Goal: Information Seeking & Learning: Understand process/instructions

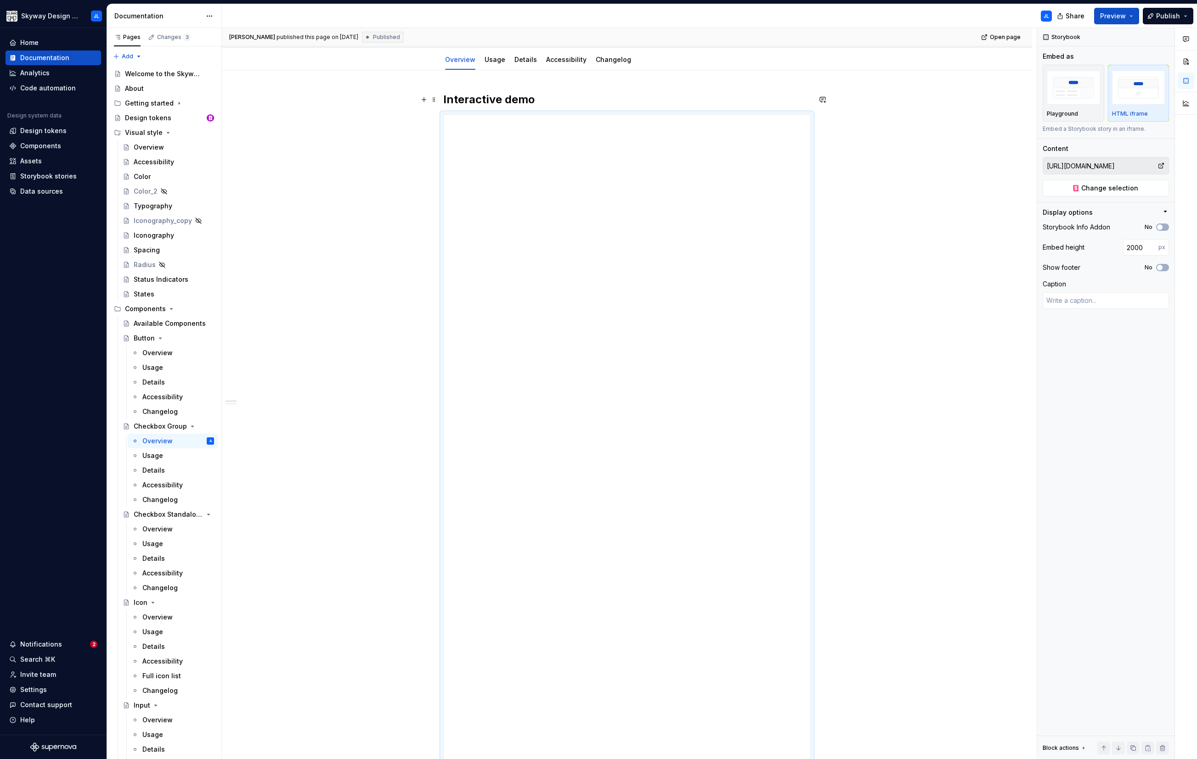
scroll to position [101, 0]
click at [164, 352] on div "Overview" at bounding box center [157, 352] width 30 height 9
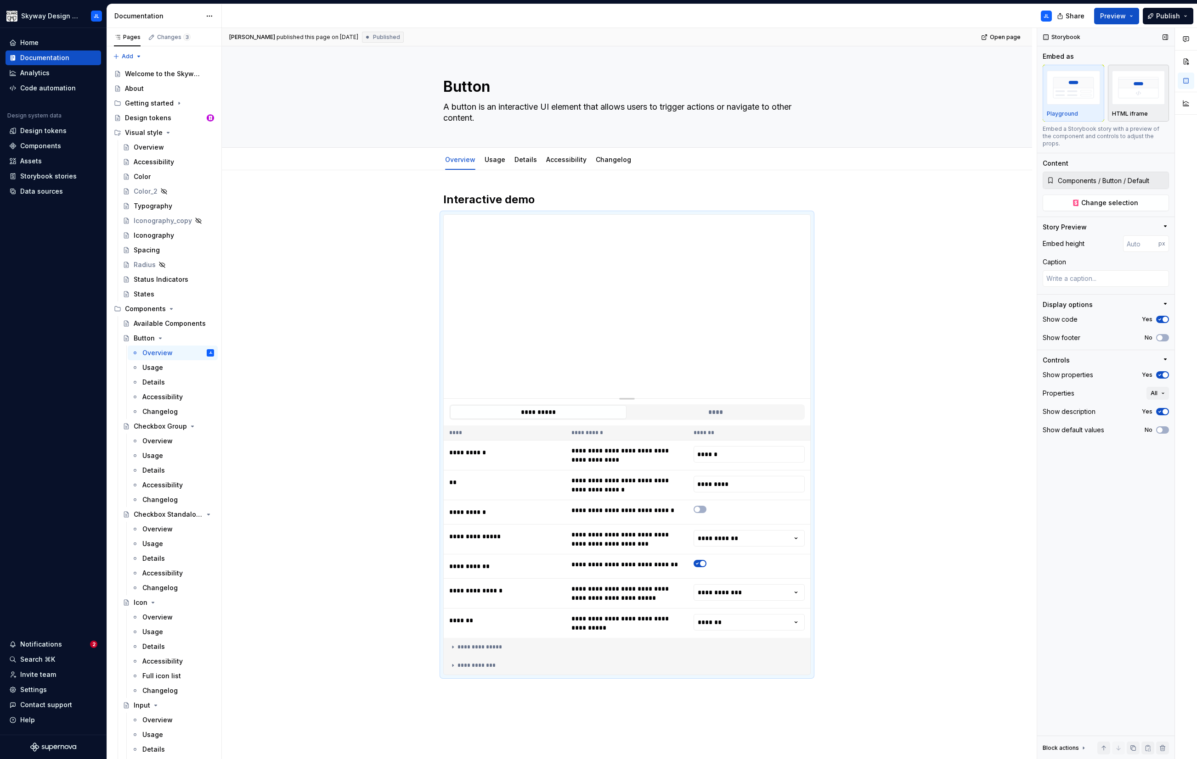
click at [683, 95] on img "button" at bounding box center [1138, 88] width 53 height 34
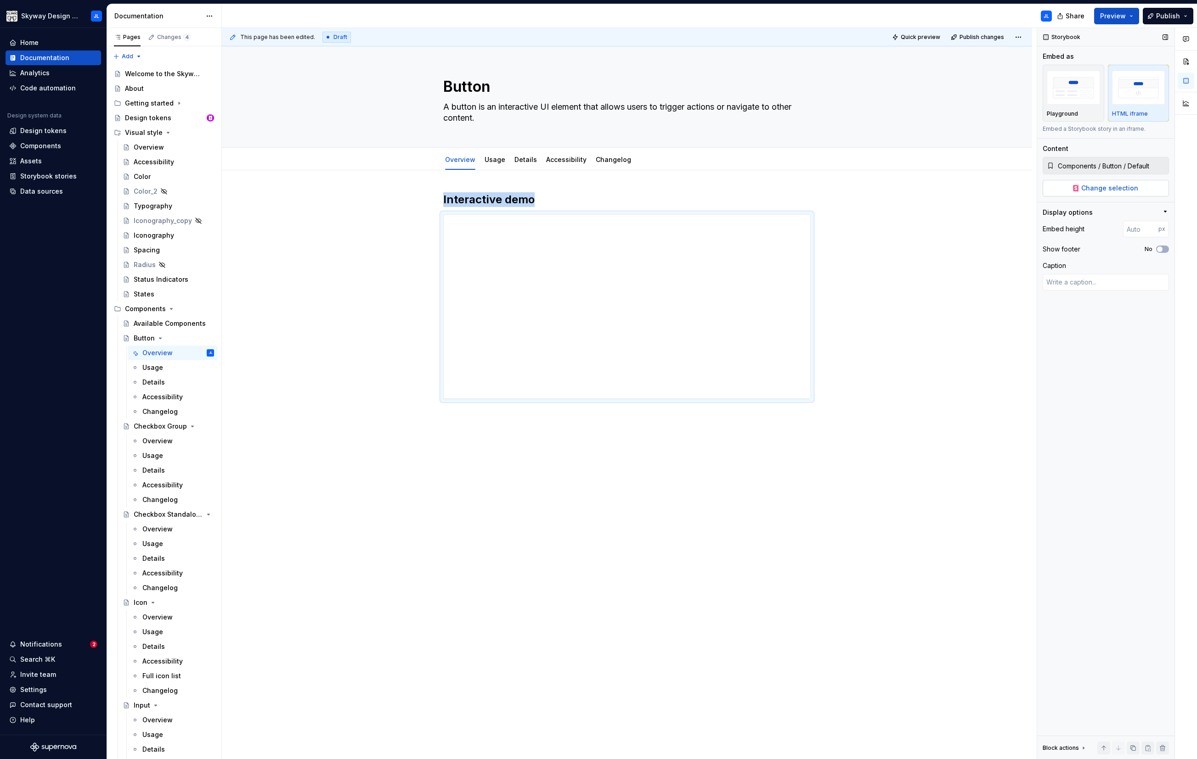
click at [683, 187] on span "Change selection" at bounding box center [1109, 188] width 57 height 9
type textarea "*"
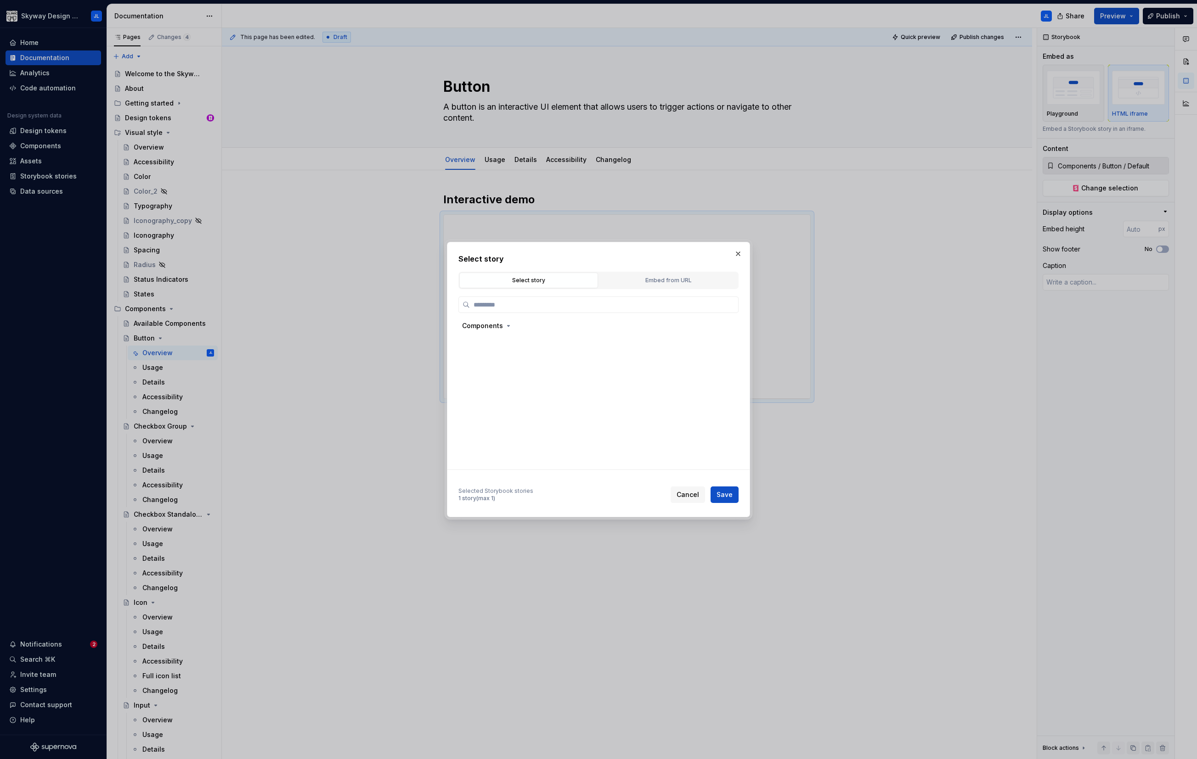
paste input "**********"
type input "**********"
click at [660, 273] on button "Embed from URL" at bounding box center [668, 281] width 139 height 16
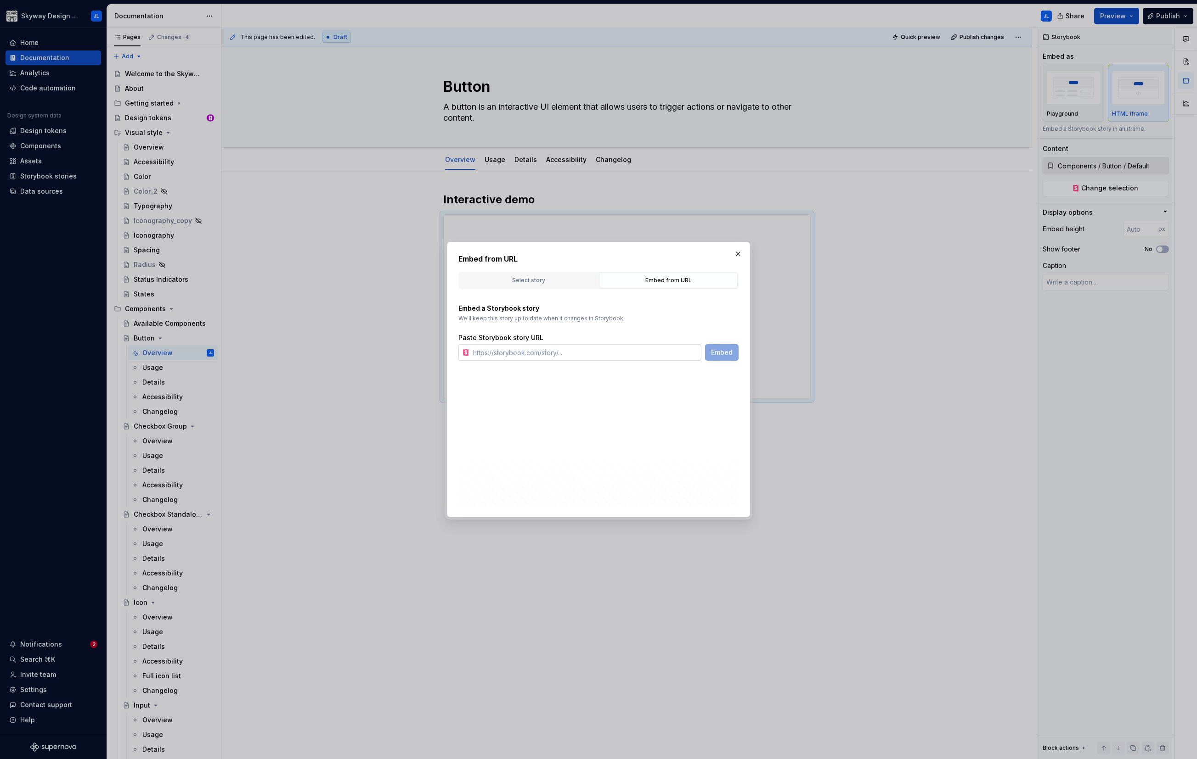
click at [510, 352] on input "text" at bounding box center [585, 352] width 232 height 17
paste input "[URL][DOMAIN_NAME]"
type input "[URL][DOMAIN_NAME]"
click at [683, 352] on span "Embed" at bounding box center [722, 352] width 22 height 9
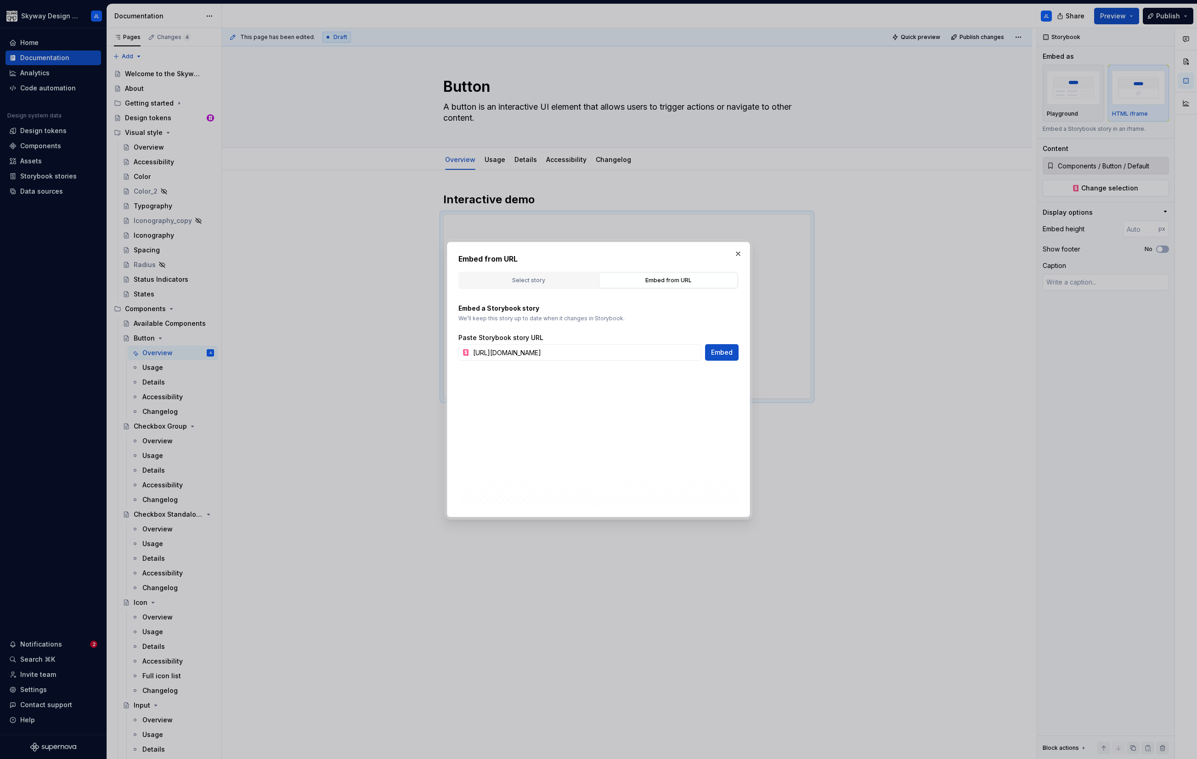
type textarea "*"
type input "[URL][DOMAIN_NAME]"
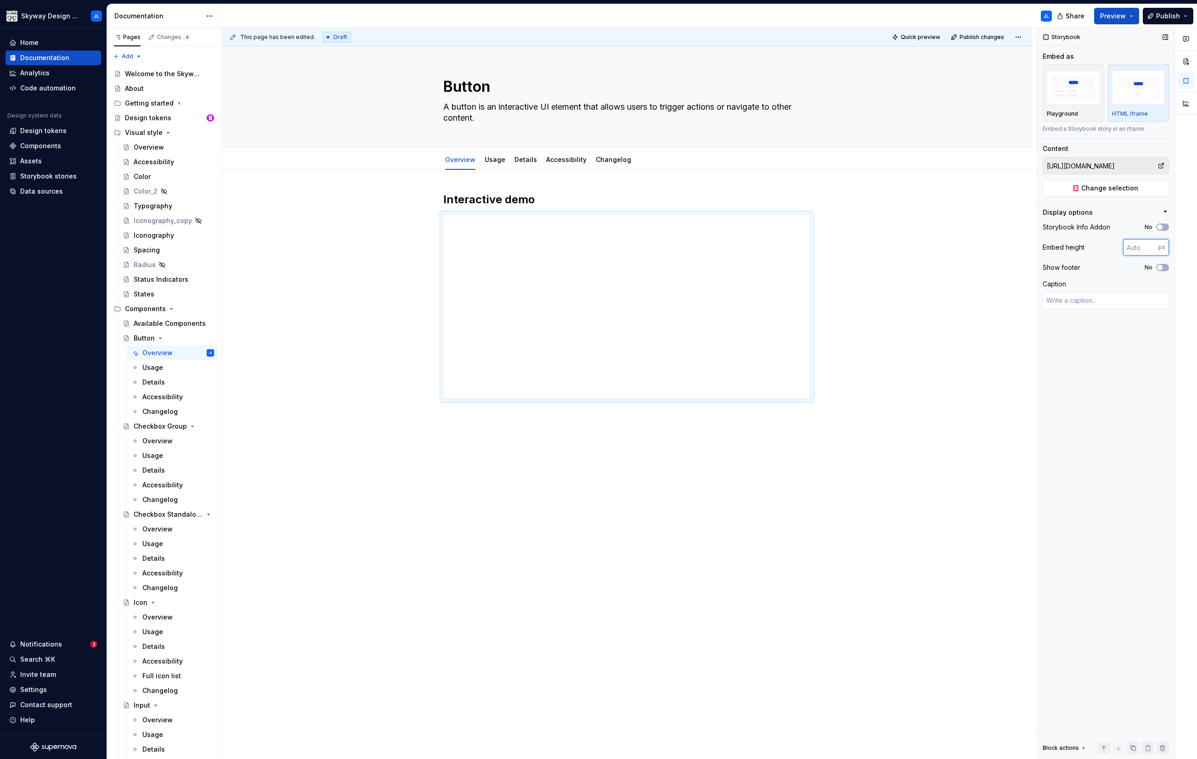
drag, startPoint x: 1143, startPoint y: 247, endPoint x: 1083, endPoint y: 245, distance: 60.2
click at [683, 245] on div "Embed height px" at bounding box center [1105, 247] width 126 height 17
type input "2000"
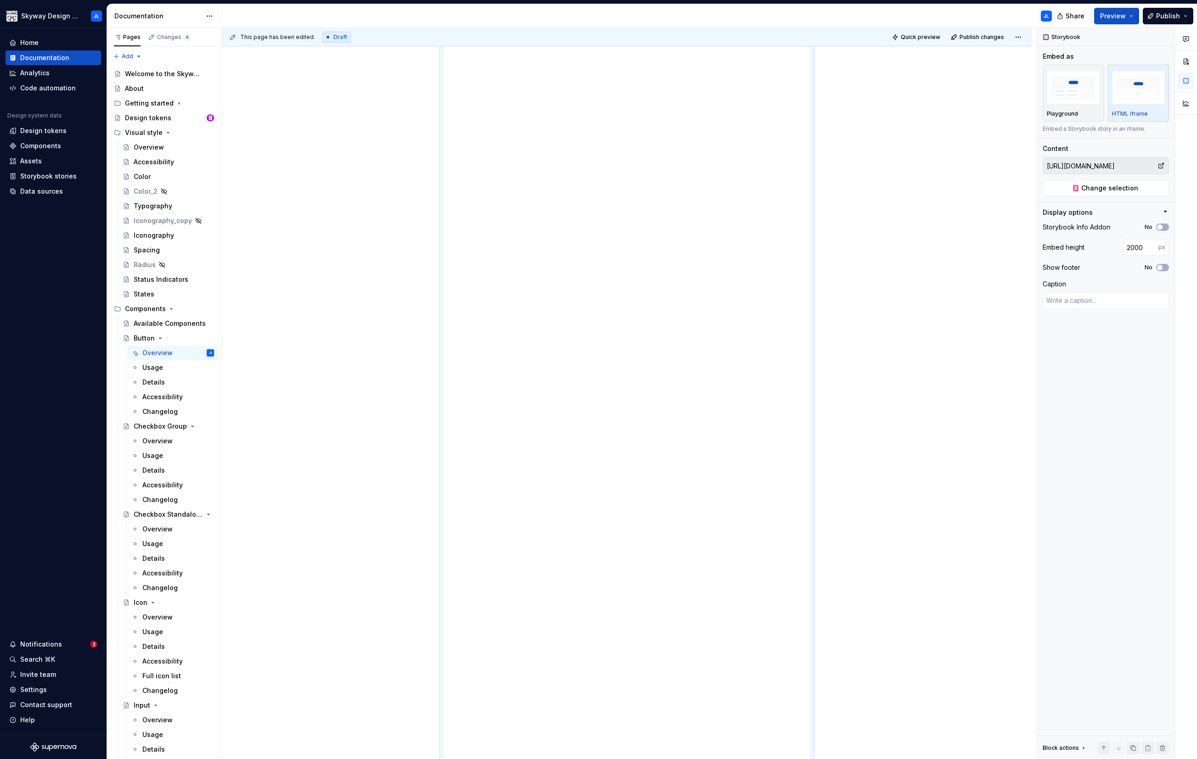
scroll to position [327, 0]
click at [371, 257] on div "**********" at bounding box center [627, 444] width 810 height 1203
click at [155, 433] on div "Overview" at bounding box center [157, 529] width 30 height 9
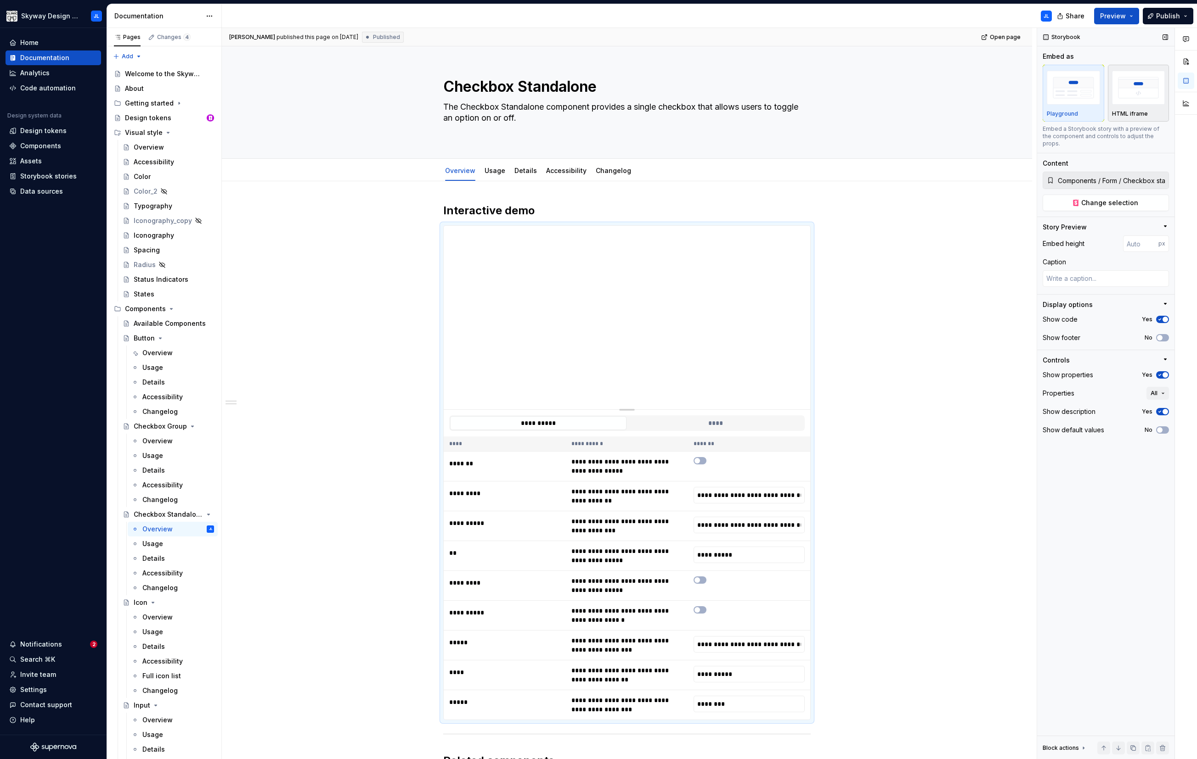
click at [683, 108] on div "HTML iframe" at bounding box center [1138, 93] width 53 height 49
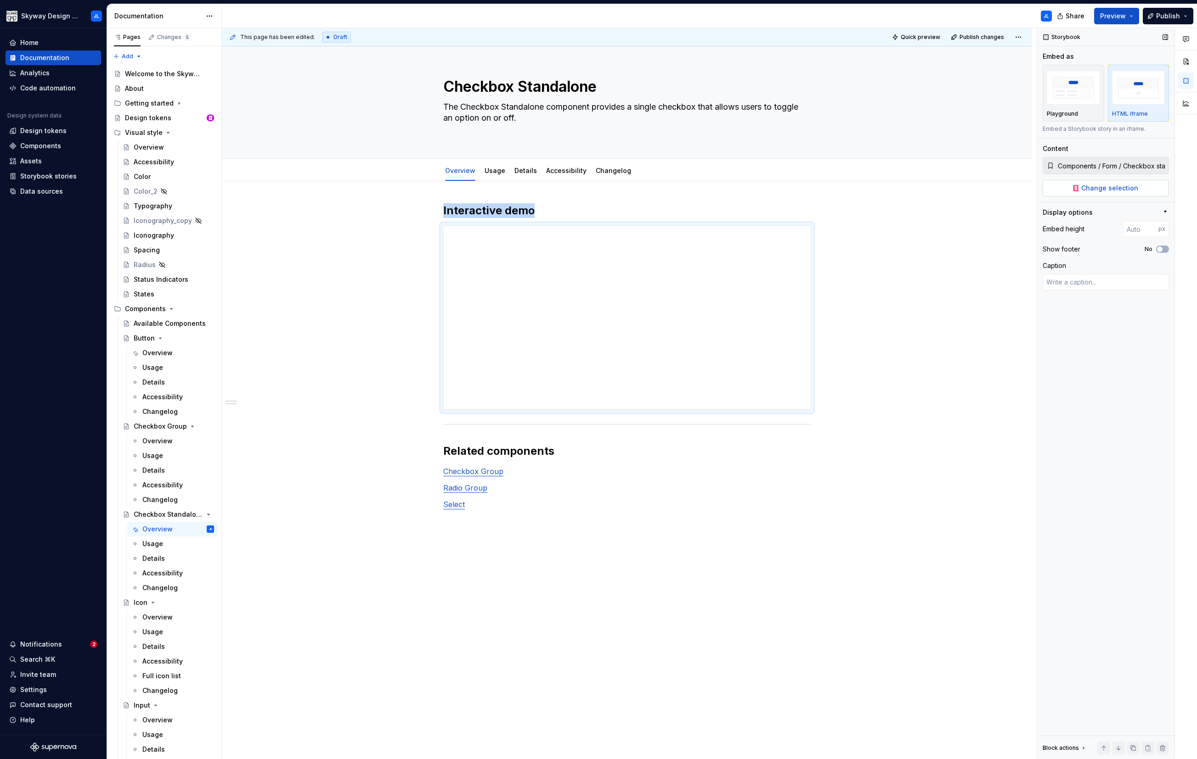
click at [683, 190] on span "Change selection" at bounding box center [1109, 188] width 57 height 9
type textarea "*"
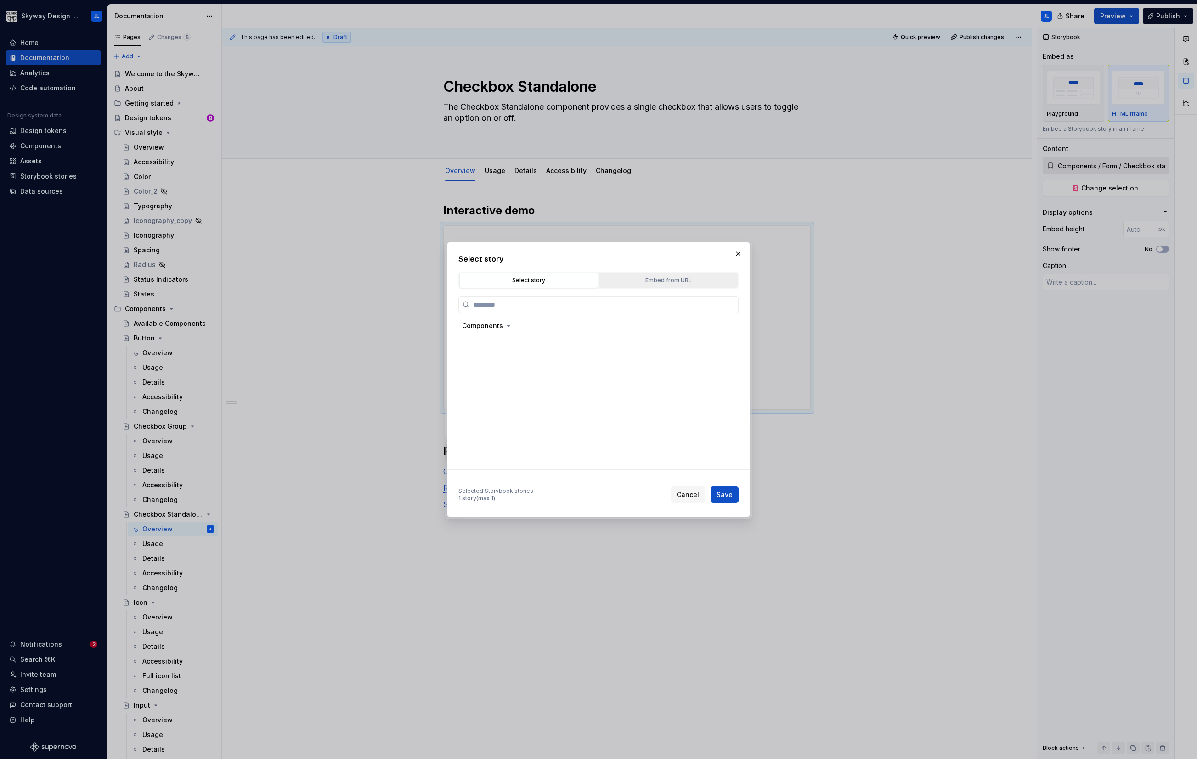
click at [677, 279] on div "Embed from URL" at bounding box center [668, 280] width 132 height 9
click at [543, 356] on input "text" at bounding box center [585, 352] width 232 height 17
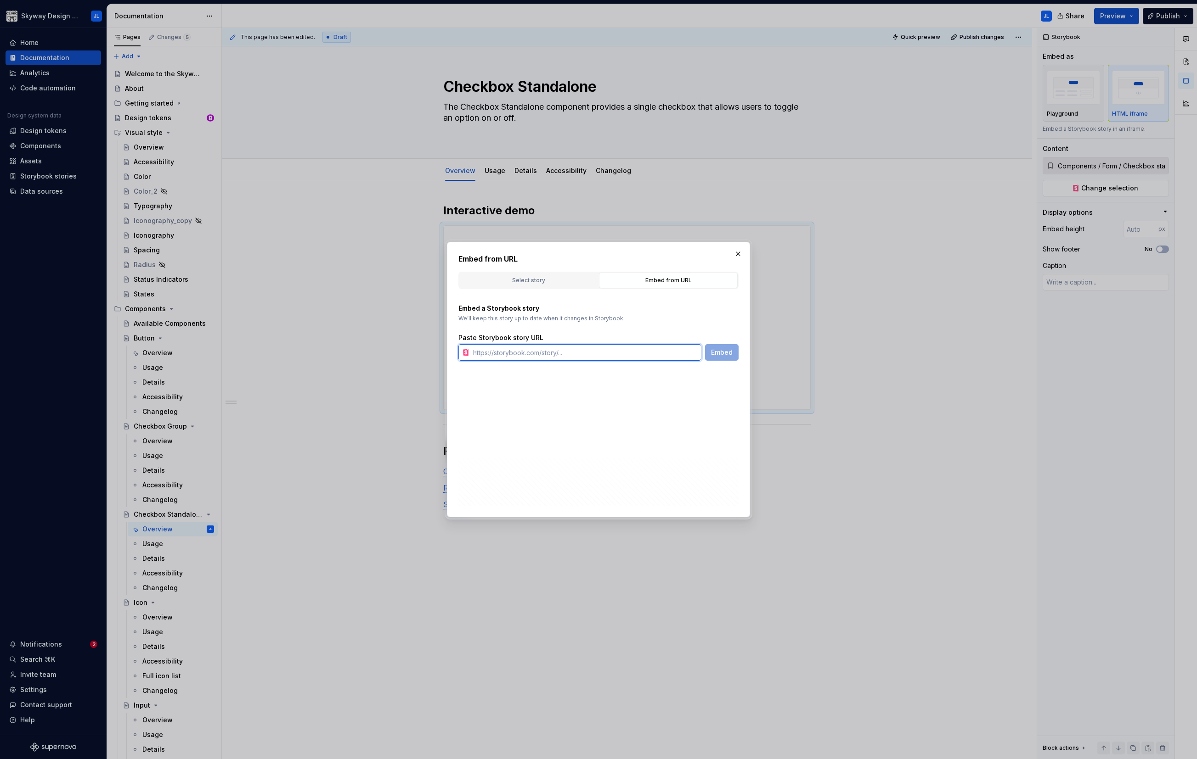
paste input "[URL][DOMAIN_NAME]"
type input "[URL][DOMAIN_NAME]"
click at [683, 349] on span "Embed" at bounding box center [722, 352] width 22 height 9
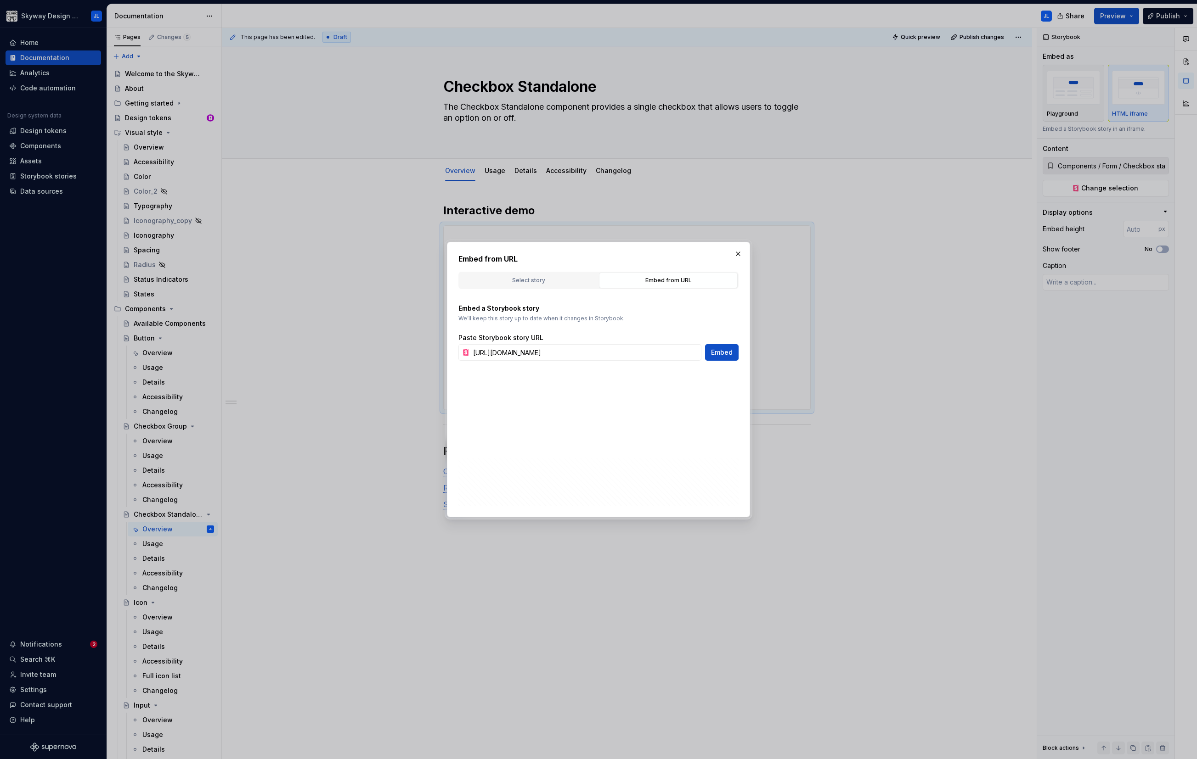
type textarea "*"
type input "[URL][DOMAIN_NAME]"
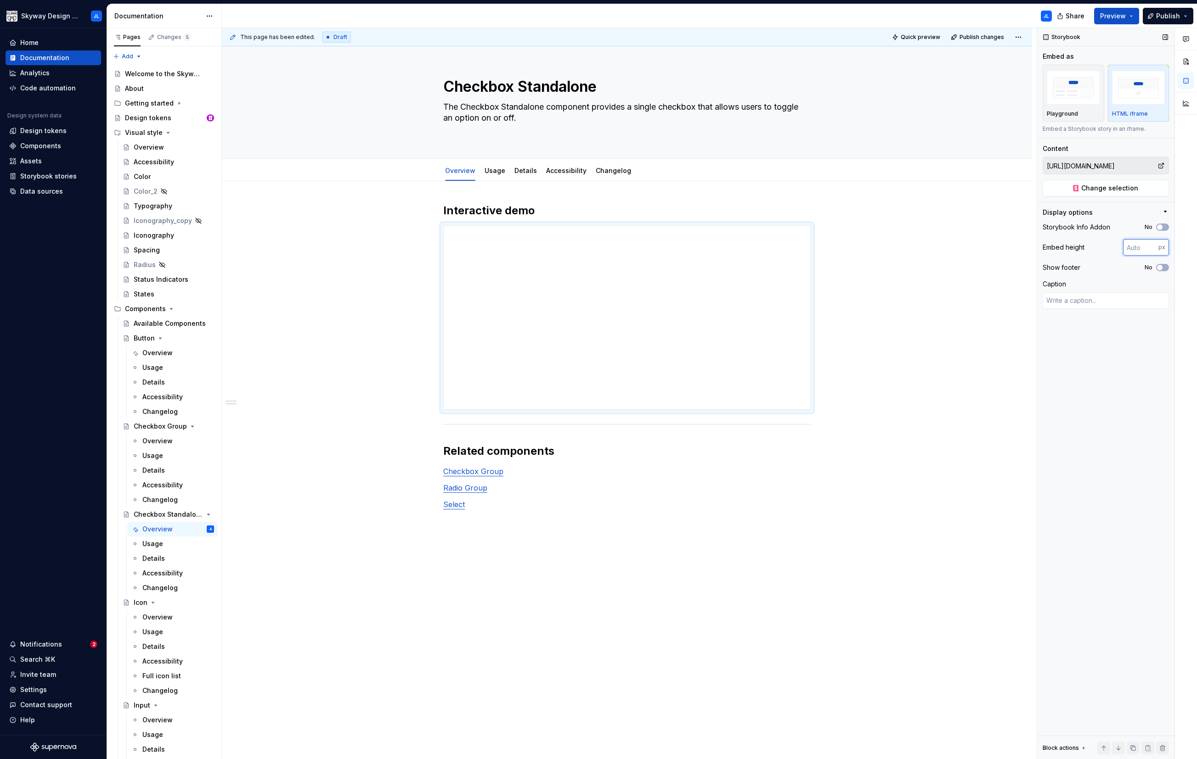
click at [683, 244] on input "number" at bounding box center [1140, 247] width 35 height 17
type input "2000"
click at [163, 433] on div "Overview" at bounding box center [157, 617] width 30 height 9
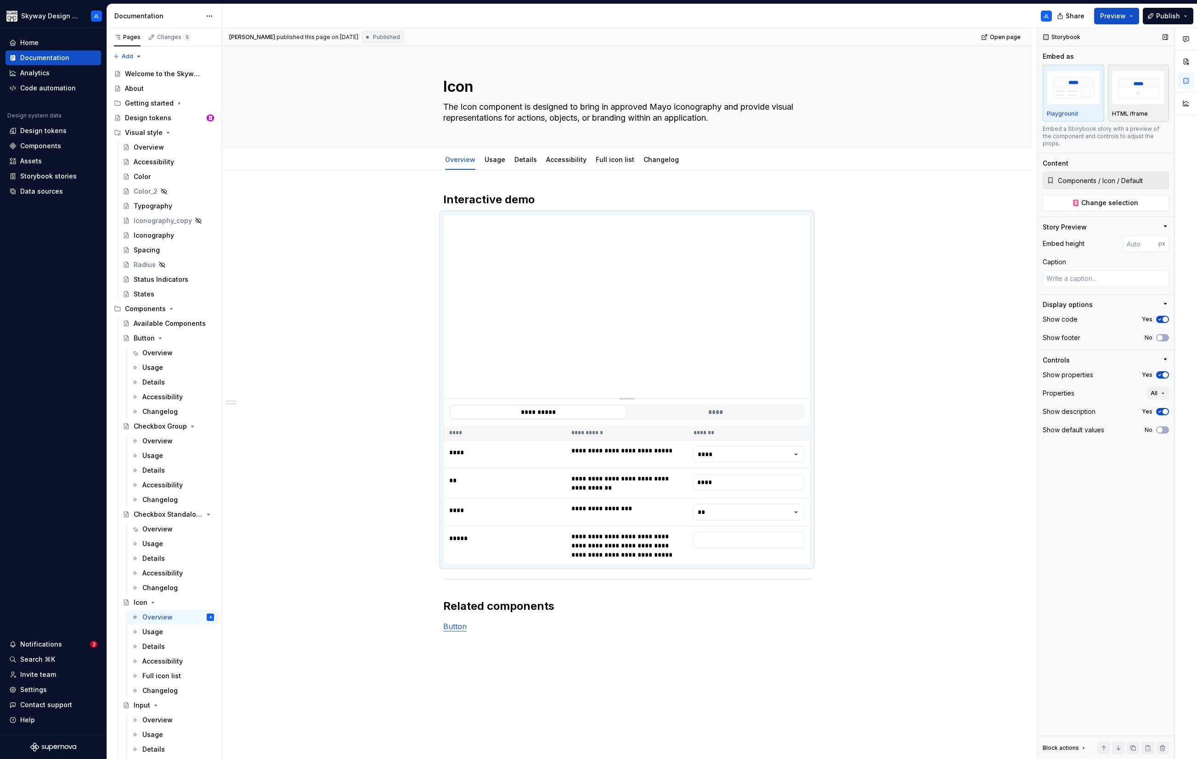
click at [683, 120] on button "HTML iframe" at bounding box center [1138, 93] width 62 height 57
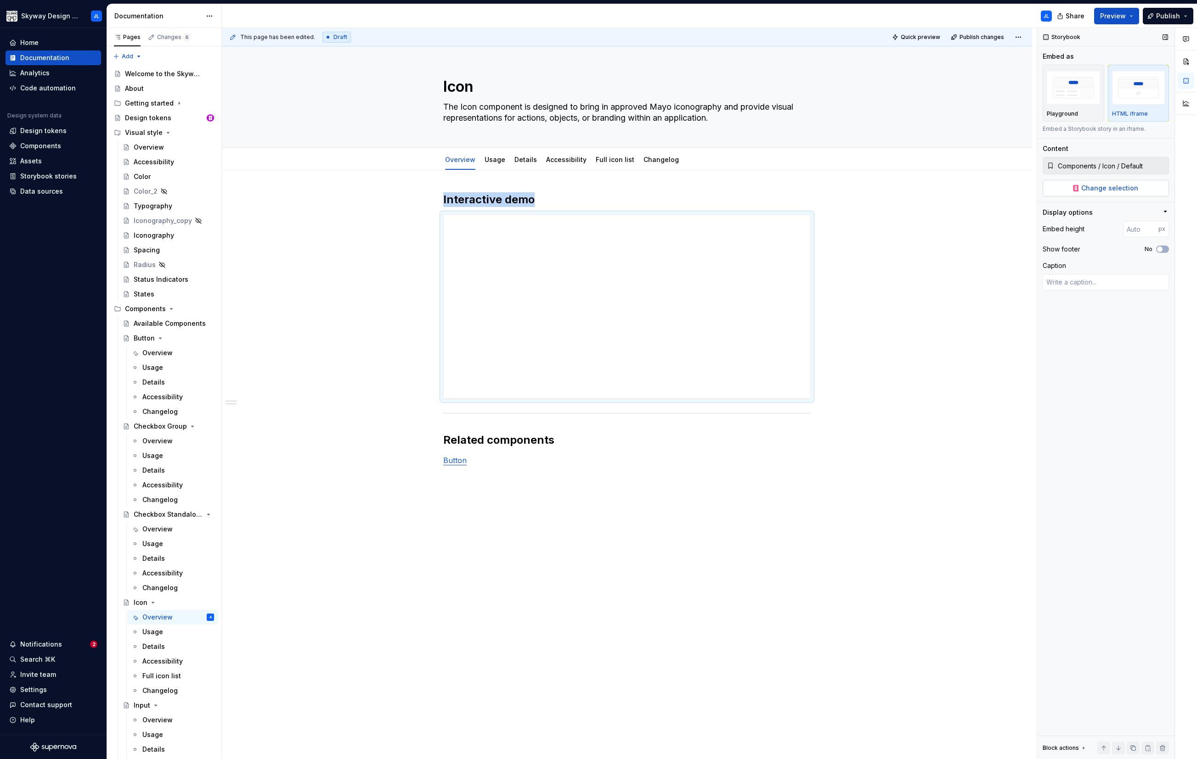
click at [683, 186] on span "Change selection" at bounding box center [1109, 188] width 57 height 9
type textarea "*"
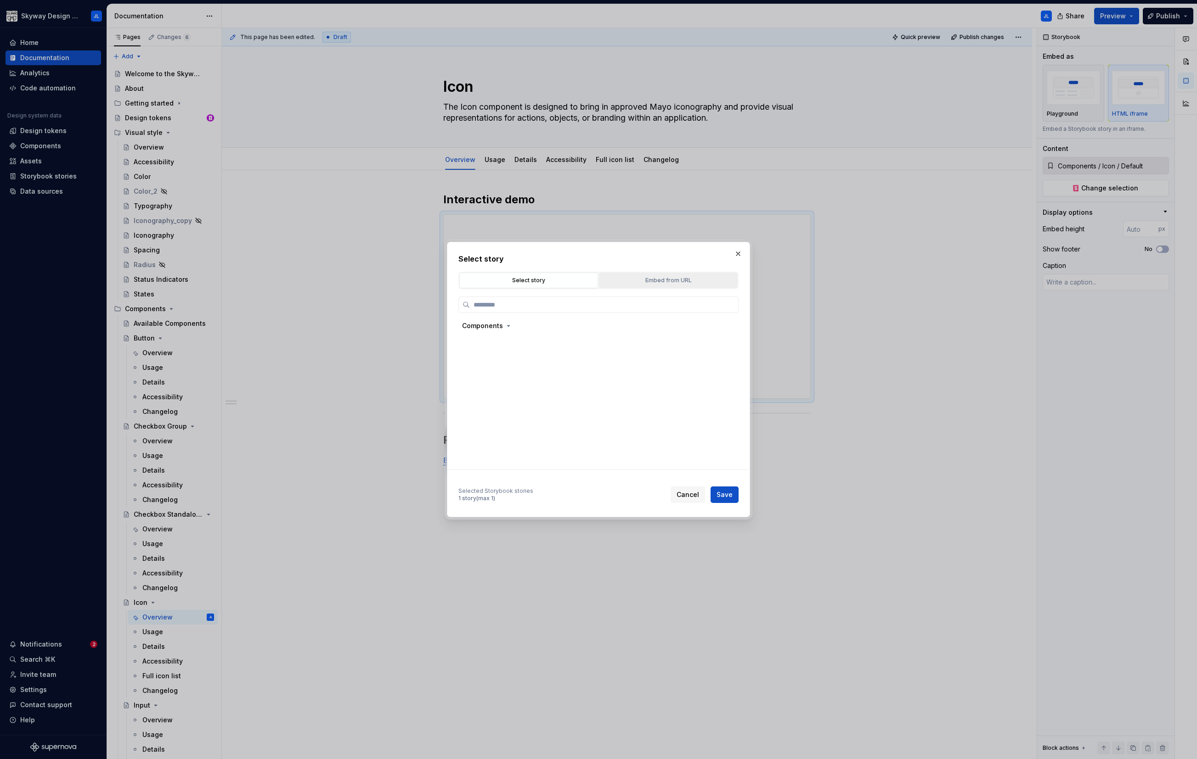
click at [679, 279] on div "Embed from URL" at bounding box center [668, 280] width 132 height 9
click at [512, 353] on input "text" at bounding box center [585, 352] width 232 height 17
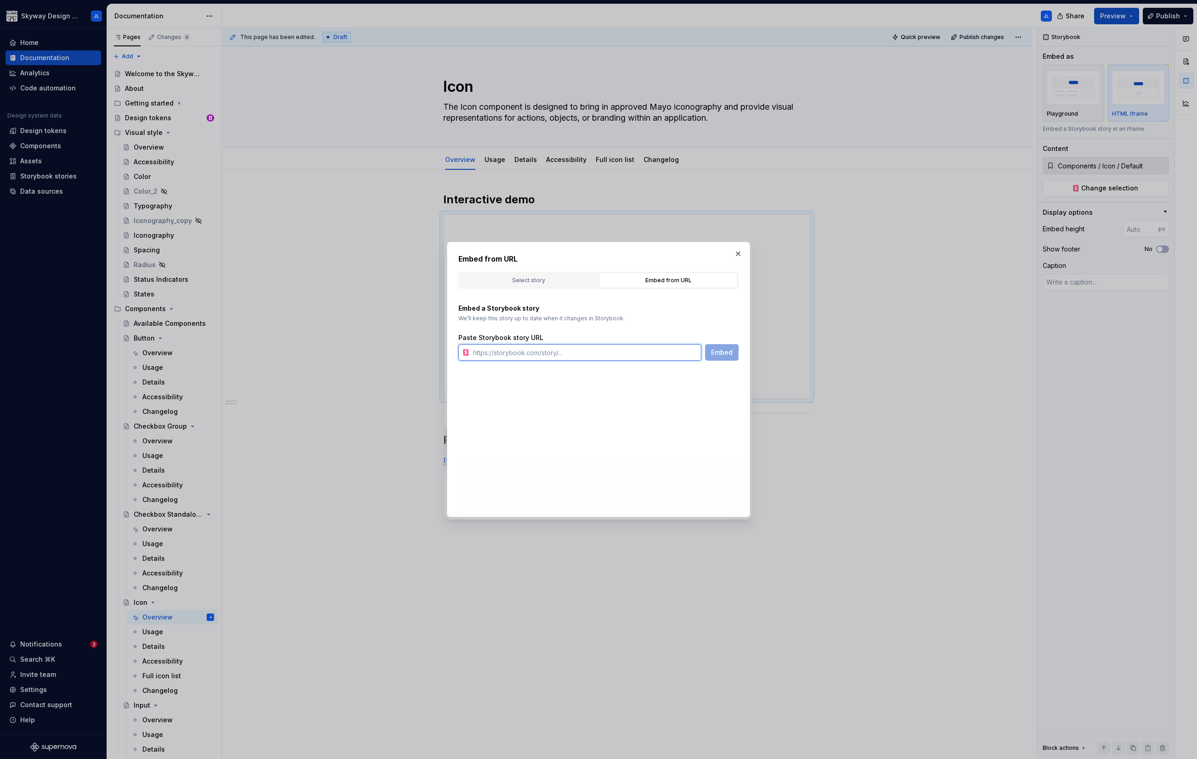
paste input "[URL][DOMAIN_NAME]"
type input "[URL][DOMAIN_NAME]"
click at [683, 354] on span "Embed" at bounding box center [722, 352] width 22 height 9
type textarea "*"
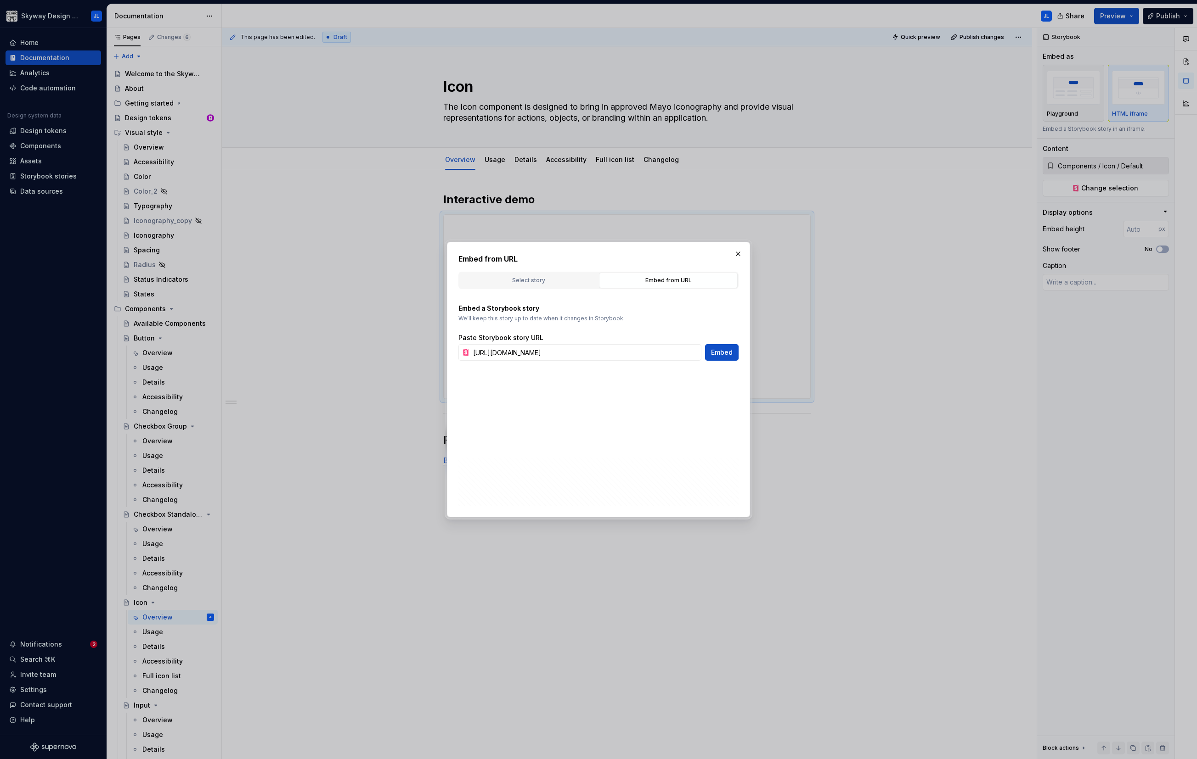
type input "[URL][DOMAIN_NAME]"
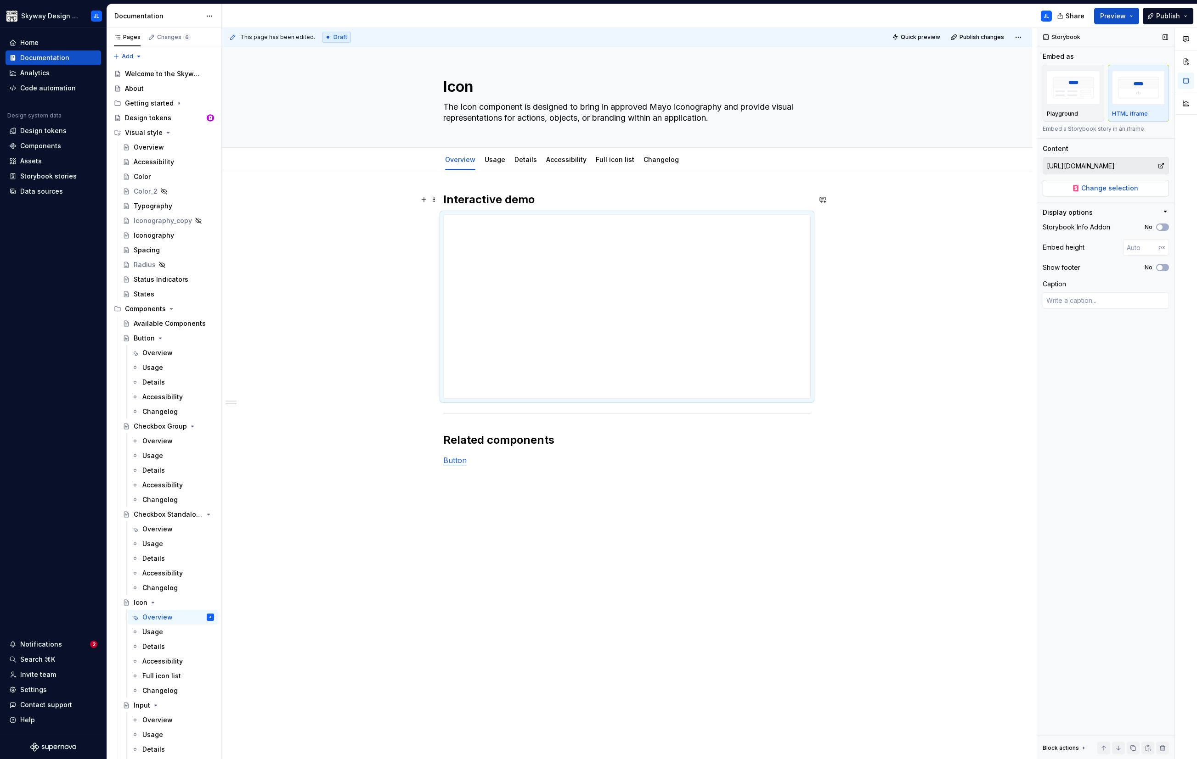
type textarea "*"
drag, startPoint x: 1144, startPoint y: 247, endPoint x: 1085, endPoint y: 245, distance: 58.3
click at [683, 245] on div "Embed height px" at bounding box center [1105, 247] width 126 height 17
type input "4"
type input "1500"
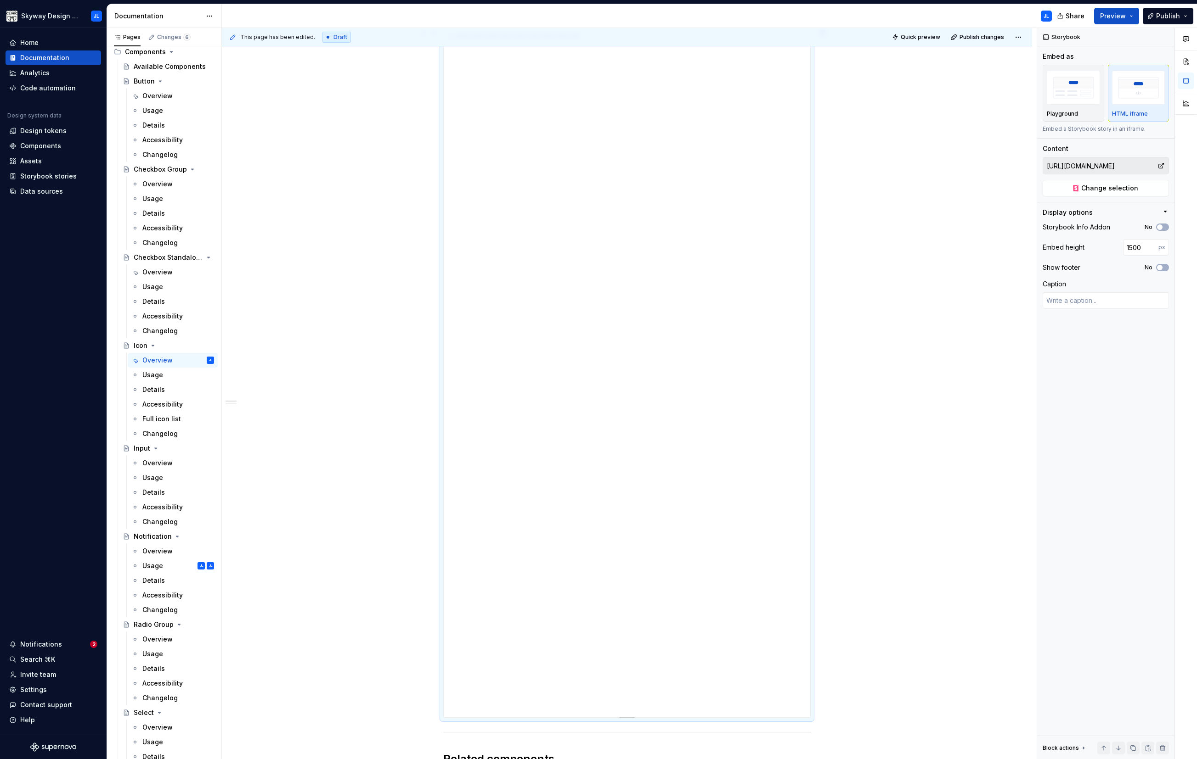
scroll to position [169, 0]
type textarea "*"
drag, startPoint x: 1144, startPoint y: 247, endPoint x: 1090, endPoint y: 246, distance: 54.2
click at [683, 246] on div "Embed height 1500 px" at bounding box center [1105, 247] width 126 height 17
type input "2000"
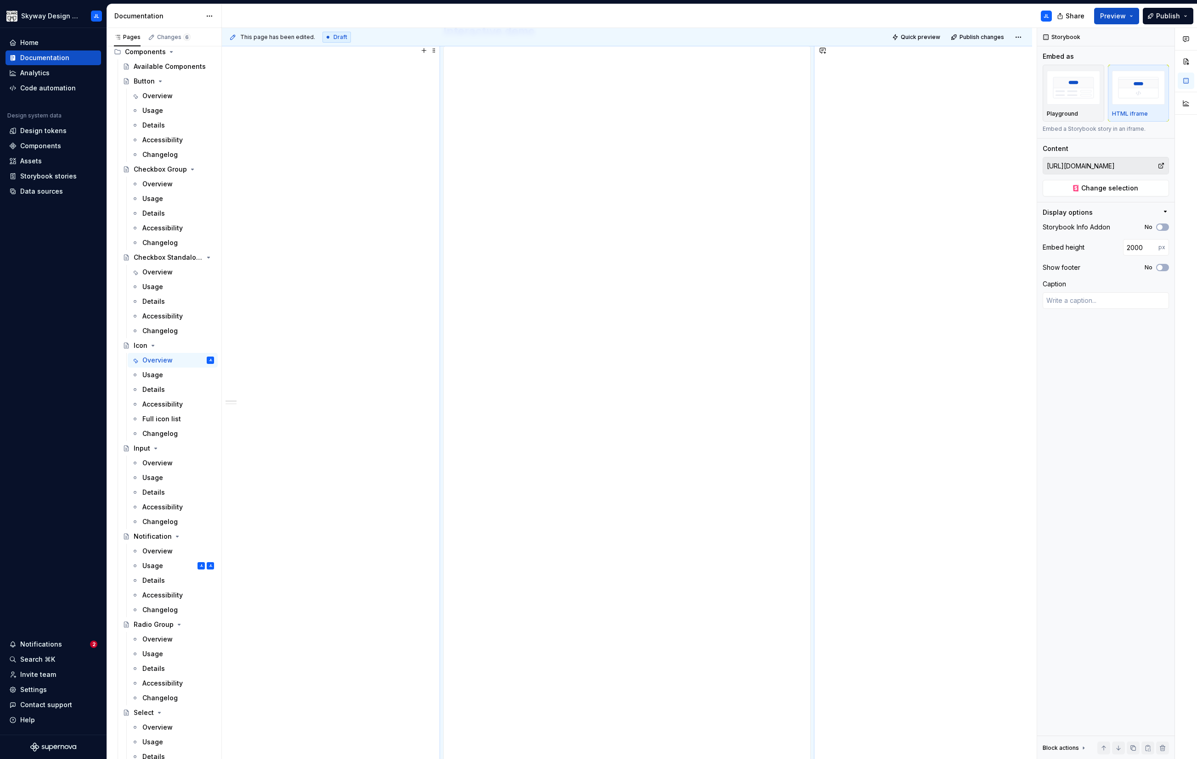
click at [351, 338] on div "**********" at bounding box center [627, 636] width 810 height 1269
click at [683, 433] on div "**********" at bounding box center [627, 178] width 366 height 918
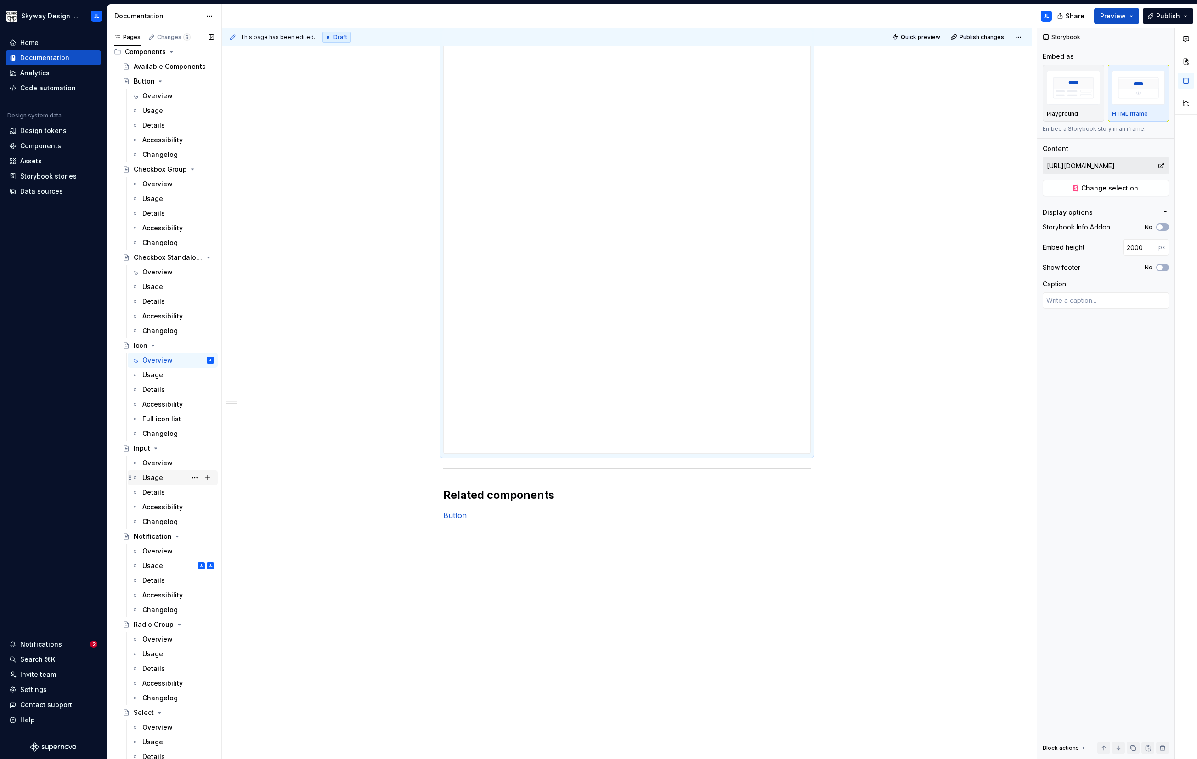
click at [155, 433] on div "Usage" at bounding box center [152, 477] width 21 height 9
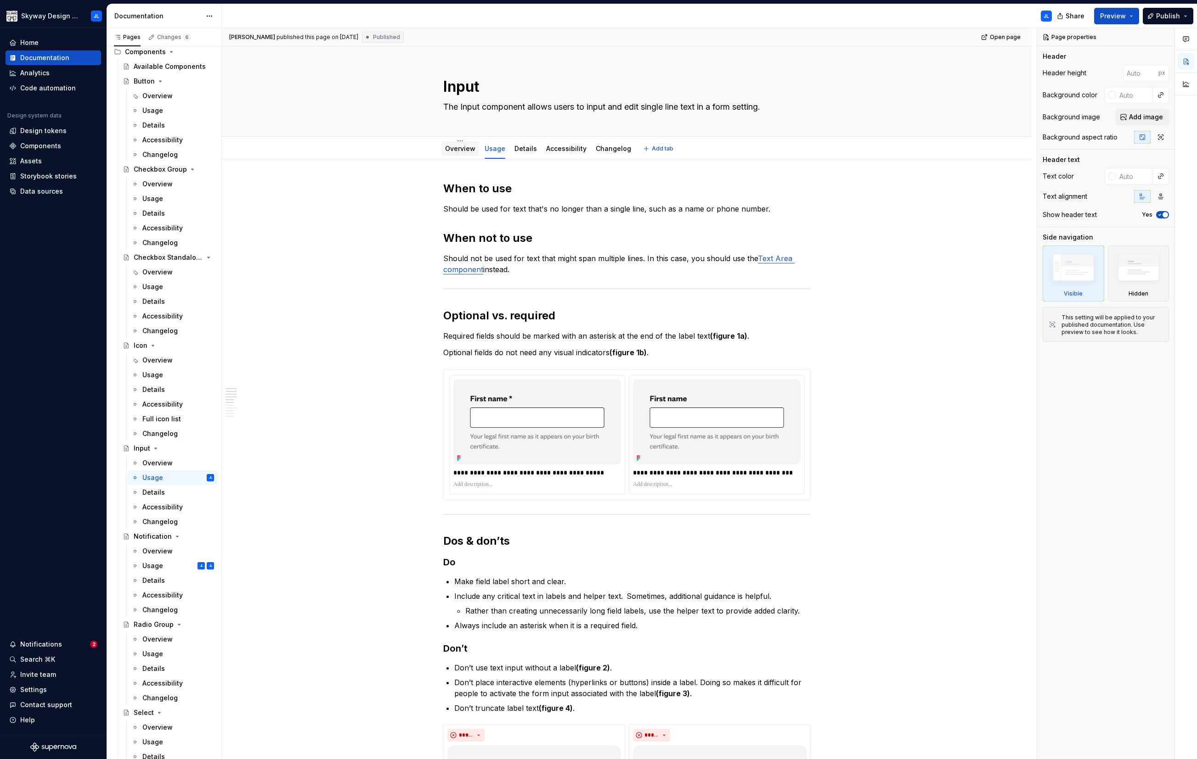
click at [465, 153] on div "Overview" at bounding box center [460, 148] width 30 height 9
click at [468, 146] on link "Overview" at bounding box center [460, 149] width 30 height 8
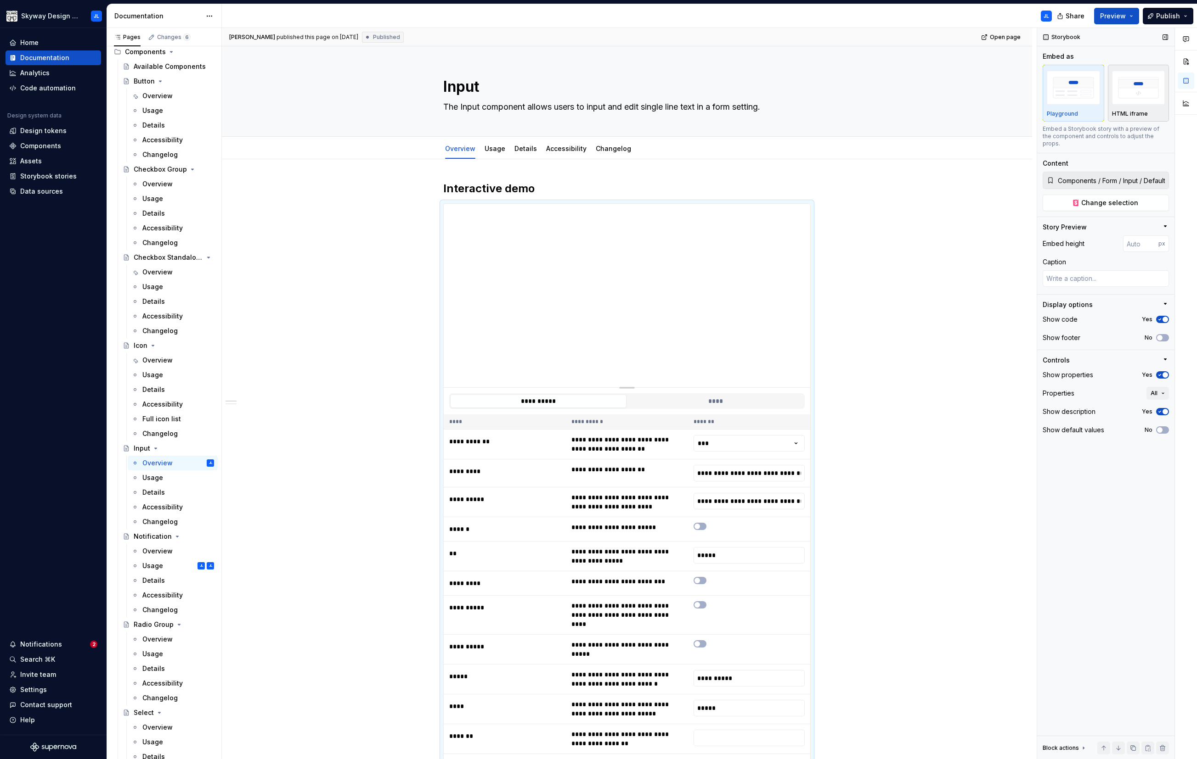
click at [683, 89] on img "button" at bounding box center [1138, 88] width 53 height 34
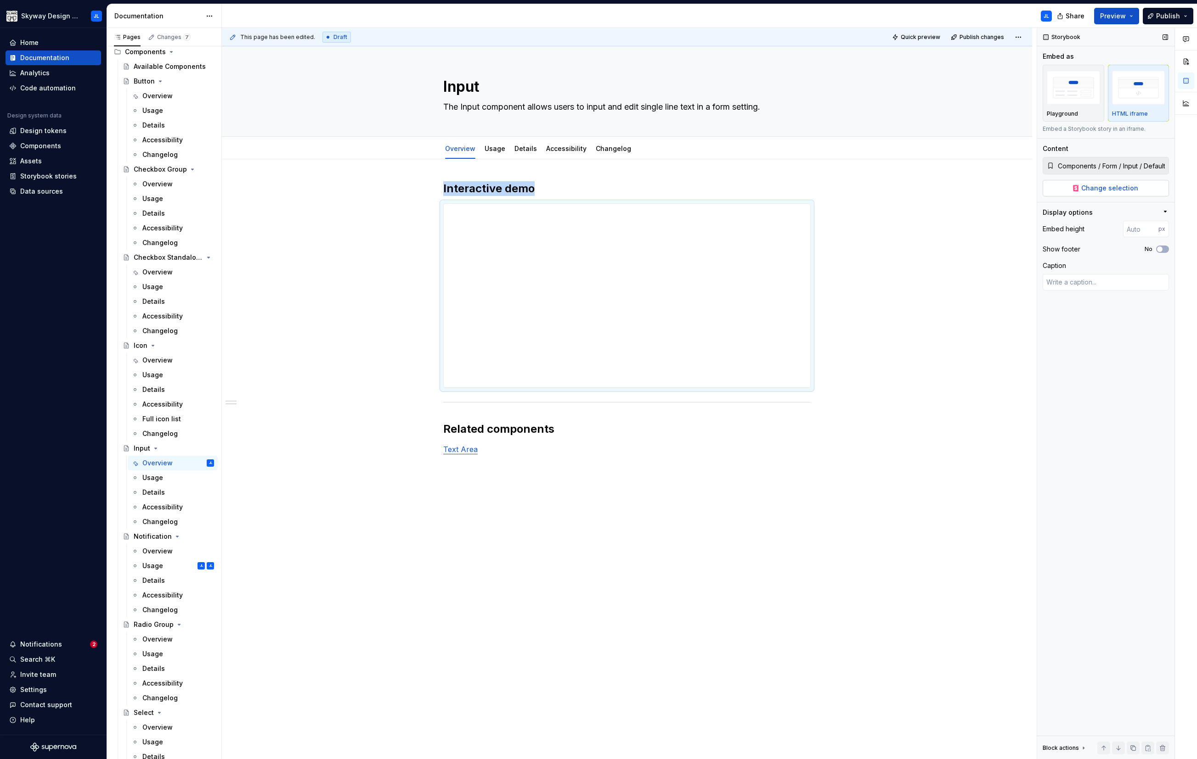
click at [683, 185] on span "Change selection" at bounding box center [1109, 188] width 57 height 9
type textarea "*"
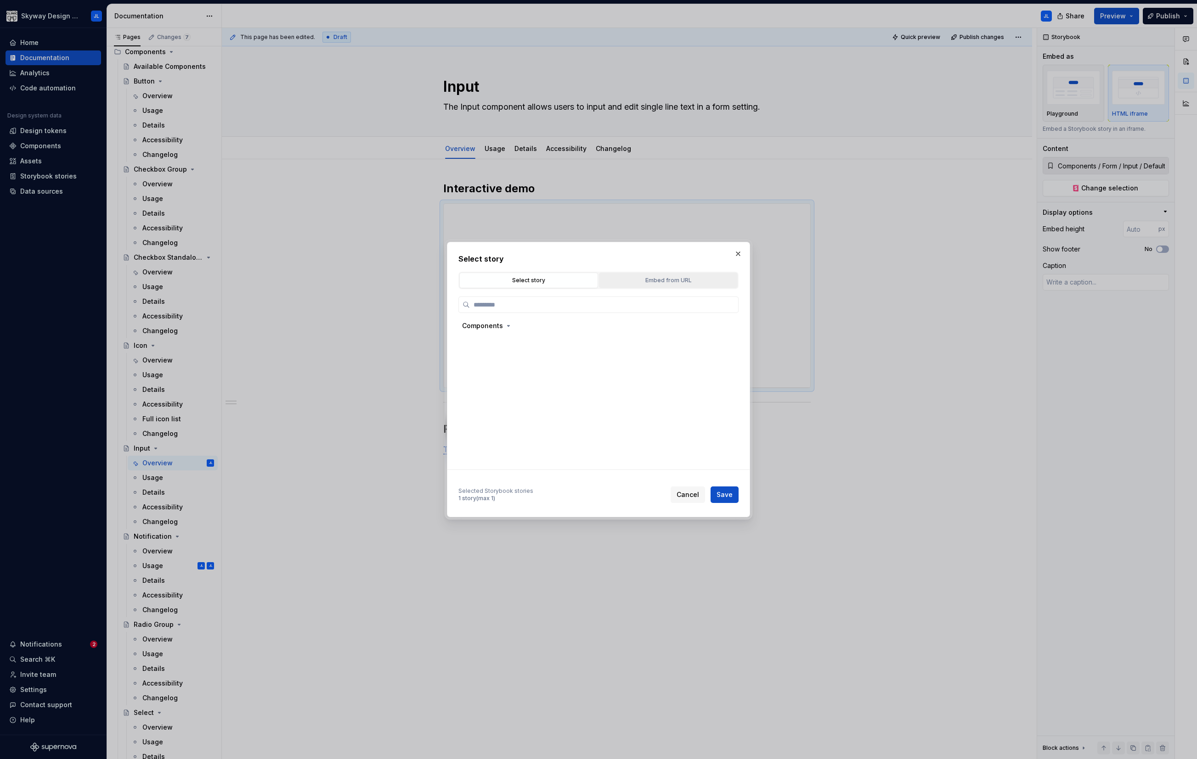
click at [667, 274] on button "Embed from URL" at bounding box center [668, 281] width 139 height 16
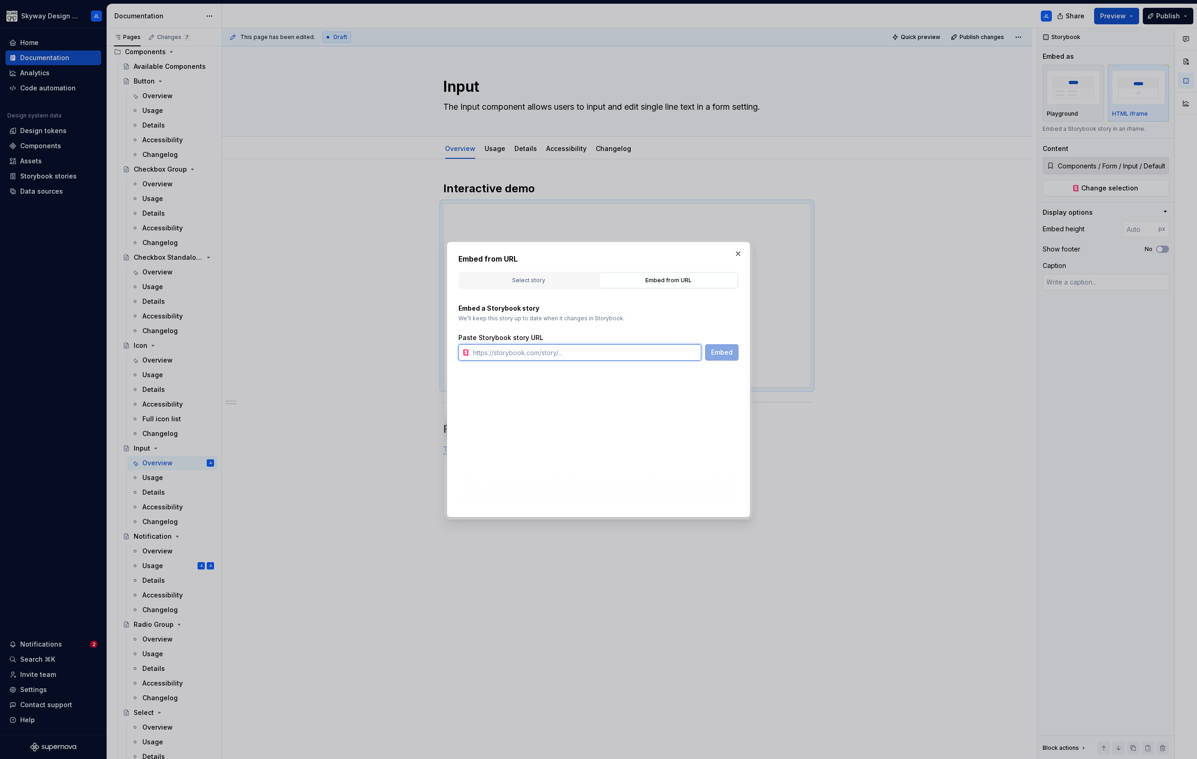
click at [513, 348] on input "text" at bounding box center [585, 352] width 232 height 17
paste input "[URL][DOMAIN_NAME]"
type input "[URL][DOMAIN_NAME]"
click at [683, 350] on span "Embed" at bounding box center [722, 352] width 22 height 9
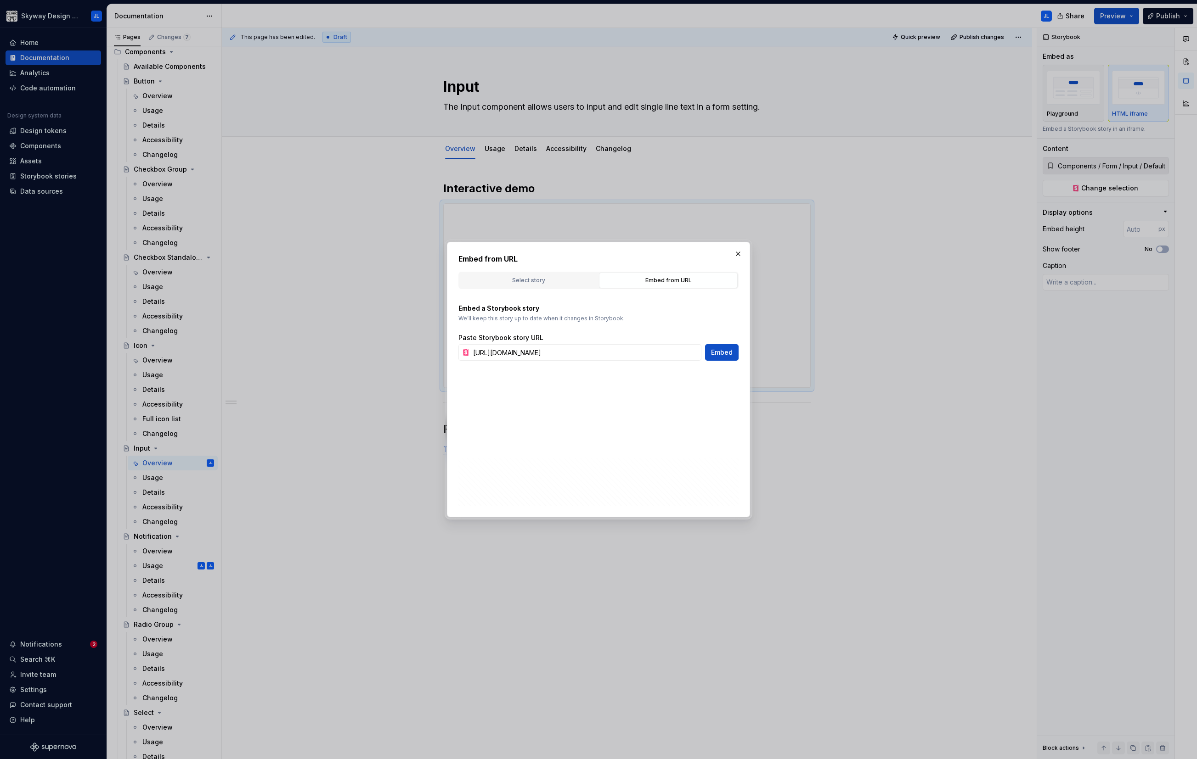
type textarea "*"
type input "[URL][DOMAIN_NAME]"
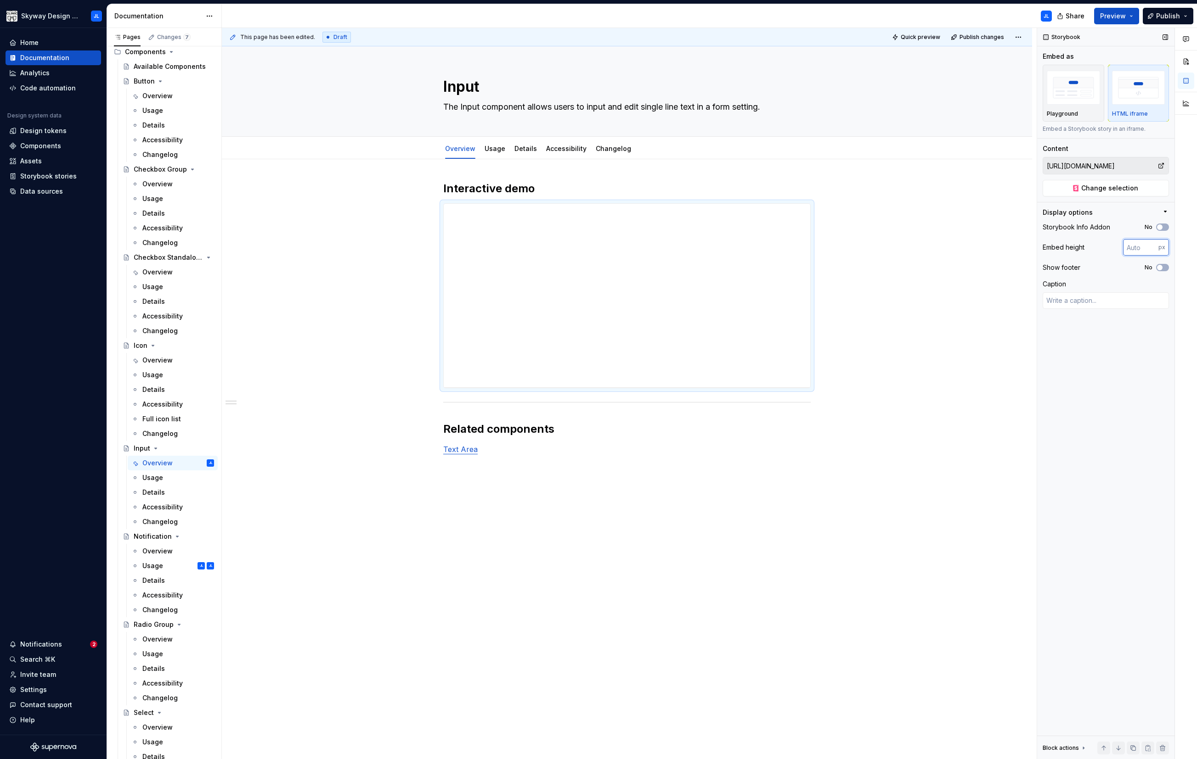
drag, startPoint x: 1146, startPoint y: 248, endPoint x: 1104, endPoint y: 244, distance: 42.0
click at [683, 244] on div "Embed height px" at bounding box center [1105, 247] width 126 height 17
type input "2000"
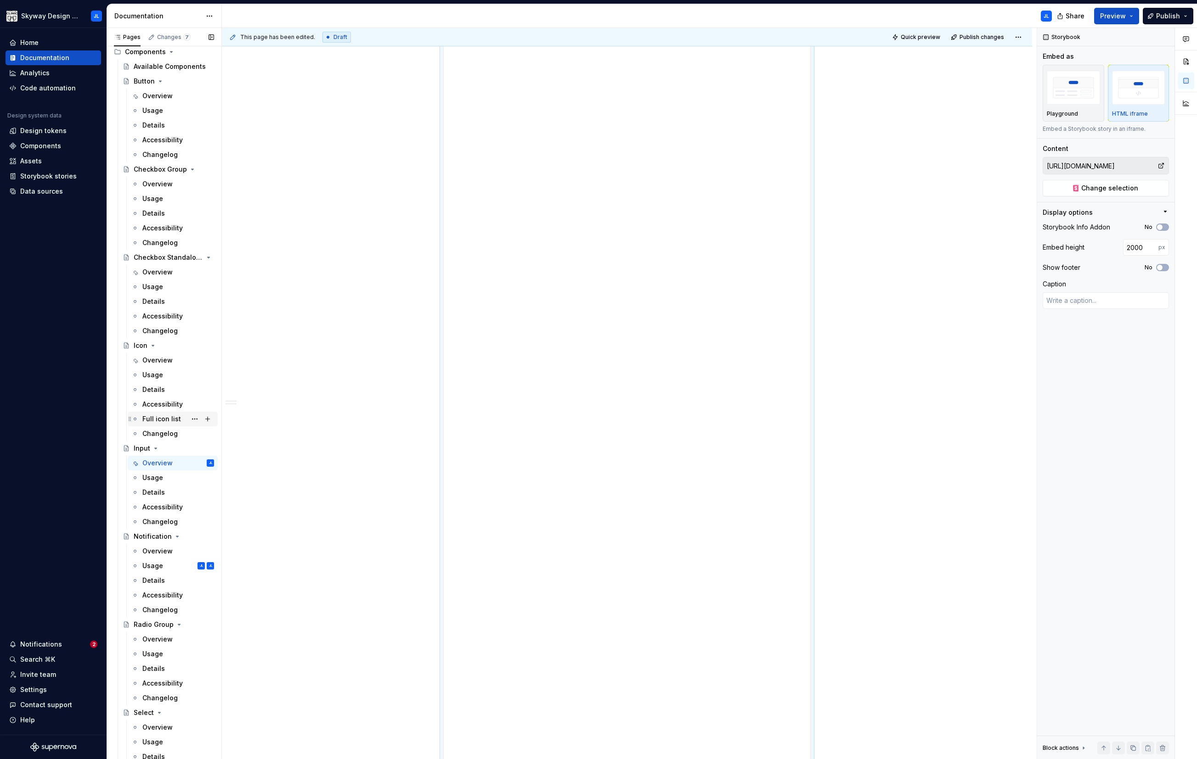
scroll to position [319, 0]
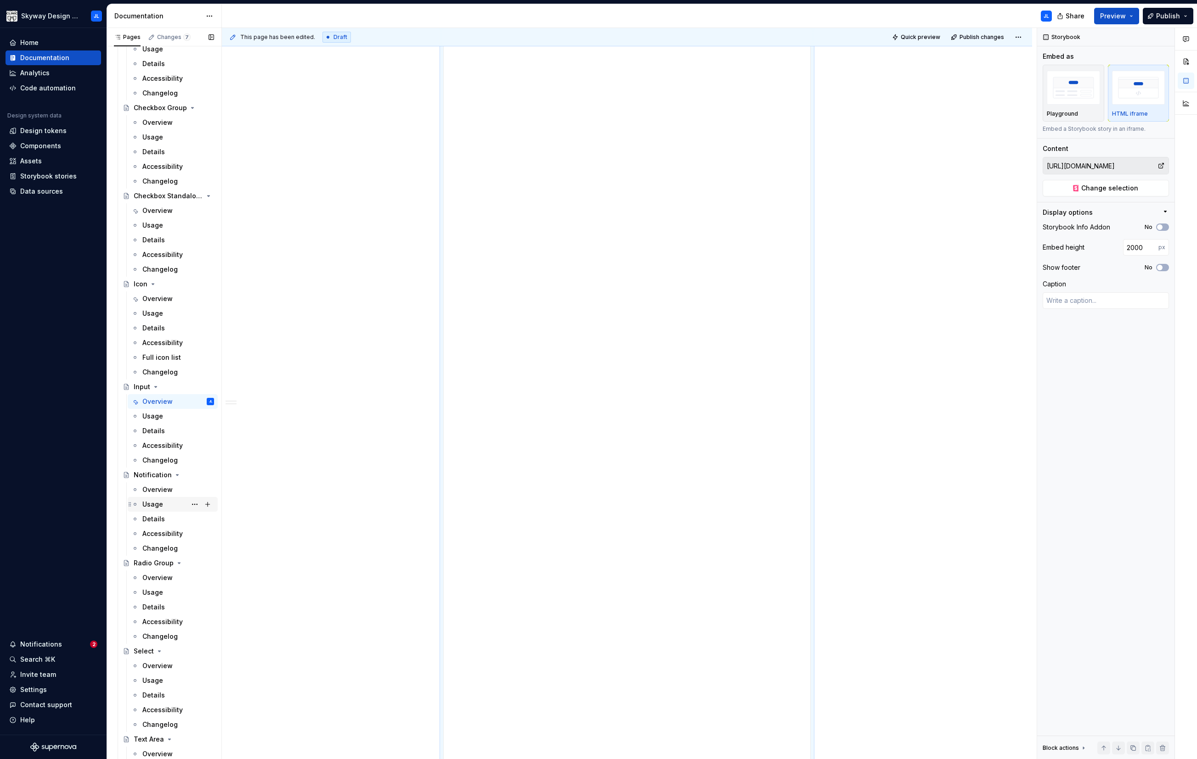
click at [148, 433] on div "Usage" at bounding box center [152, 504] width 21 height 9
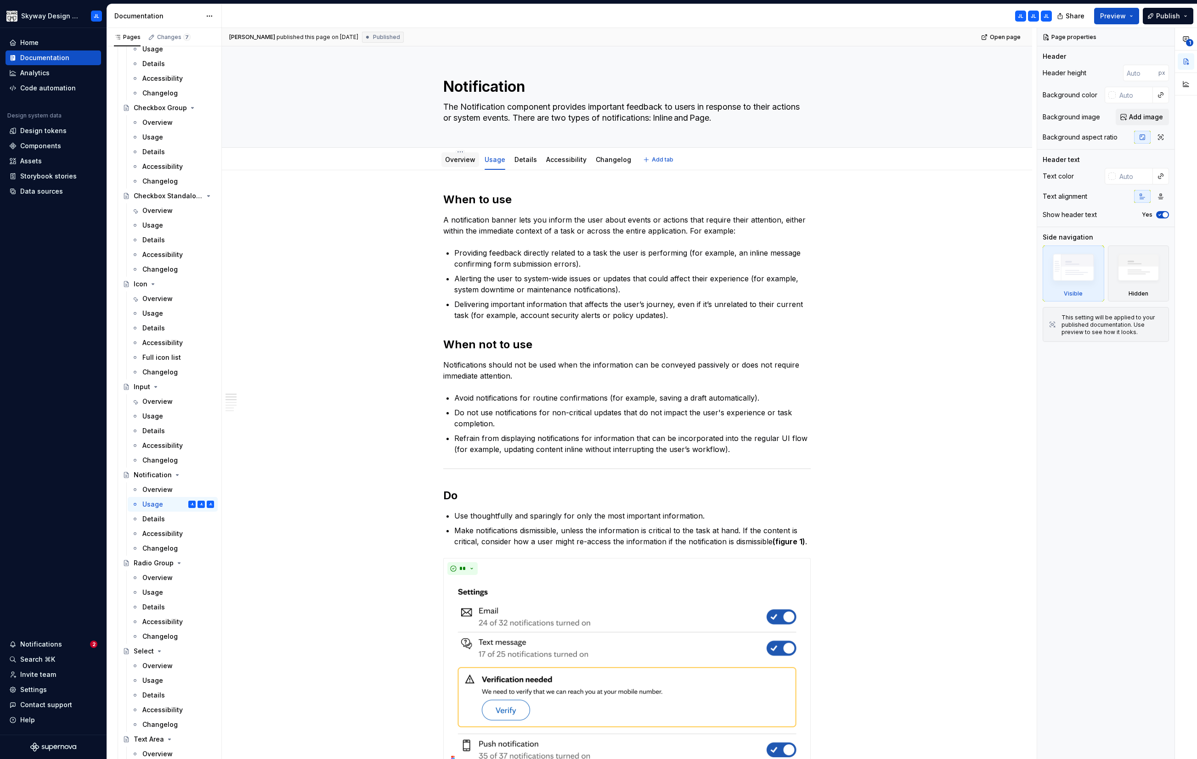
click at [460, 154] on div "Overview" at bounding box center [460, 159] width 38 height 15
click at [455, 153] on html "Skyway Design System JL Home Documentation Analytics Code automation Design sys…" at bounding box center [598, 379] width 1197 height 759
click at [453, 162] on html "Skyway Design System JL Home Documentation Analytics Code automation Design sys…" at bounding box center [598, 379] width 1197 height 759
click at [444, 162] on div "Overview" at bounding box center [460, 159] width 38 height 15
click at [452, 163] on link "Overview" at bounding box center [460, 160] width 30 height 8
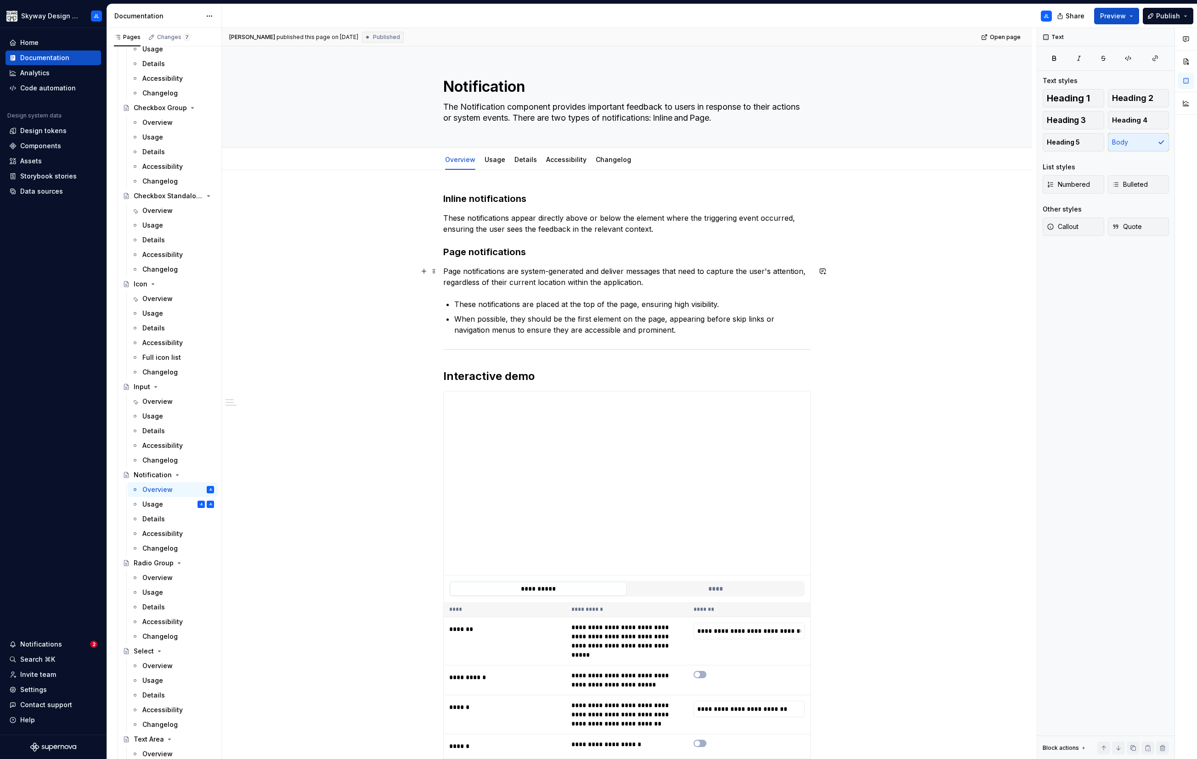
click at [575, 283] on p "Page notifications are system-generated and deliver messages that need to captu…" at bounding box center [626, 277] width 367 height 22
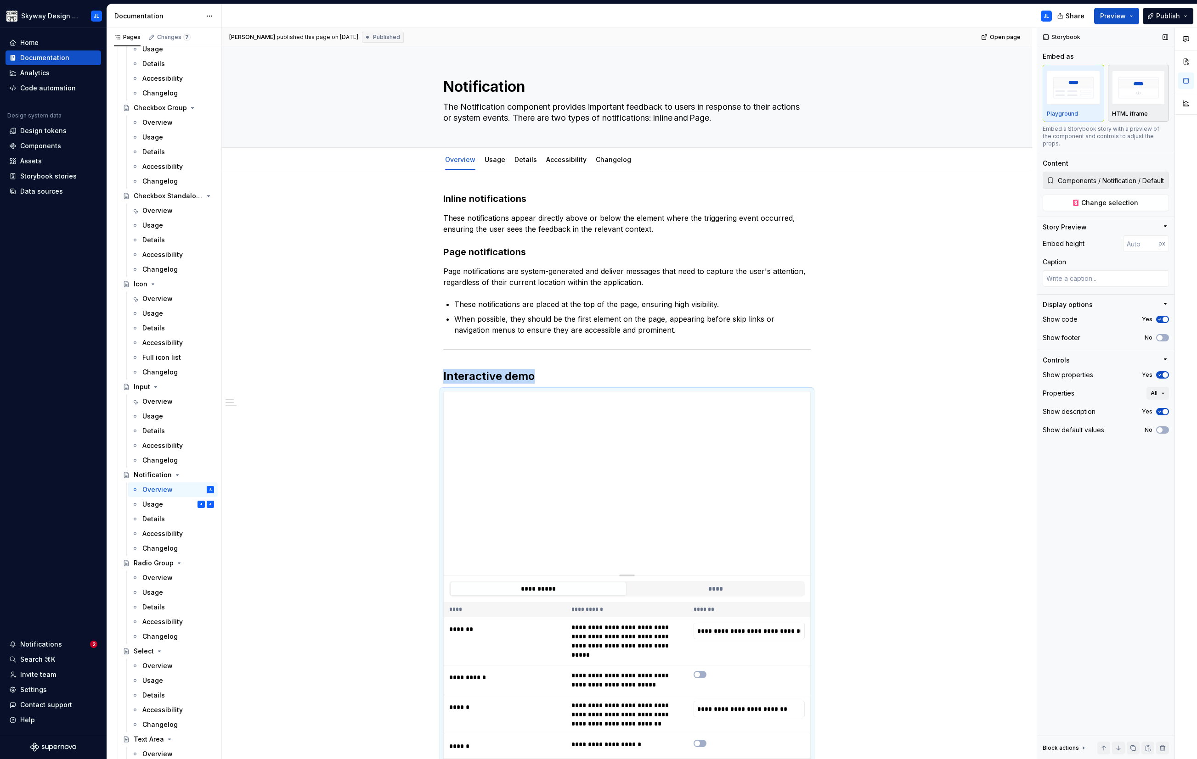
click at [683, 108] on div "HTML iframe" at bounding box center [1138, 93] width 53 height 49
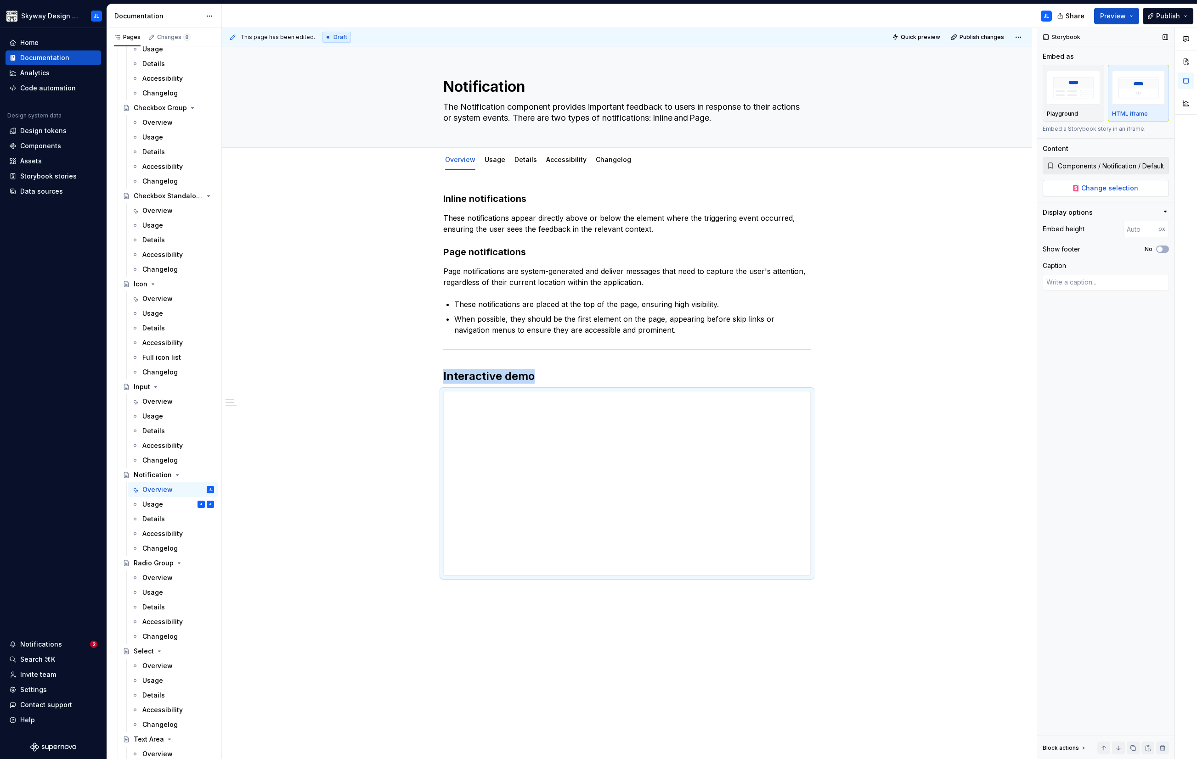
click at [683, 182] on button "Change selection" at bounding box center [1105, 188] width 126 height 17
type textarea "*"
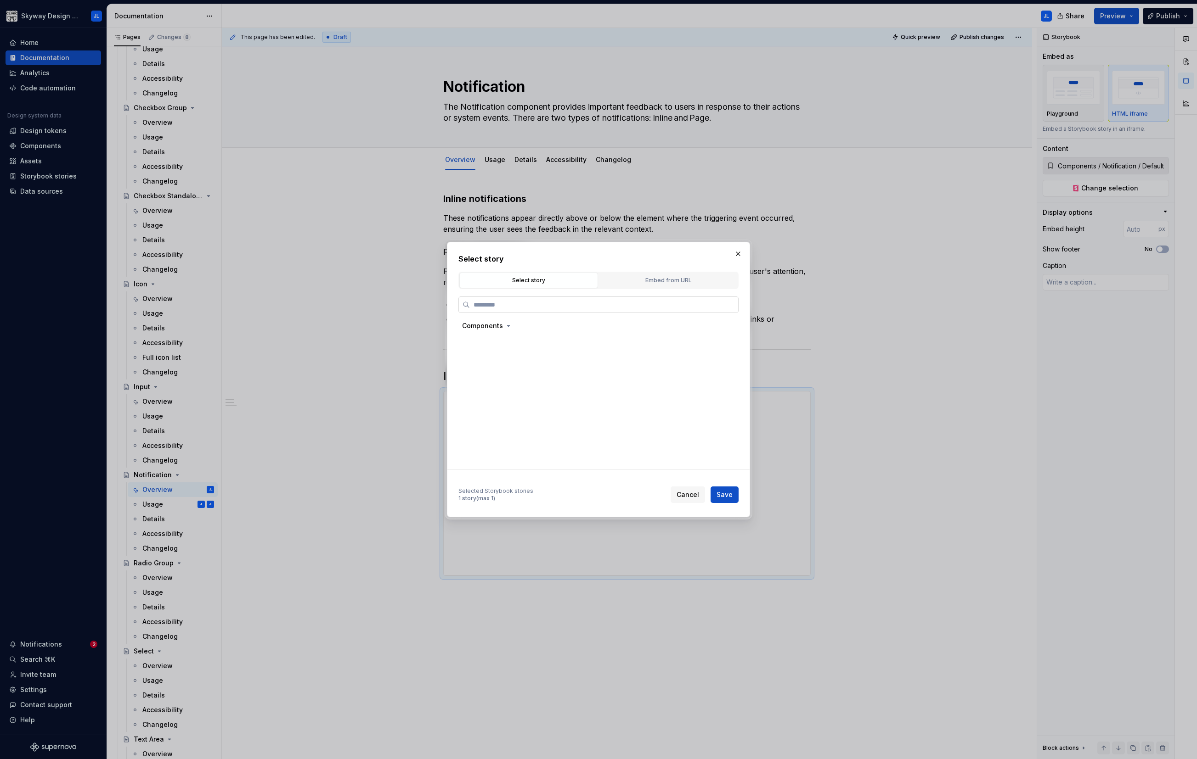
click at [588, 304] on input "search" at bounding box center [604, 304] width 268 height 9
paste input "**********"
type input "**********"
click at [656, 279] on div "Embed from URL" at bounding box center [668, 280] width 132 height 9
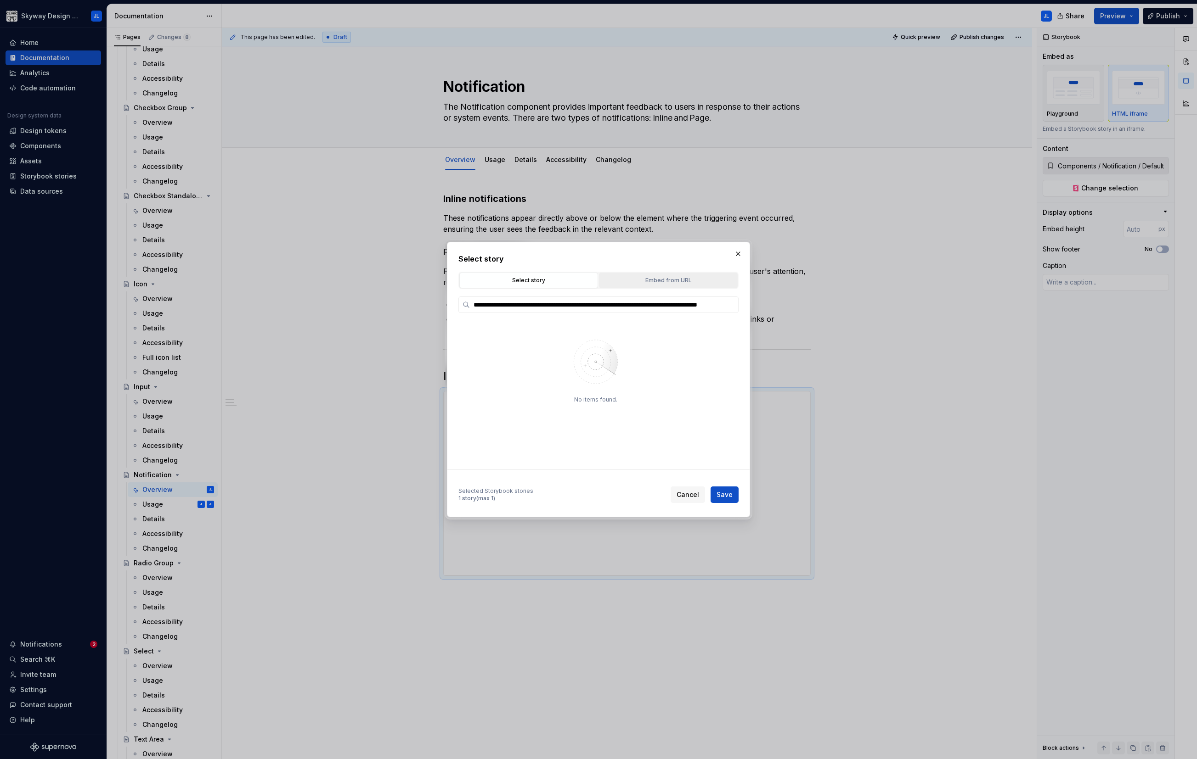
scroll to position [0, 0]
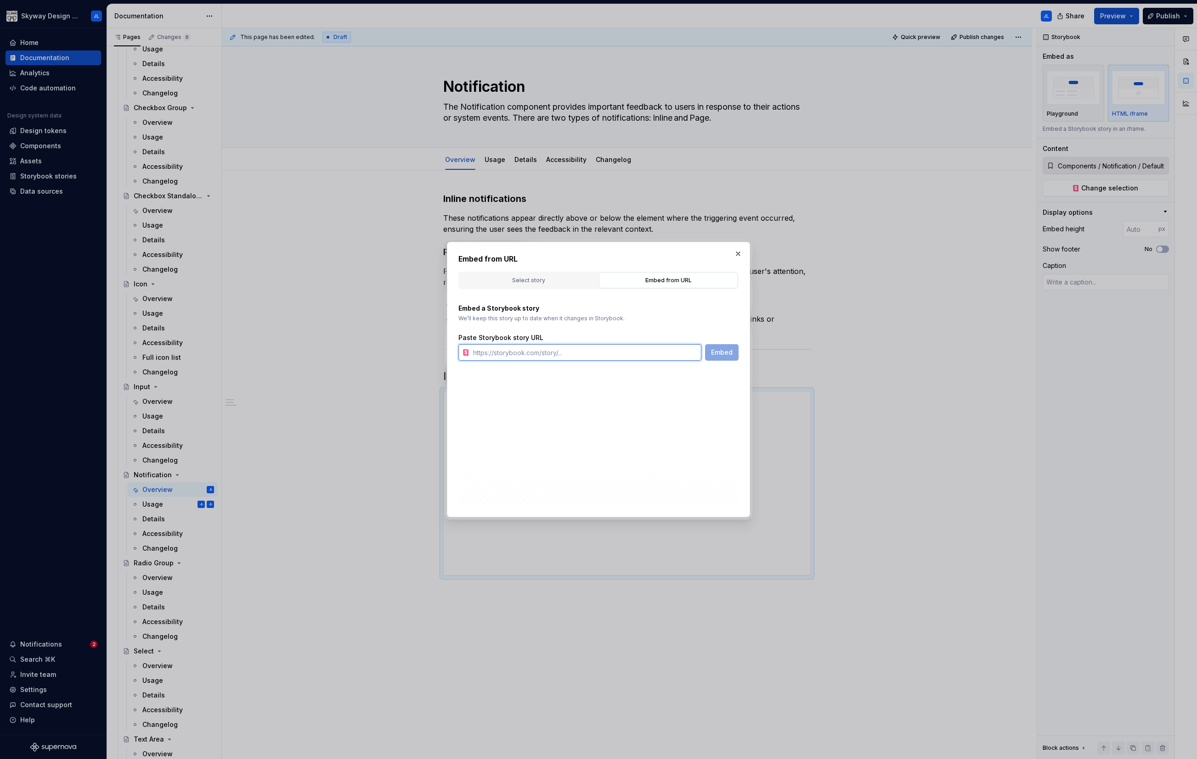
click at [544, 348] on input "text" at bounding box center [585, 352] width 232 height 17
paste input "[URL][DOMAIN_NAME]"
type input "[URL][DOMAIN_NAME]"
click at [683, 354] on span "Embed" at bounding box center [722, 352] width 22 height 9
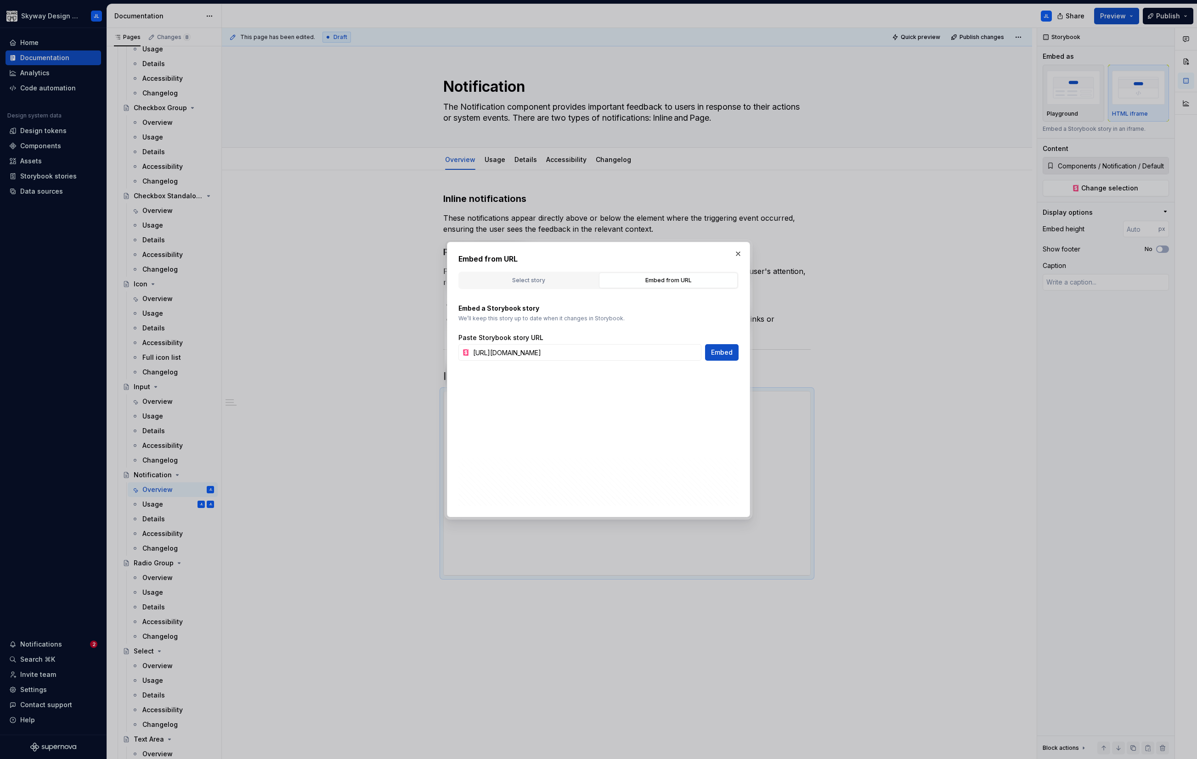
type textarea "*"
type input "[URL][DOMAIN_NAME]"
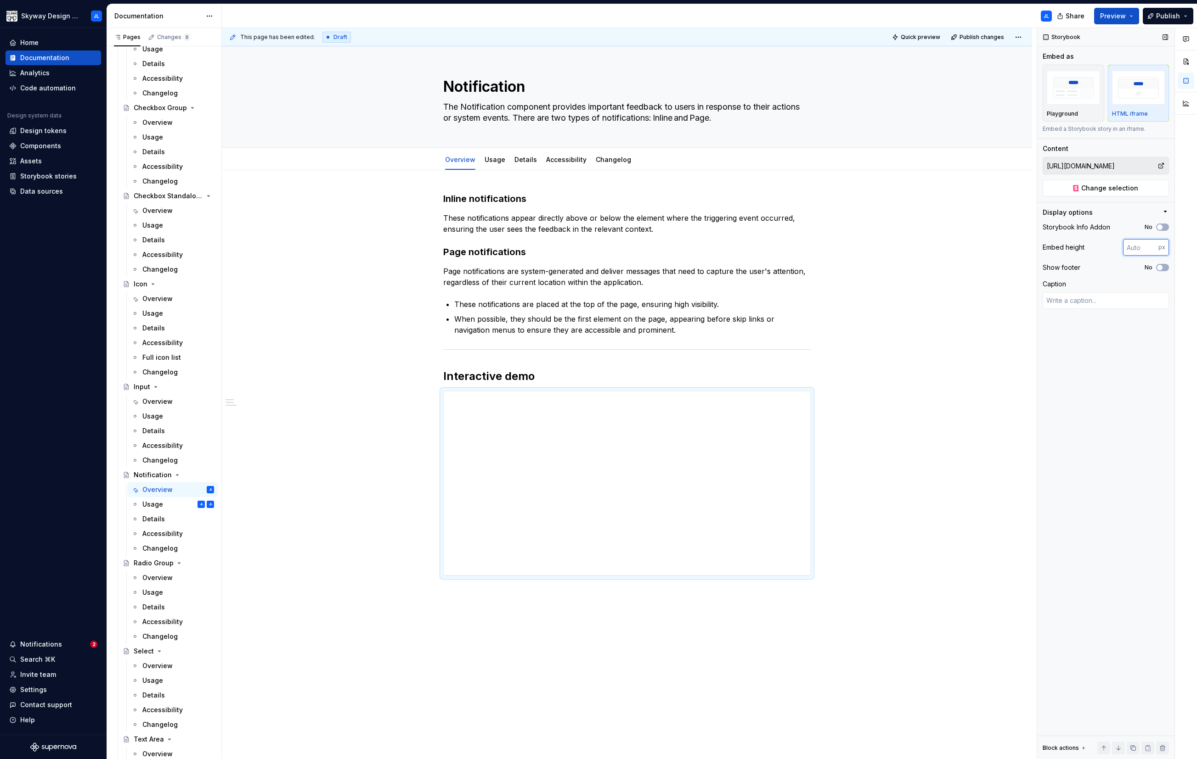
click at [683, 248] on input "number" at bounding box center [1140, 247] width 35 height 17
type input "2000"
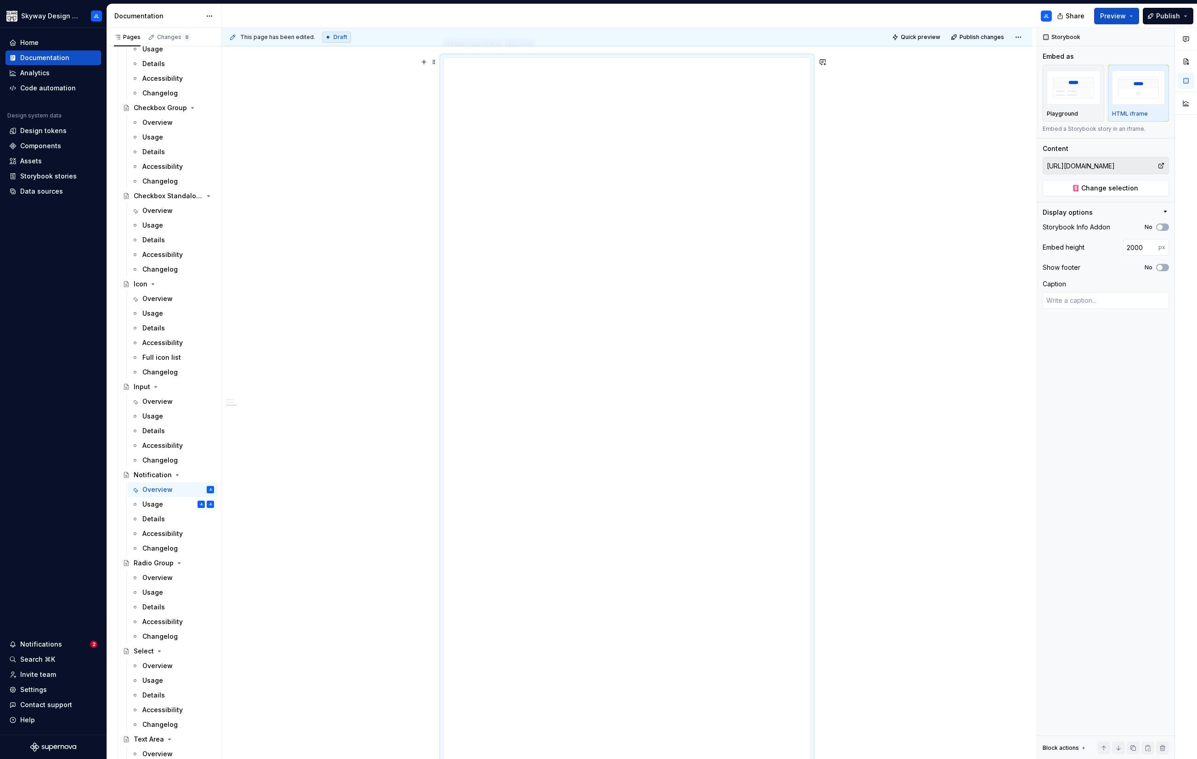
scroll to position [268, 0]
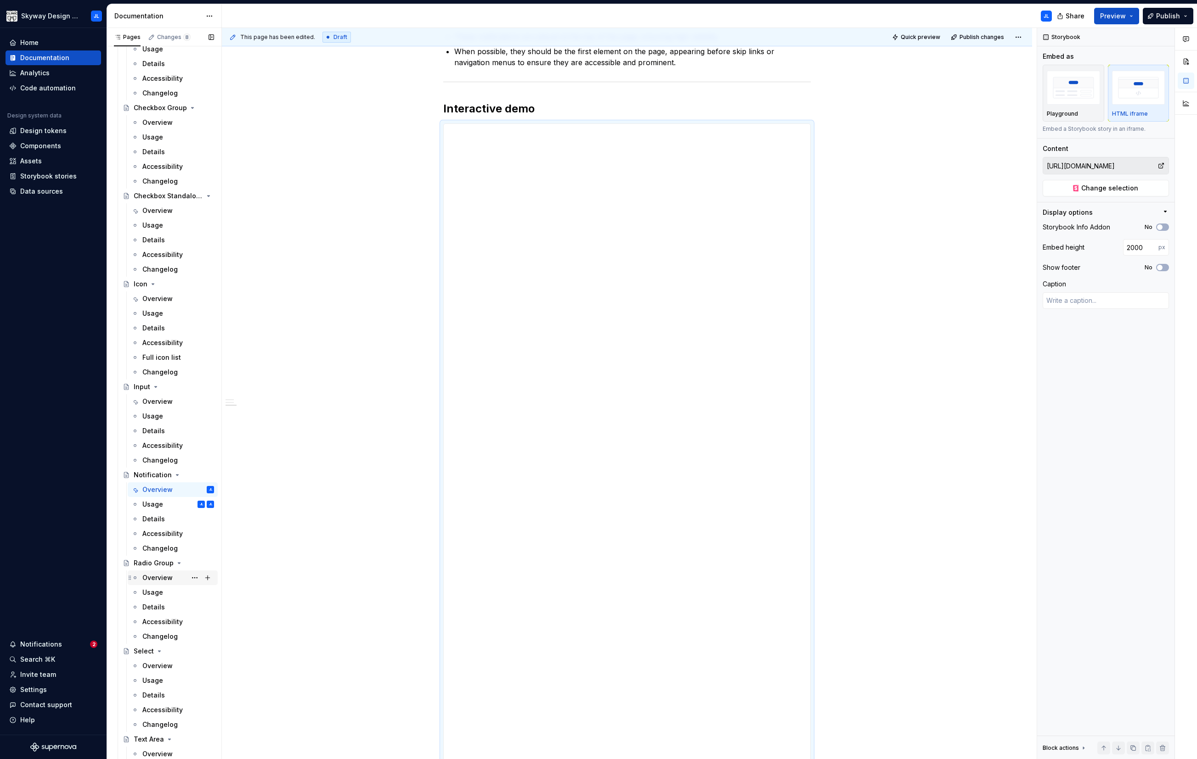
click at [160, 433] on div "Overview" at bounding box center [157, 577] width 30 height 9
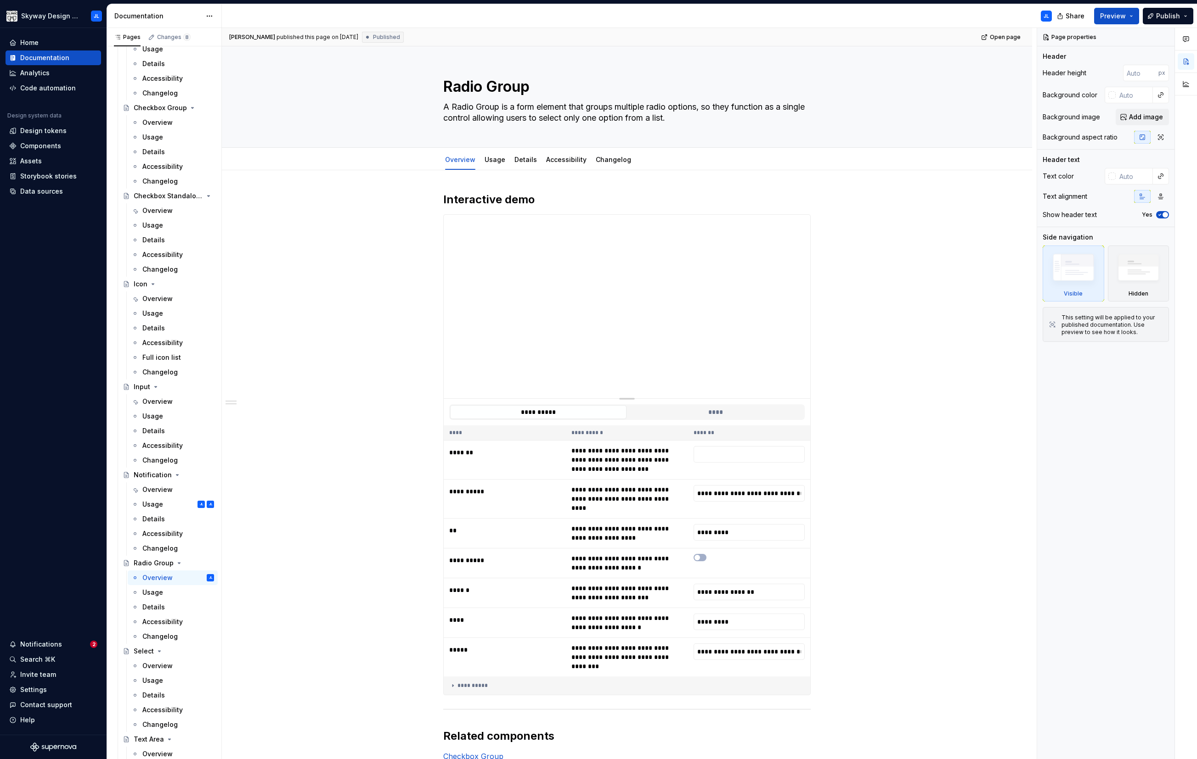
type textarea "*"
type input "**********"
type textarea "*"
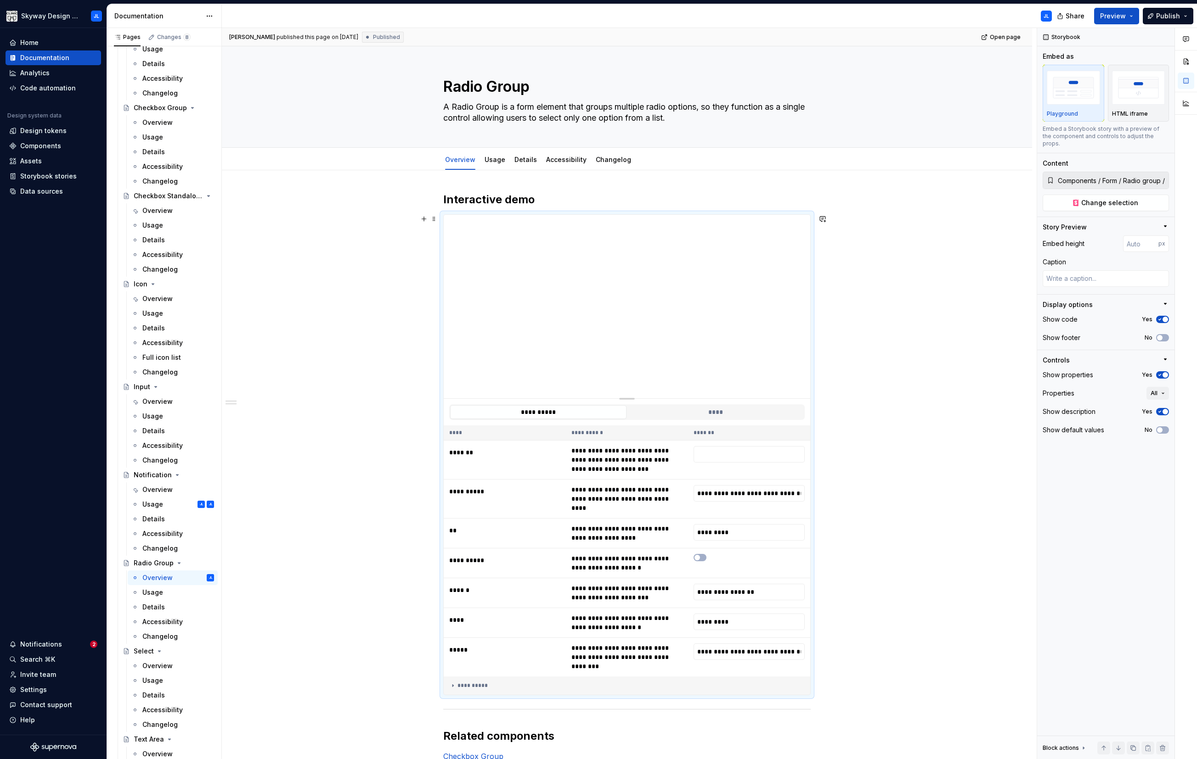
type input "**********"
click at [683, 112] on p "HTML iframe" at bounding box center [1130, 113] width 36 height 7
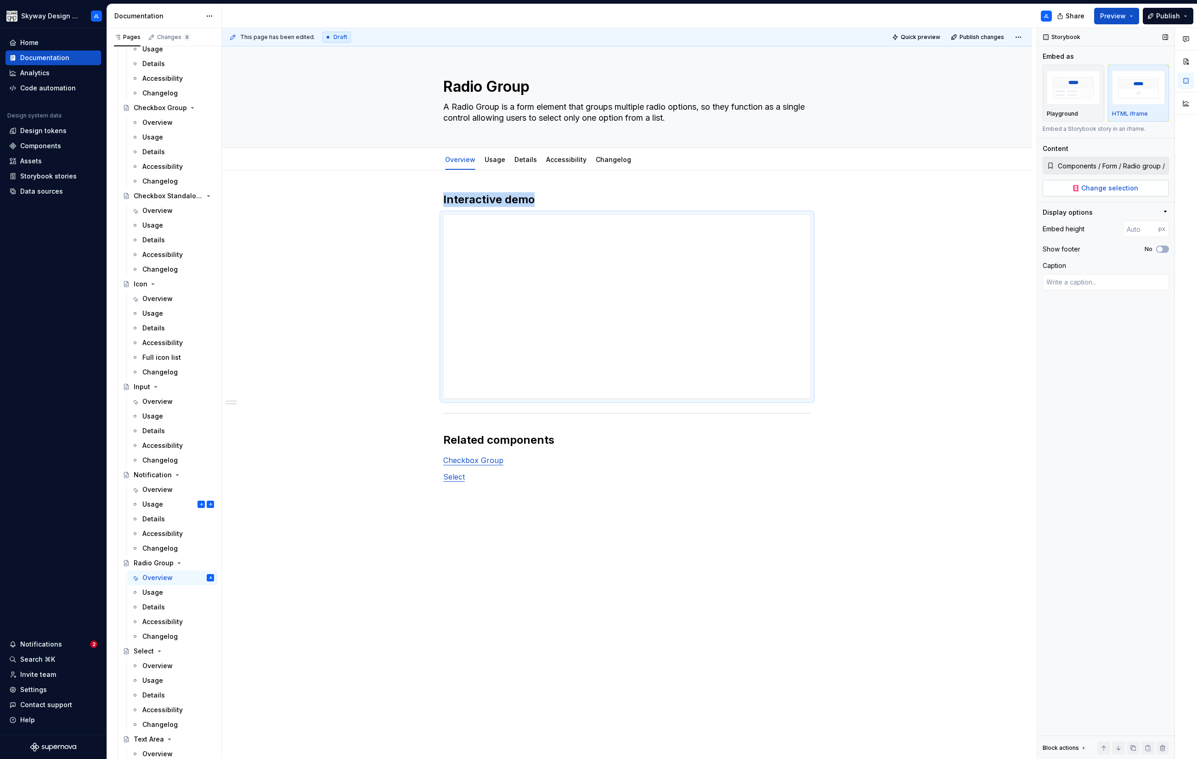
click at [683, 187] on span "Change selection" at bounding box center [1109, 188] width 57 height 9
type textarea "*"
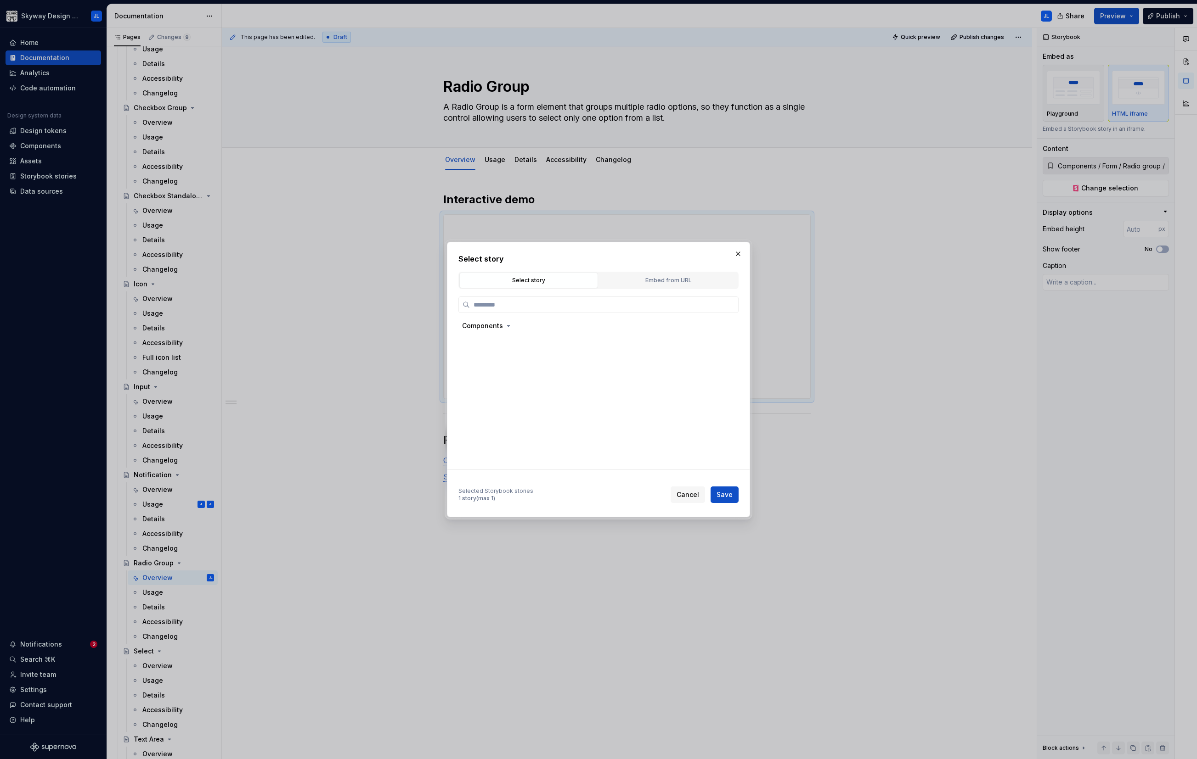
click at [675, 272] on div "Select story Embed from URL" at bounding box center [598, 280] width 280 height 17
click at [674, 279] on div "Embed from URL" at bounding box center [668, 280] width 132 height 9
click at [521, 351] on input "text" at bounding box center [585, 352] width 232 height 17
paste input "[URL][DOMAIN_NAME]"
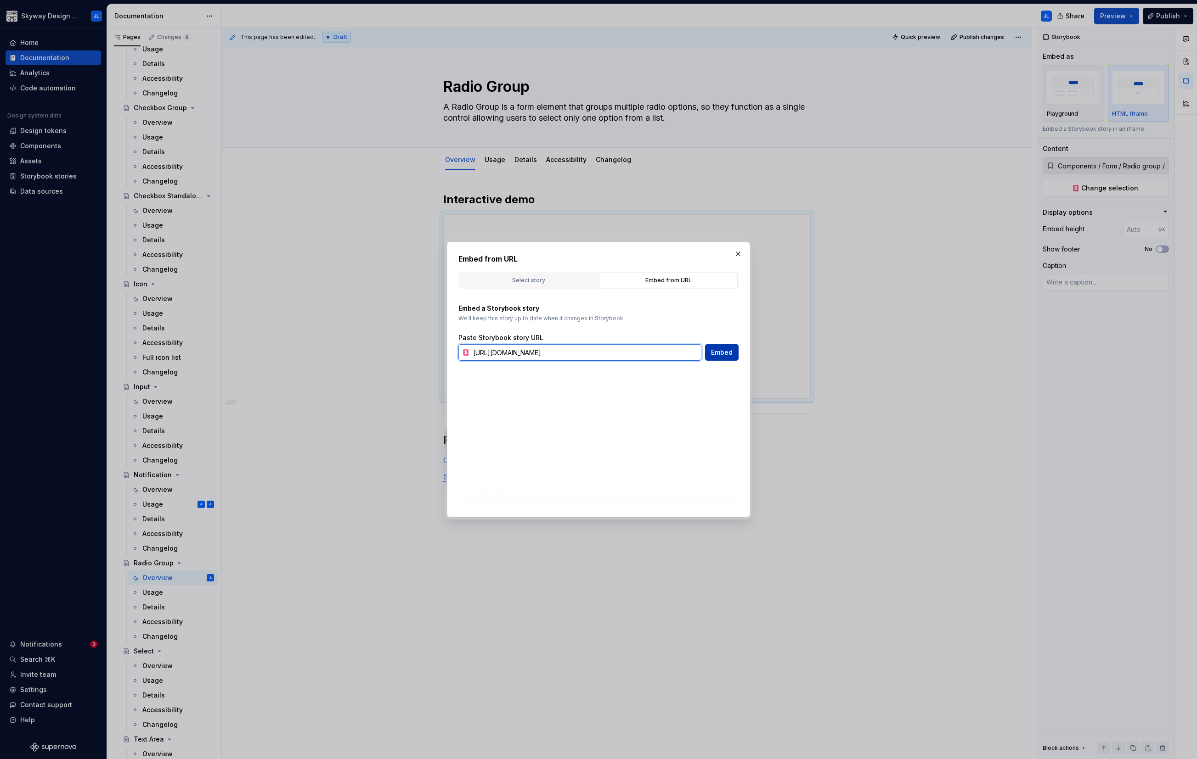
type input "[URL][DOMAIN_NAME]"
click at [683, 354] on span "Embed" at bounding box center [722, 352] width 22 height 9
type textarea "*"
type input "[URL][DOMAIN_NAME]"
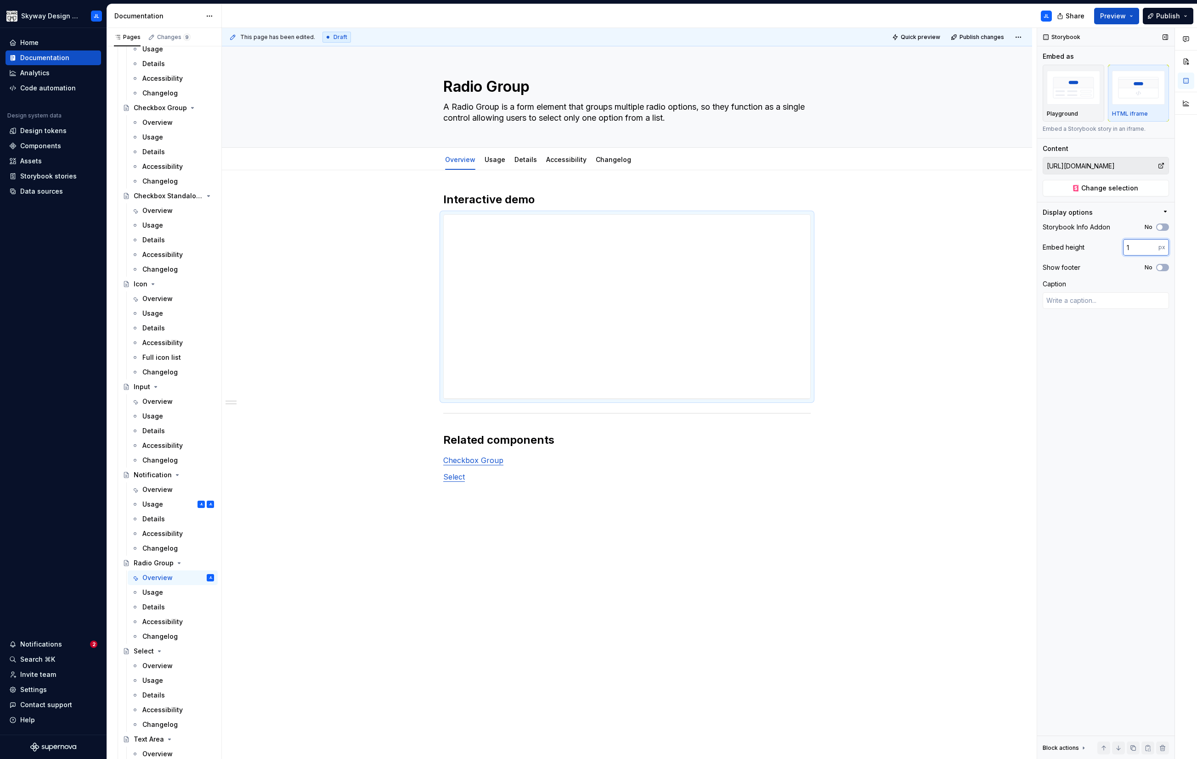
click at [683, 247] on input "1" at bounding box center [1140, 247] width 35 height 17
drag, startPoint x: 1139, startPoint y: 250, endPoint x: 1079, endPoint y: 242, distance: 61.2
click at [683, 242] on div "Embed height 1 px" at bounding box center [1105, 247] width 126 height 17
type input "2000"
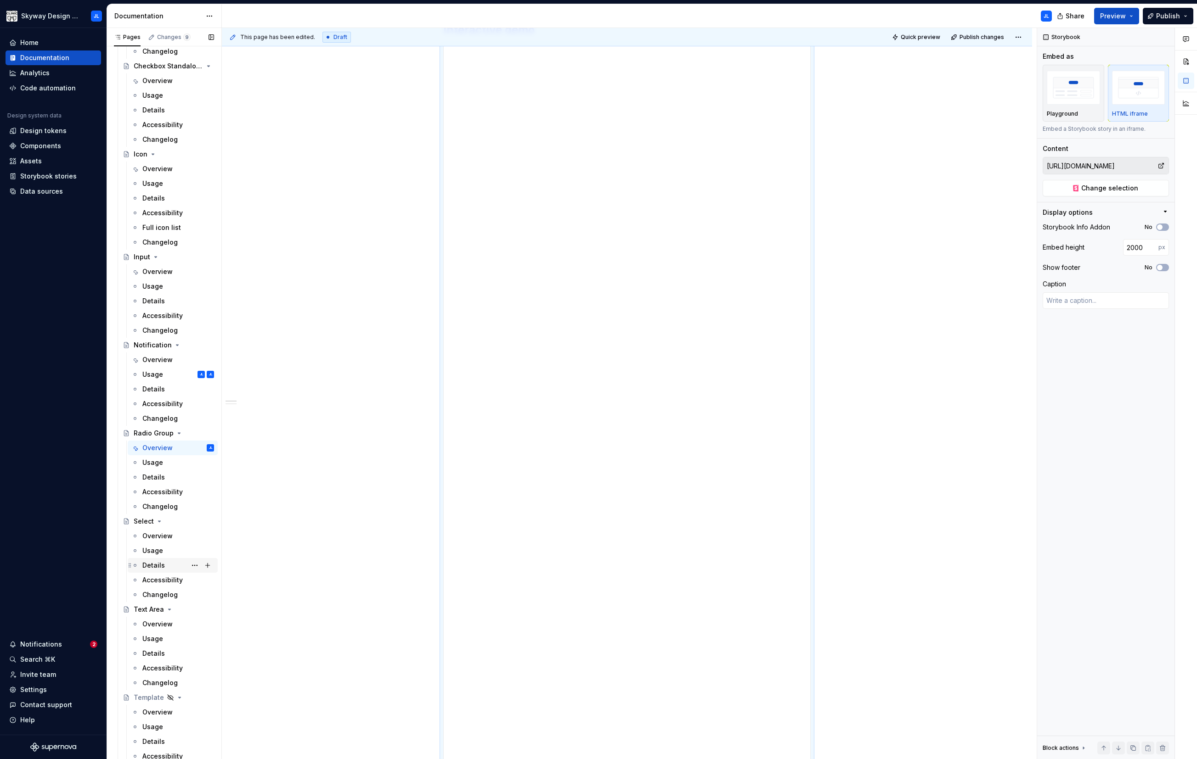
scroll to position [452, 0]
click at [158, 433] on div "Overview" at bounding box center [157, 532] width 30 height 9
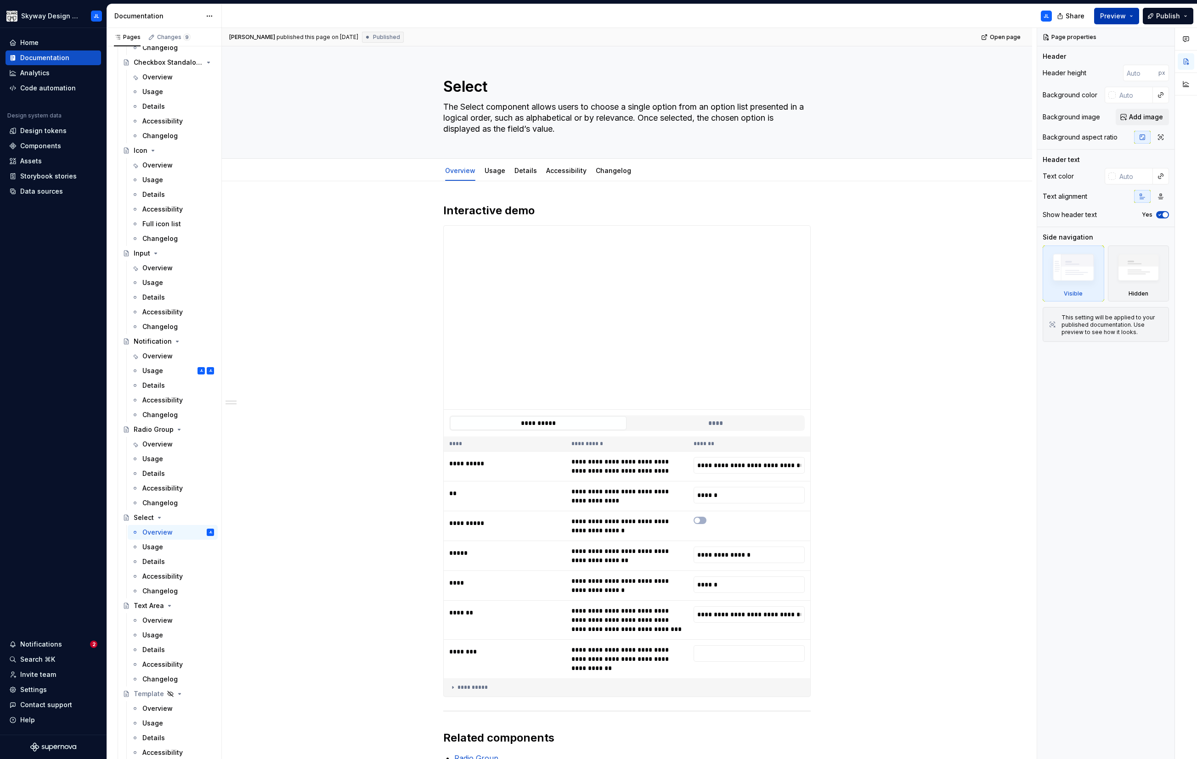
type textarea "*"
type input "**********"
type textarea "*"
type input "**********"
type textarea "*"
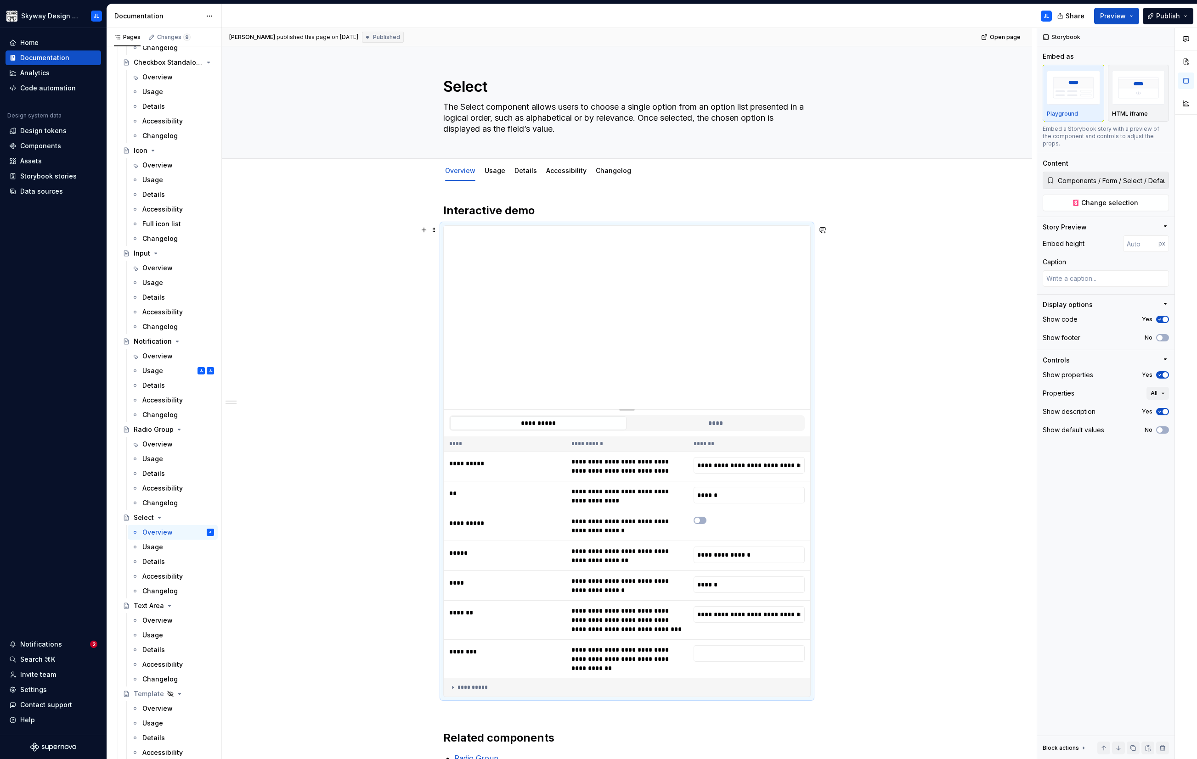
type input "**********"
click at [683, 97] on img "button" at bounding box center [1138, 88] width 53 height 34
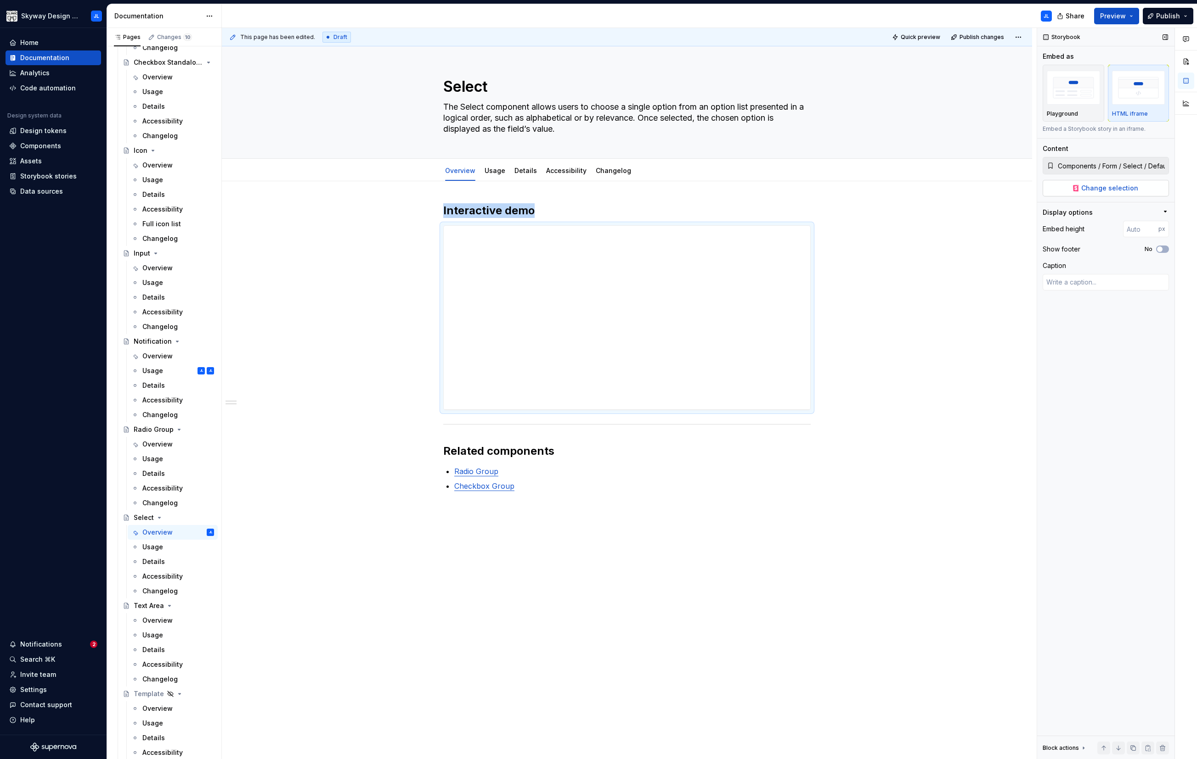
click at [683, 191] on span "Change selection" at bounding box center [1109, 188] width 57 height 9
type textarea "*"
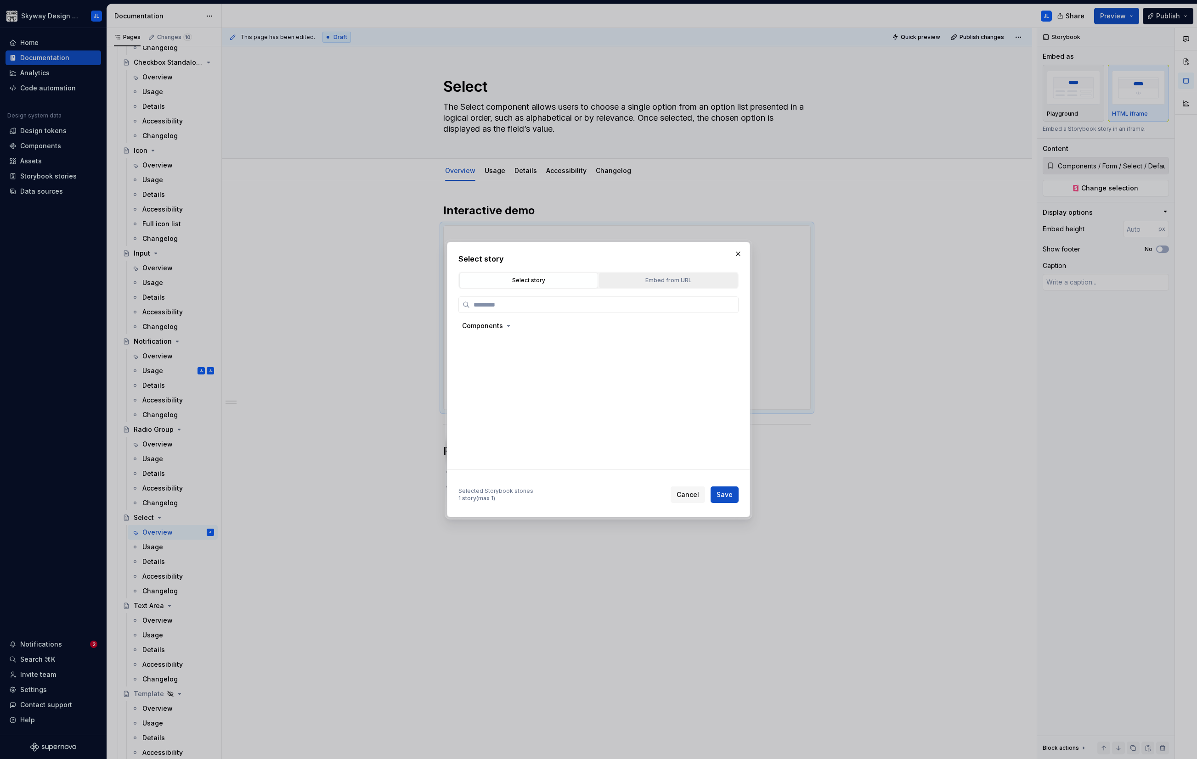
click at [669, 283] on div "Embed from URL" at bounding box center [668, 280] width 132 height 9
click at [520, 348] on input "text" at bounding box center [585, 352] width 232 height 17
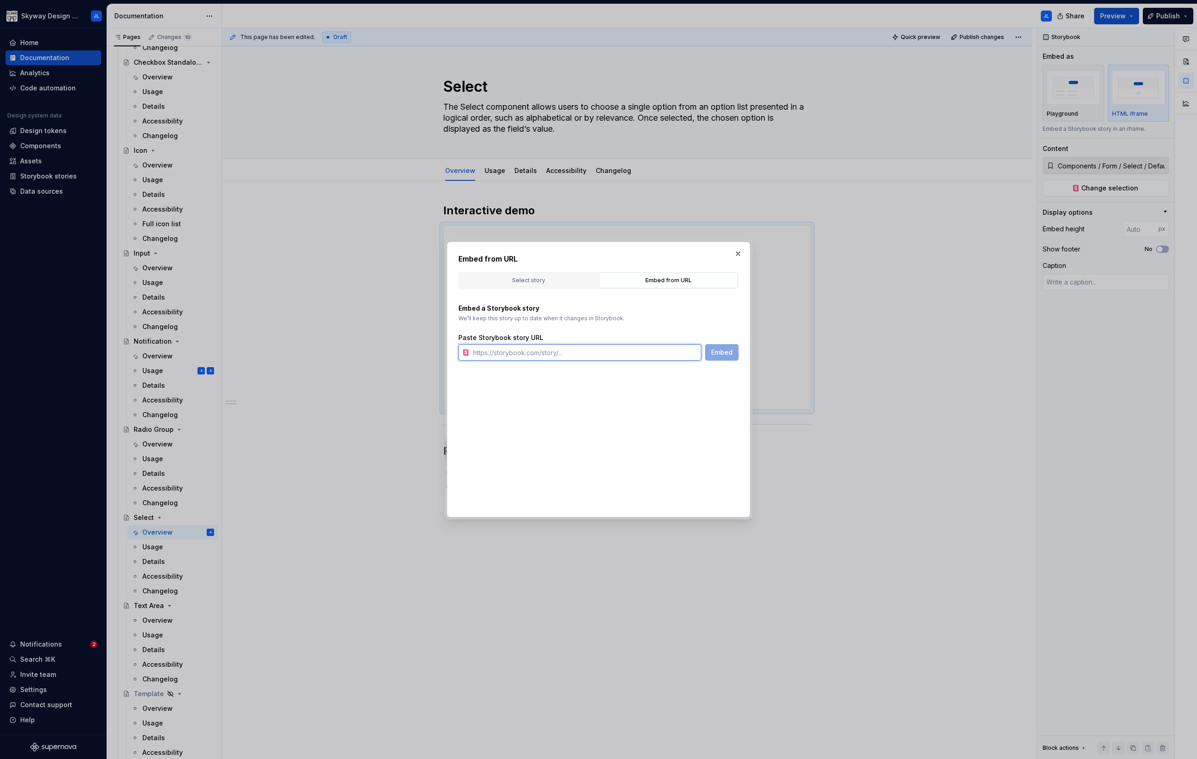
paste input "[URL][DOMAIN_NAME]"
type input "[URL][DOMAIN_NAME]"
click at [683, 354] on span "Embed" at bounding box center [722, 352] width 22 height 9
type textarea "*"
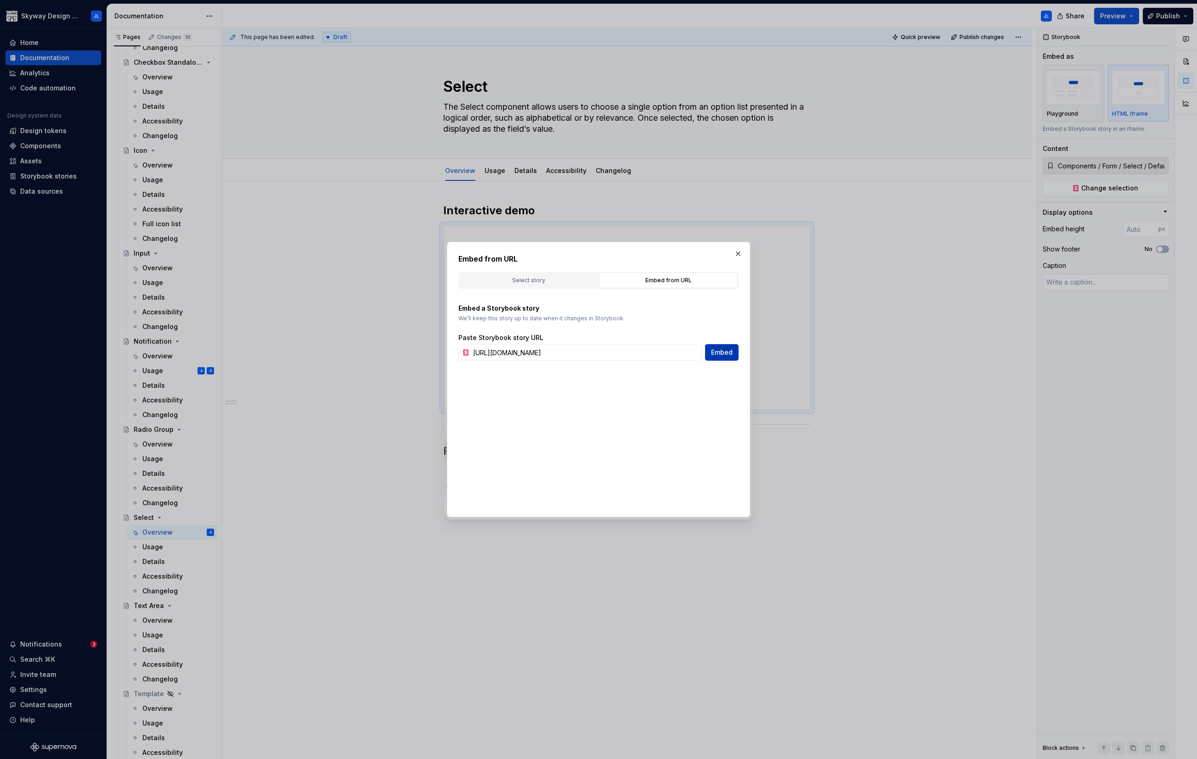
type input "[URL][DOMAIN_NAME]"
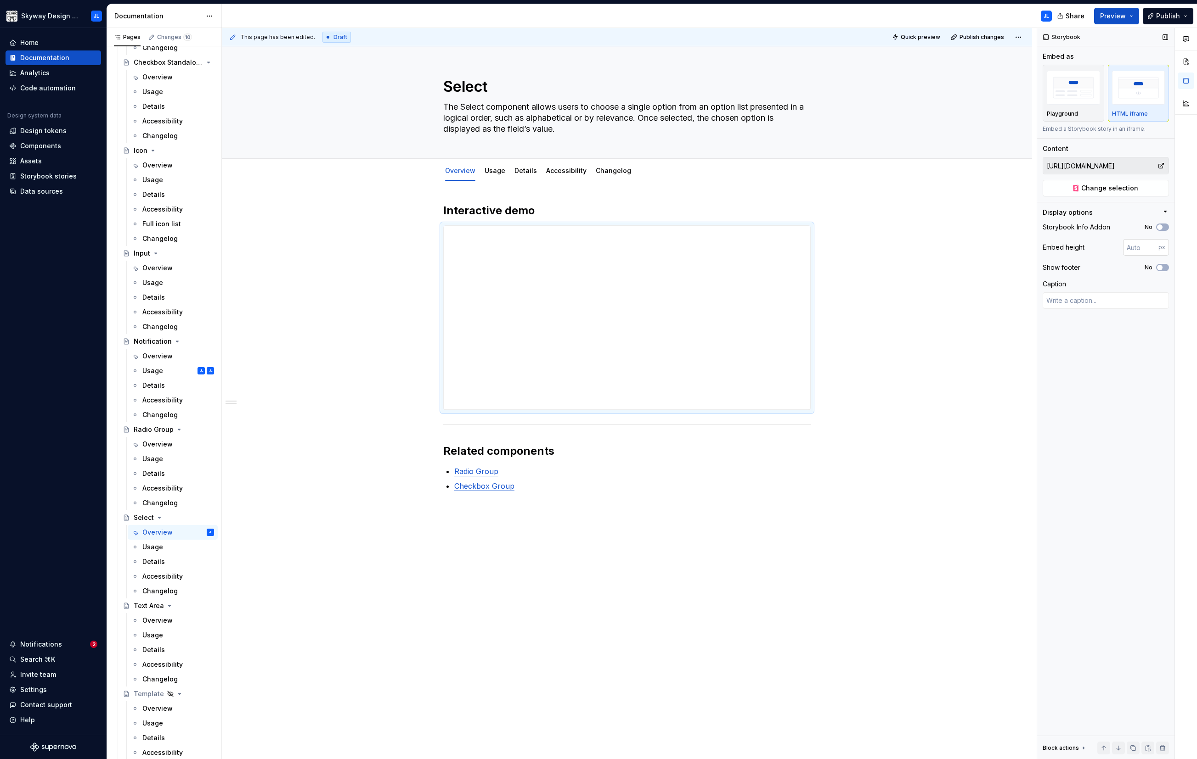
click at [683, 250] on input "number" at bounding box center [1140, 247] width 35 height 17
type input "2000"
click at [509, 333] on div "**********" at bounding box center [627, 685] width 366 height 918
click at [507, 336] on div "**********" at bounding box center [627, 685] width 366 height 918
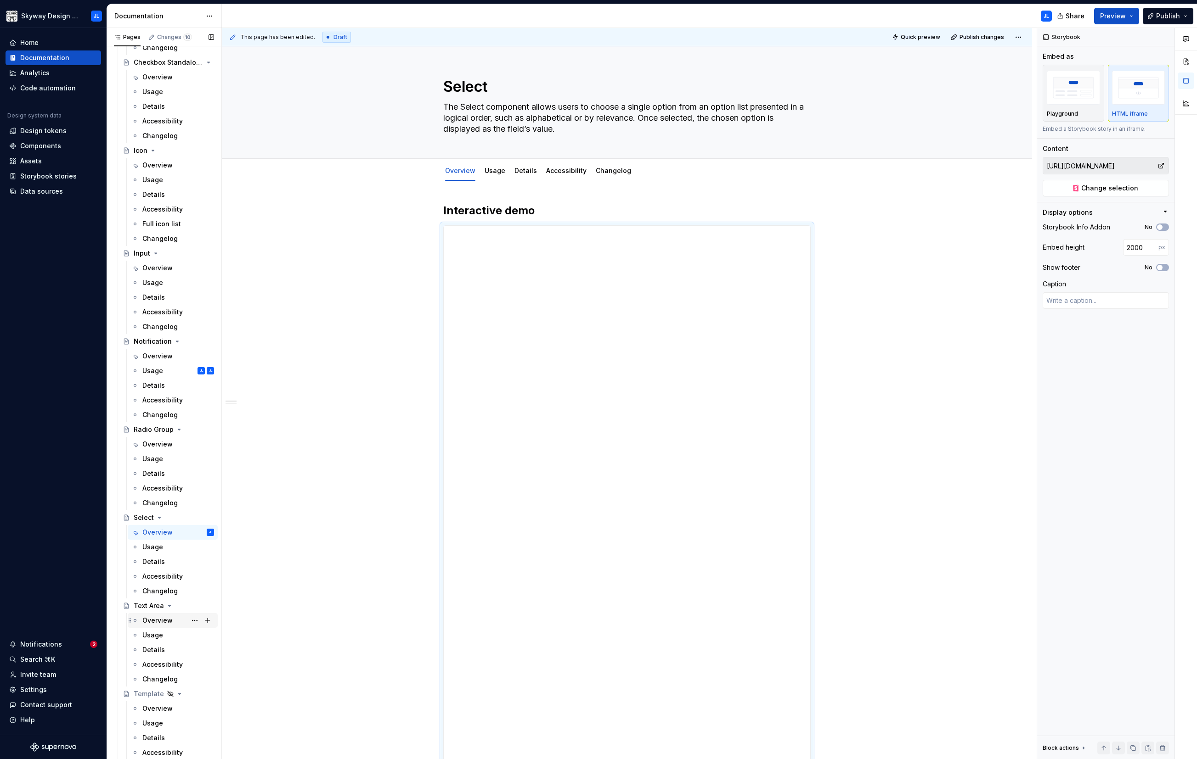
click at [160, 433] on div "Overview" at bounding box center [157, 620] width 30 height 9
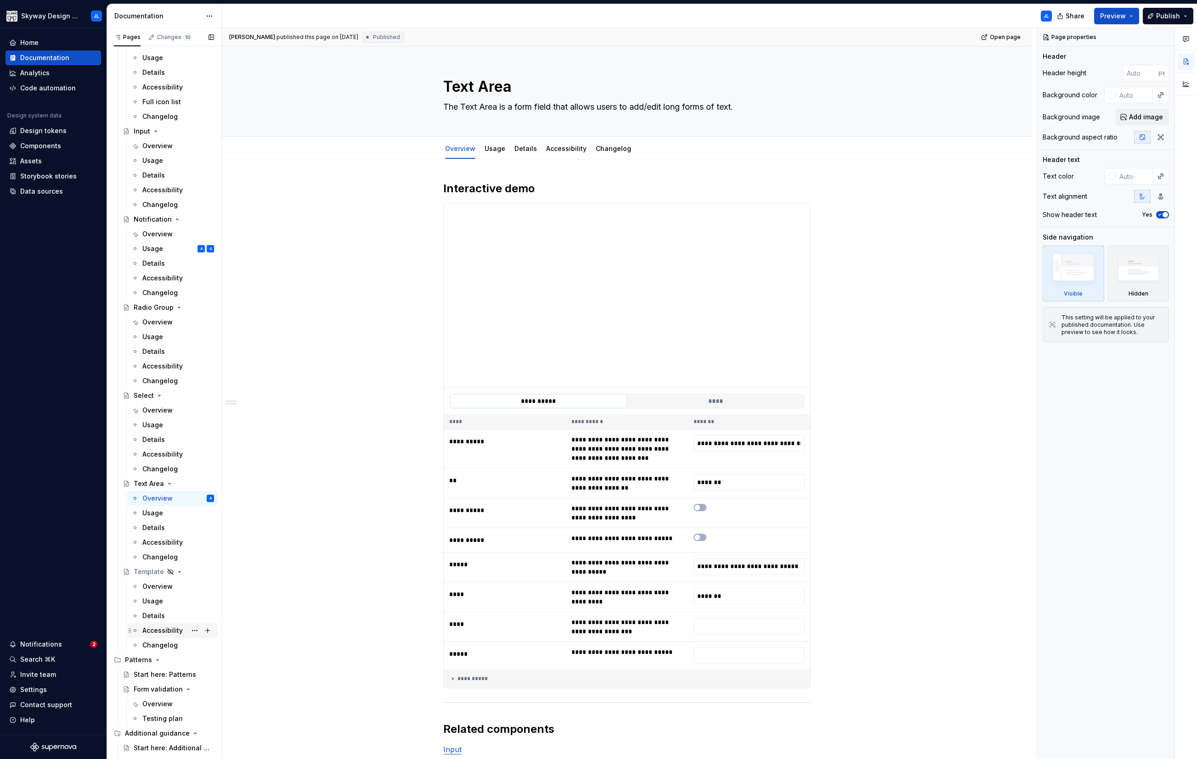
scroll to position [579, 0]
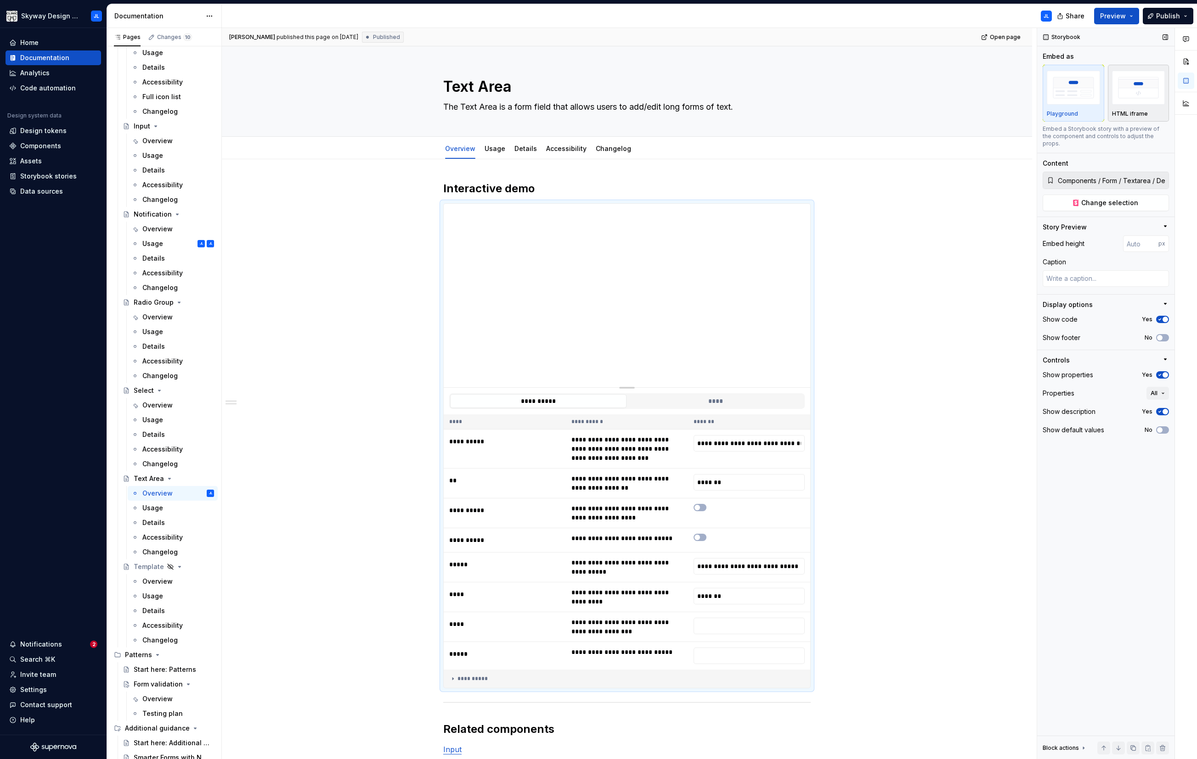
click at [683, 96] on img "button" at bounding box center [1138, 88] width 53 height 34
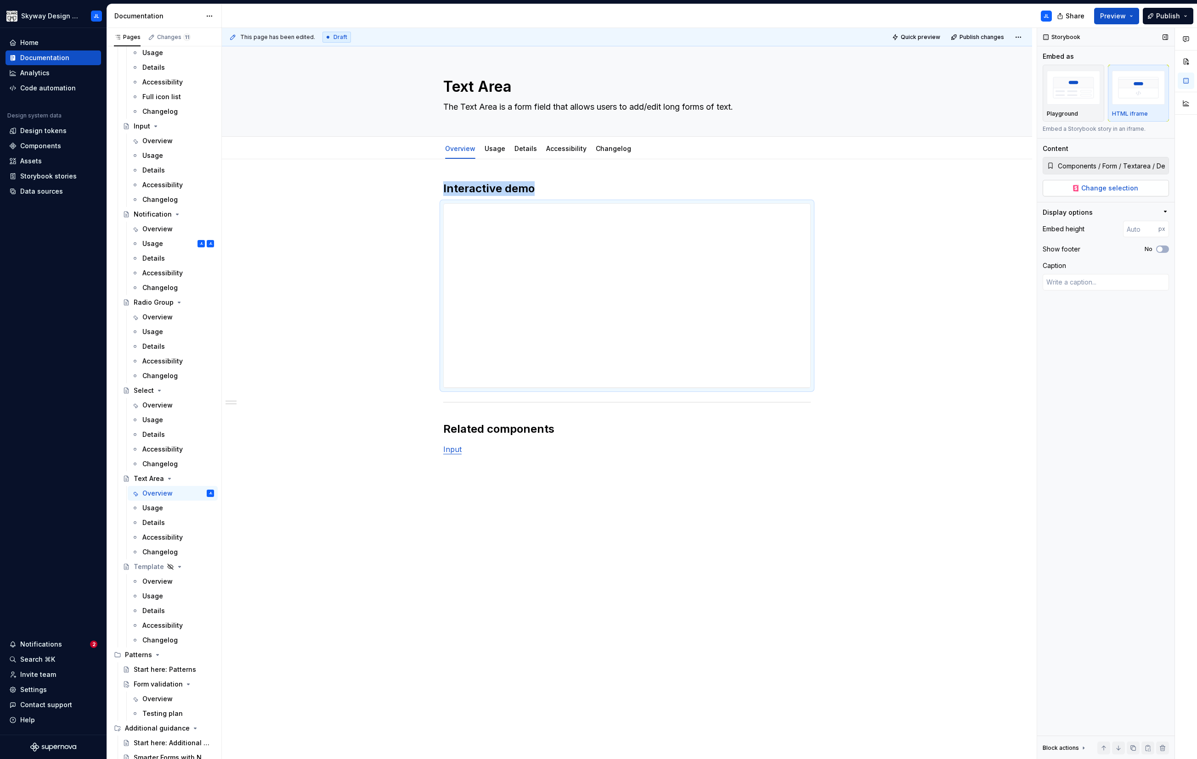
click at [683, 188] on span "Change selection" at bounding box center [1109, 188] width 57 height 9
type textarea "*"
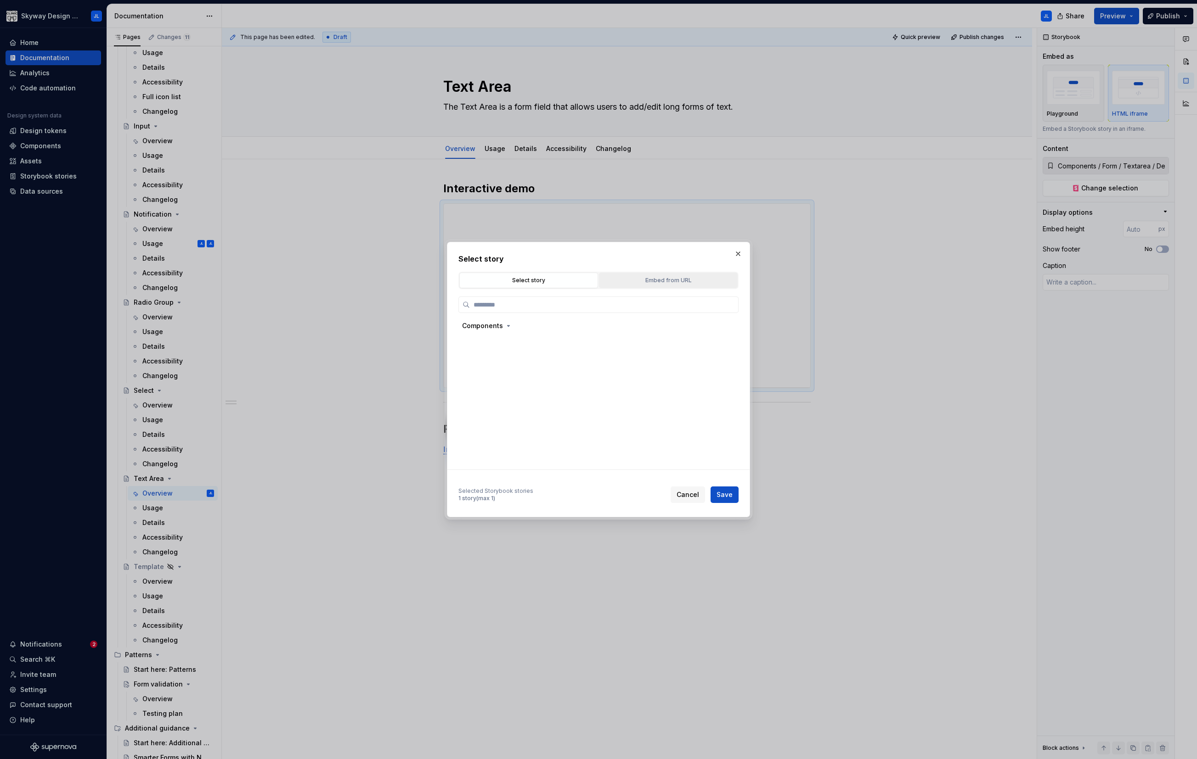
click at [668, 279] on div "Embed from URL" at bounding box center [668, 280] width 132 height 9
click at [529, 354] on input "text" at bounding box center [585, 352] width 232 height 17
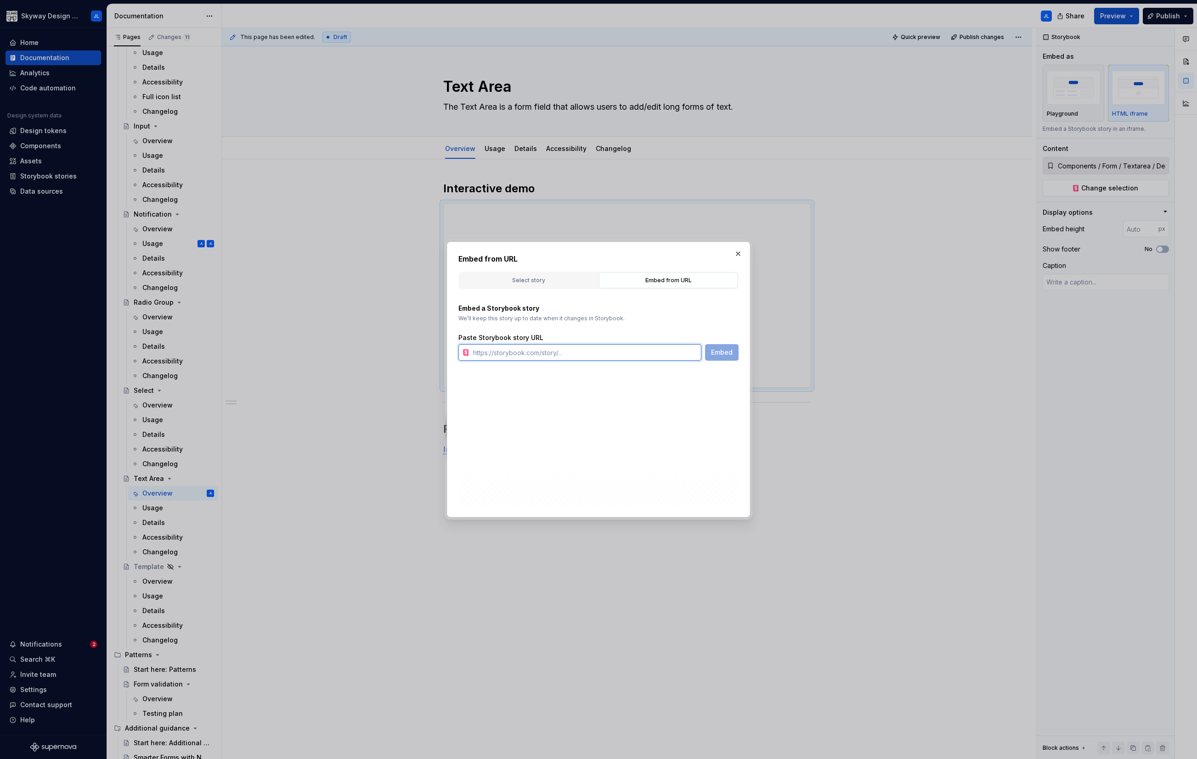
paste input "[URL][DOMAIN_NAME]"
type input "[URL][DOMAIN_NAME]"
click at [683, 348] on span "Embed" at bounding box center [722, 352] width 22 height 9
type textarea "*"
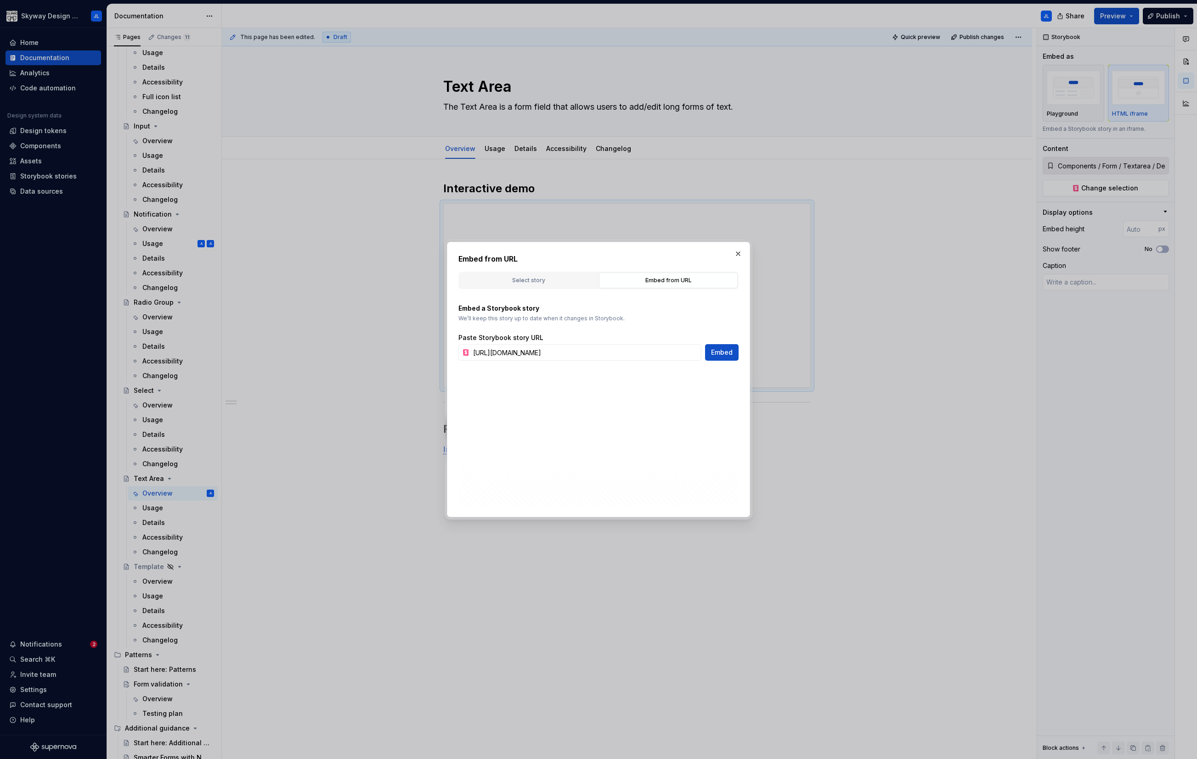
type input "[URL][DOMAIN_NAME]"
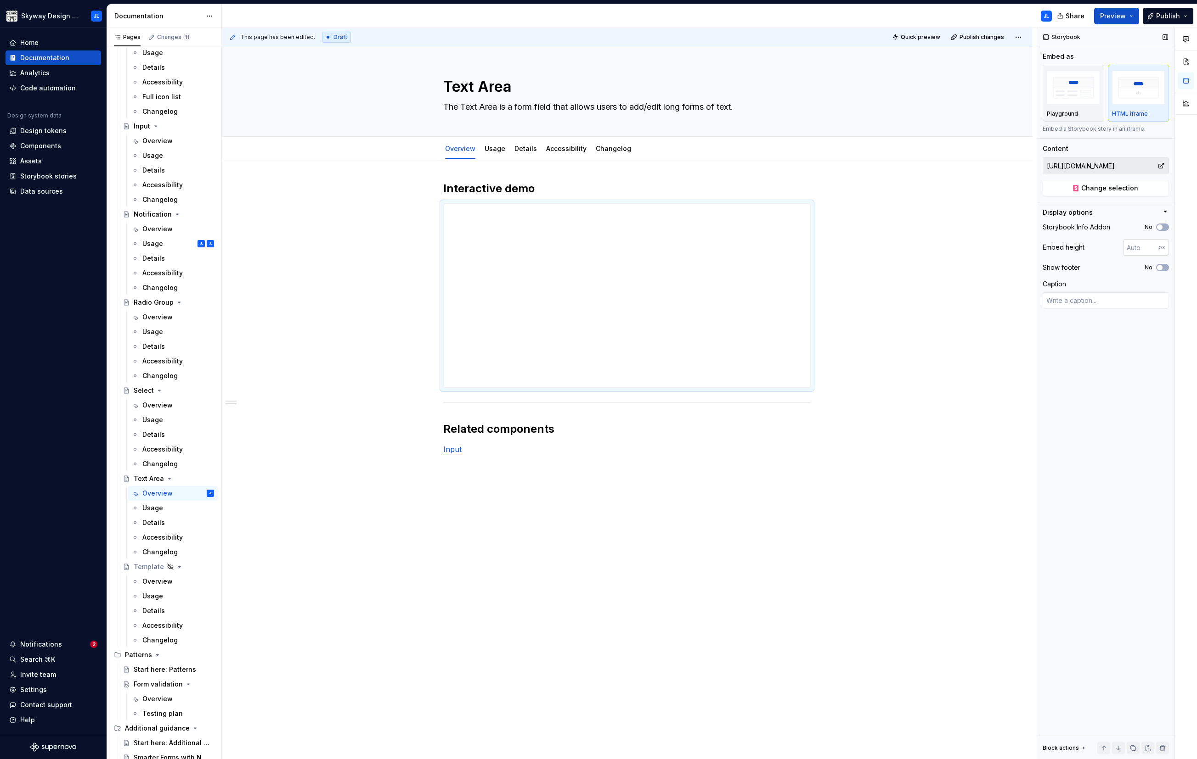
click at [683, 247] on input "number" at bounding box center [1140, 247] width 35 height 17
type input "2000"
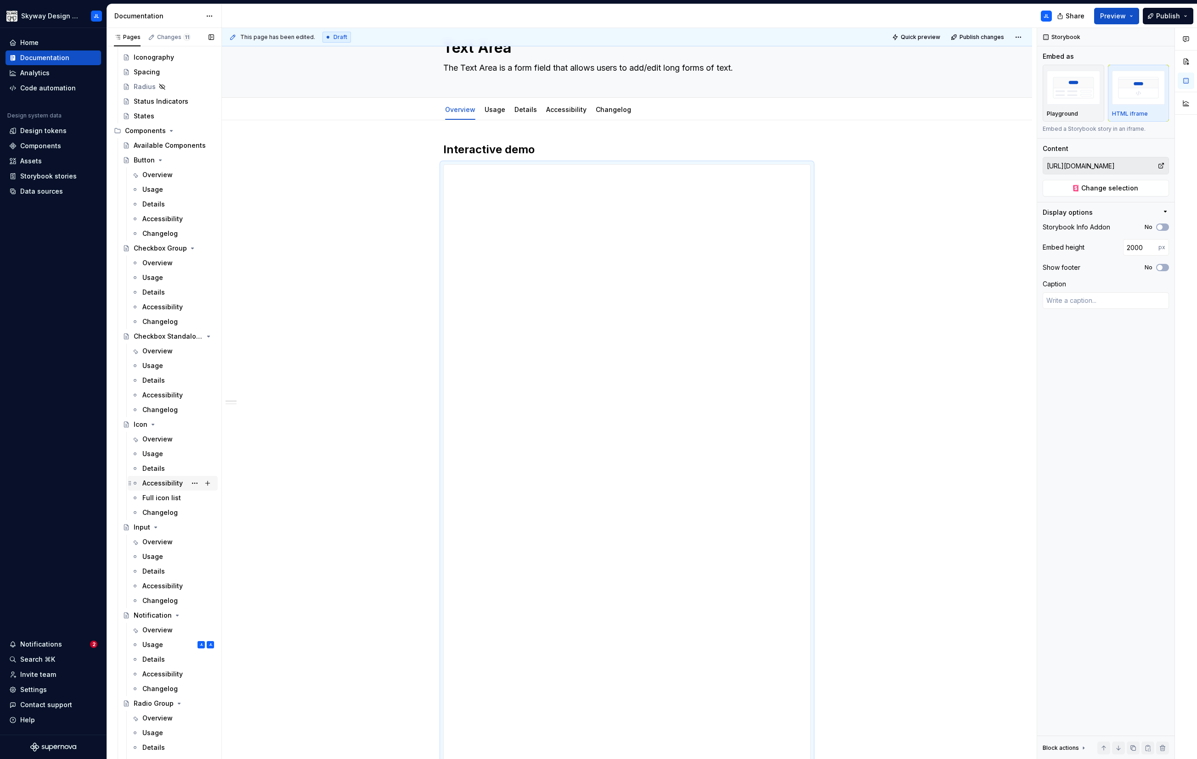
scroll to position [178, 0]
click at [155, 433] on div "Usage" at bounding box center [152, 454] width 21 height 9
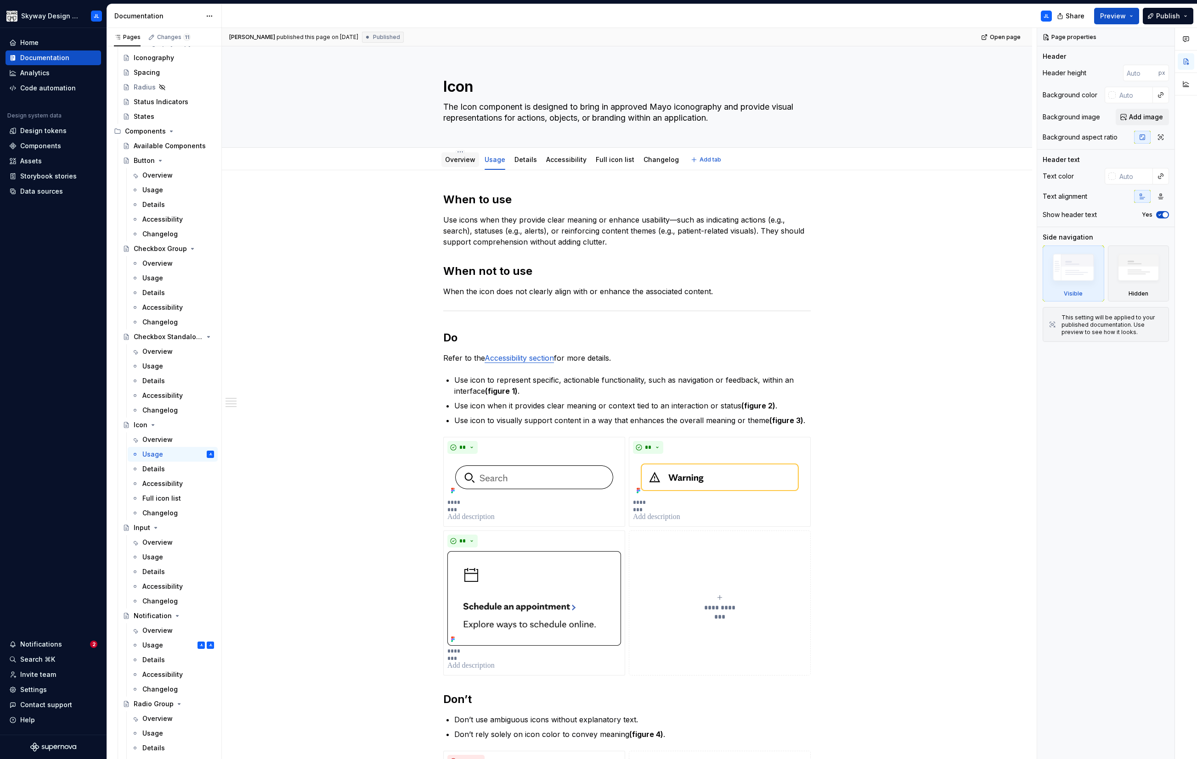
click at [455, 163] on div "Overview" at bounding box center [460, 159] width 30 height 9
click at [462, 162] on link "Overview" at bounding box center [460, 160] width 30 height 8
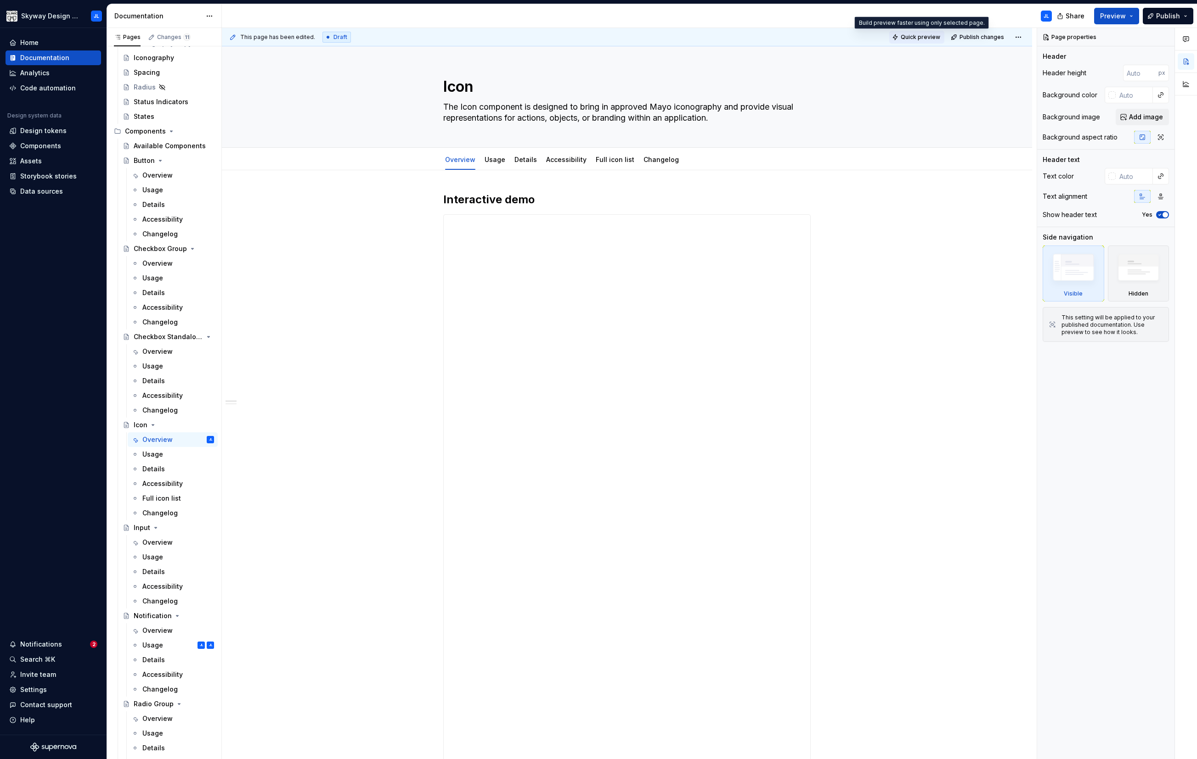
click at [683, 36] on span "Quick preview" at bounding box center [919, 37] width 39 height 7
click at [683, 15] on span "Preview" at bounding box center [1113, 15] width 26 height 9
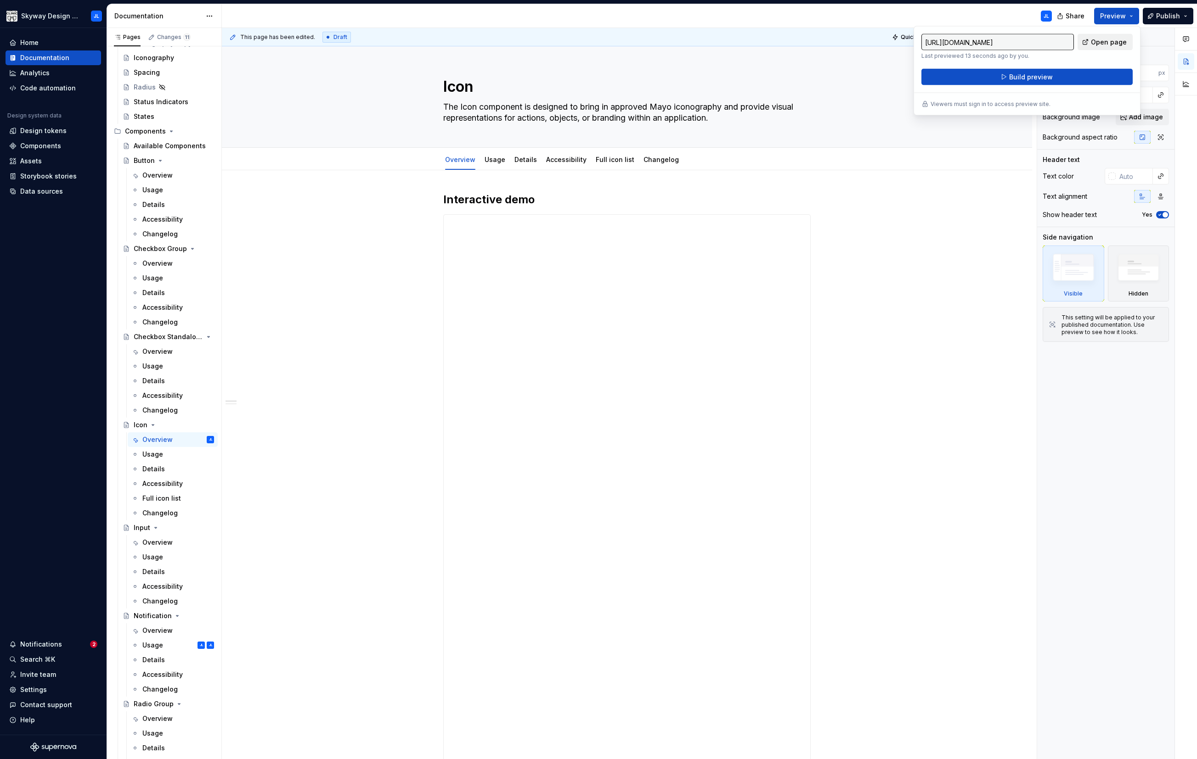
click at [683, 41] on span "Open page" at bounding box center [1108, 42] width 36 height 9
click at [641, 433] on div "**********" at bounding box center [627, 674] width 366 height 918
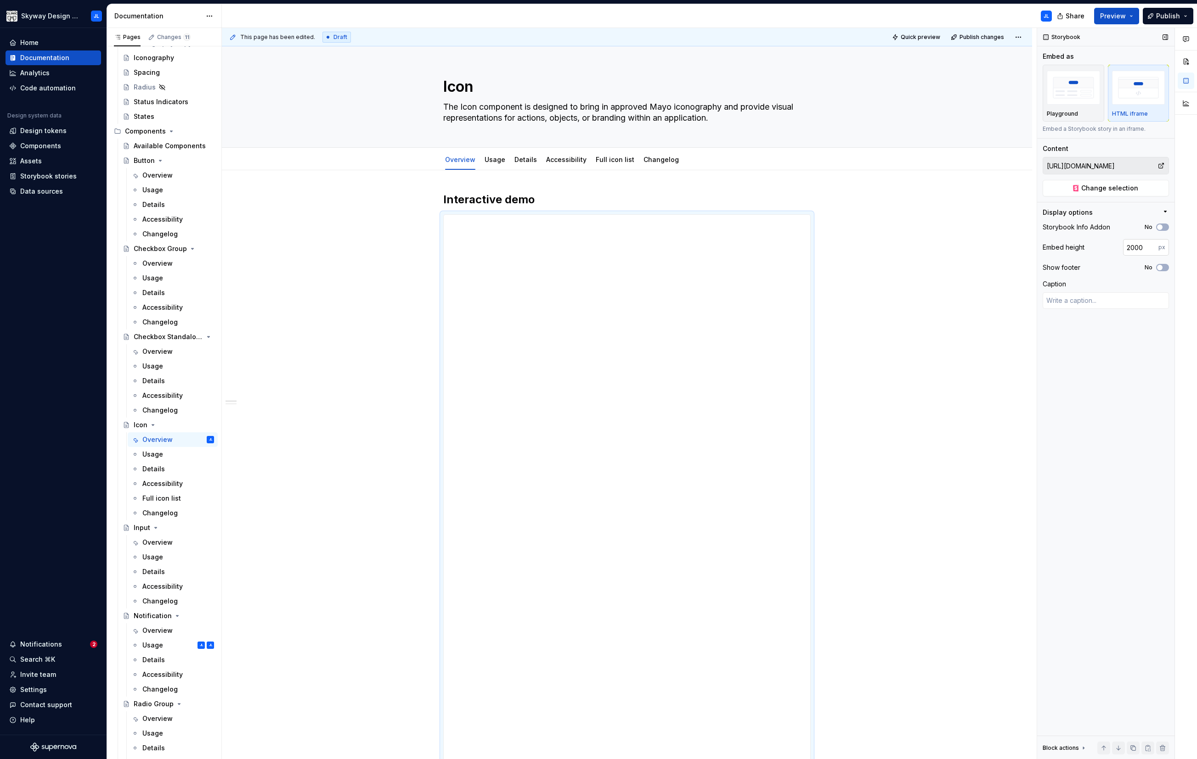
type textarea "*"
click at [683, 248] on input "2000" at bounding box center [1140, 247] width 35 height 17
type input "1500"
type textarea "*"
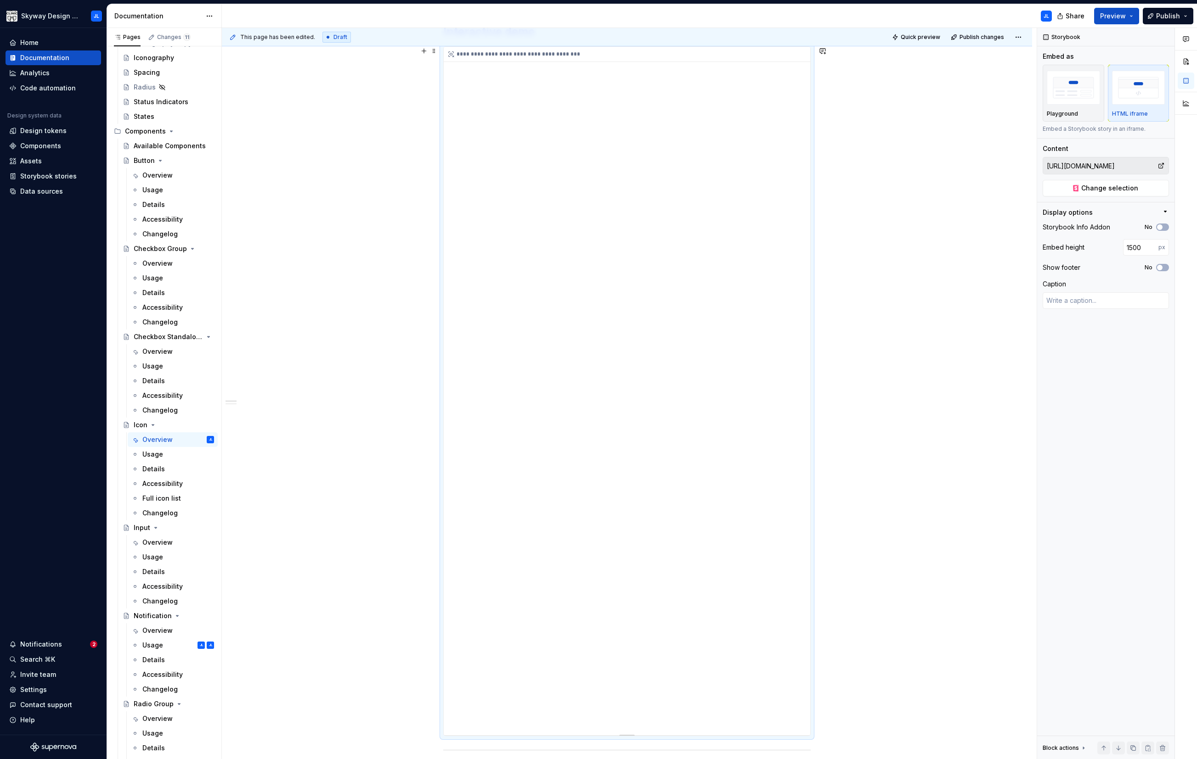
scroll to position [115, 0]
click at [683, 247] on input "1500" at bounding box center [1140, 247] width 35 height 17
type input "1200"
type textarea "*"
click at [683, 248] on input "1200" at bounding box center [1140, 247] width 35 height 17
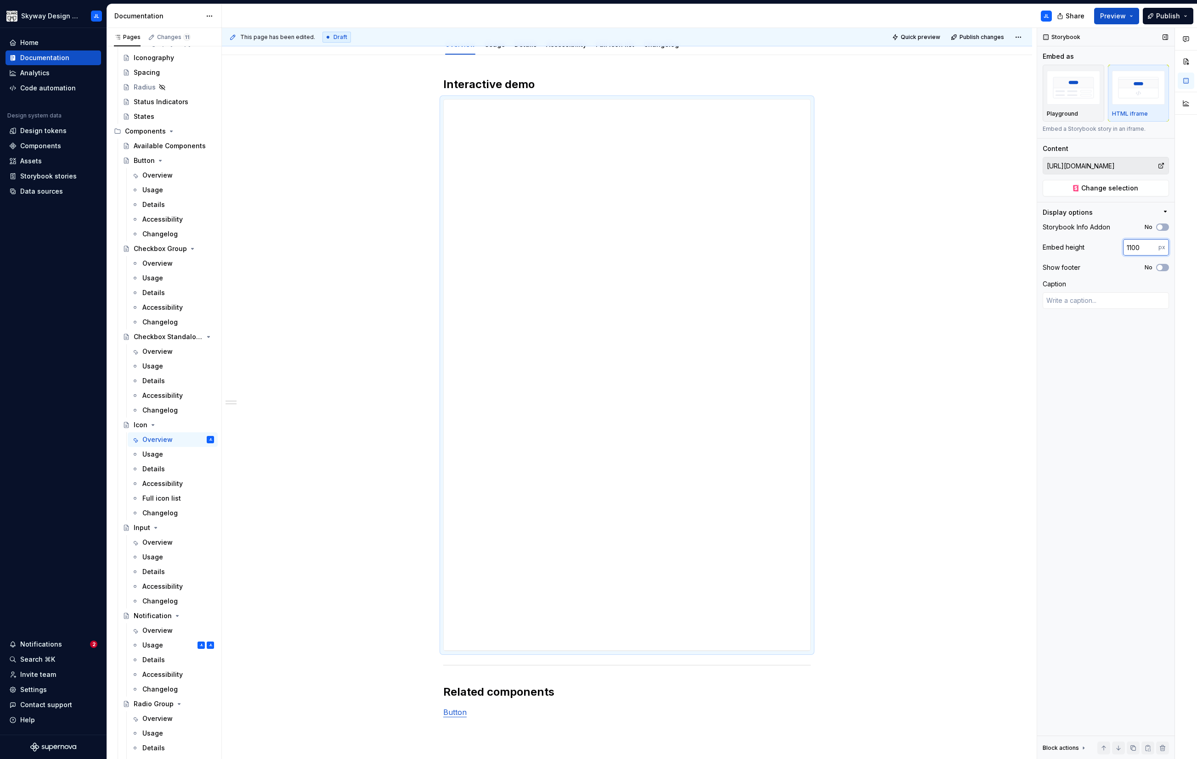
type input "1100"
click at [164, 178] on div "Overview" at bounding box center [157, 175] width 30 height 9
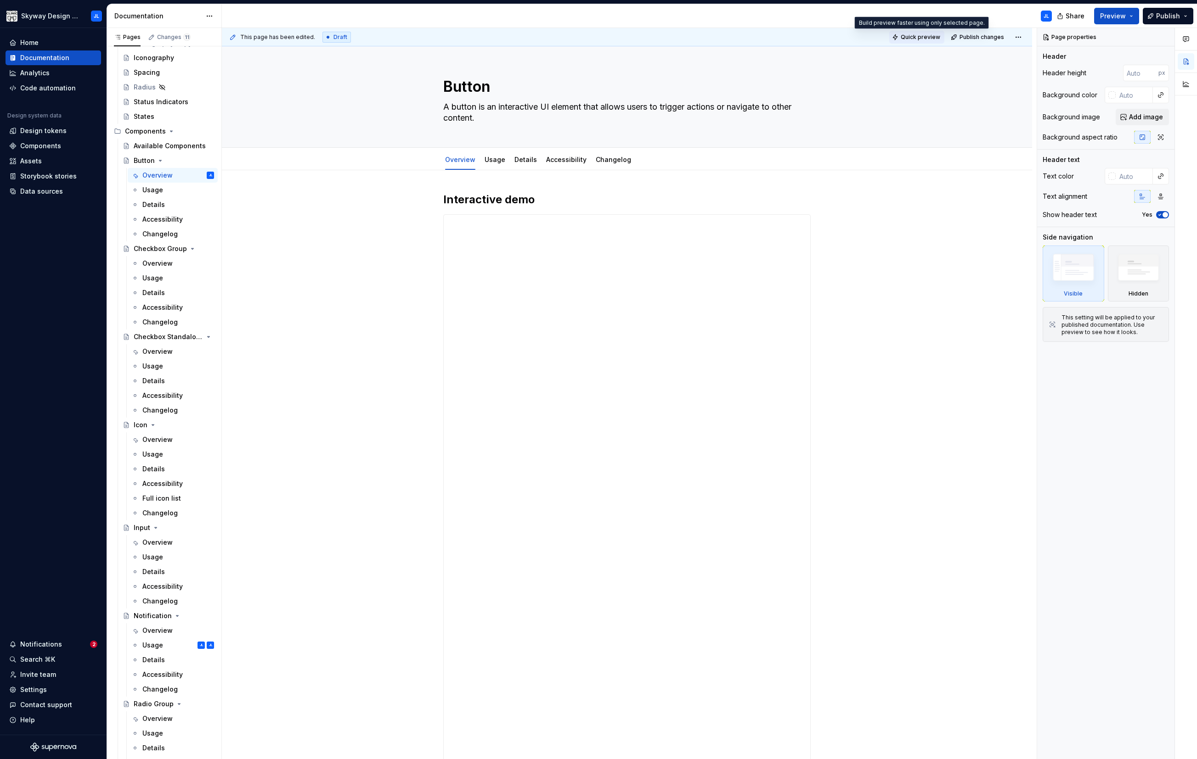
click at [683, 36] on span "Quick preview" at bounding box center [919, 37] width 39 height 7
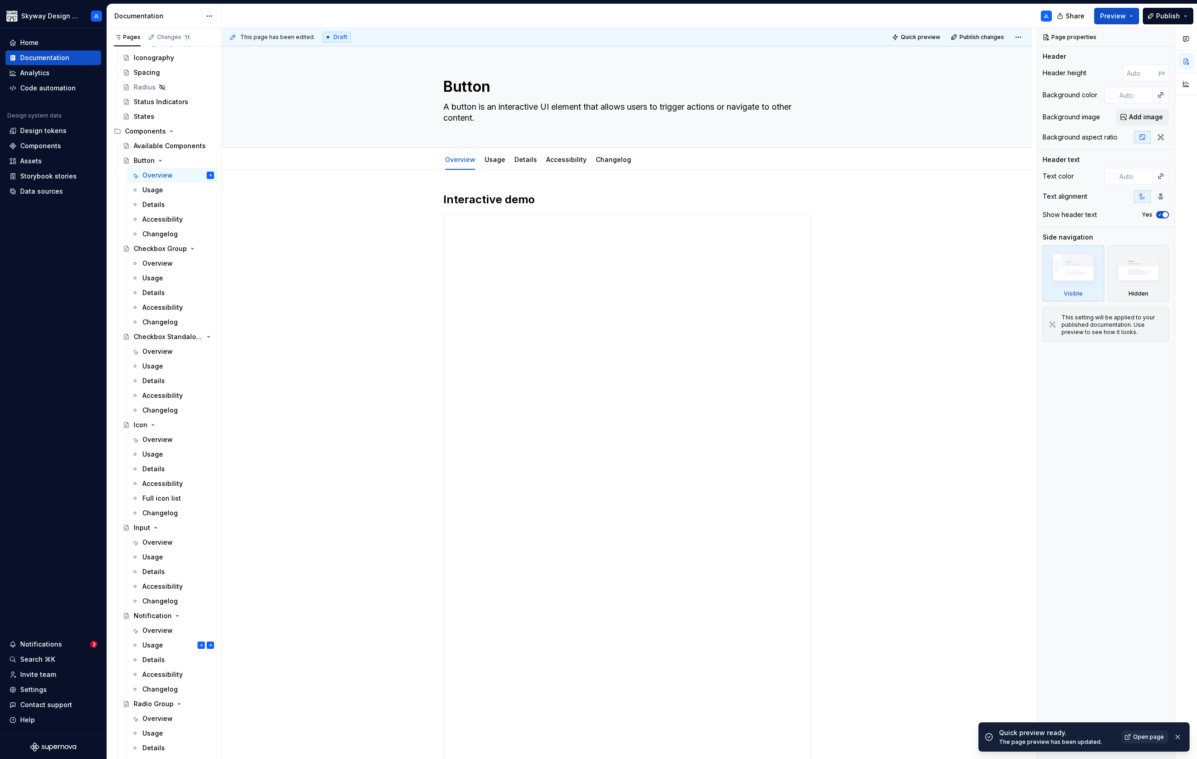
click at [683, 433] on span "Open page" at bounding box center [1148, 737] width 31 height 7
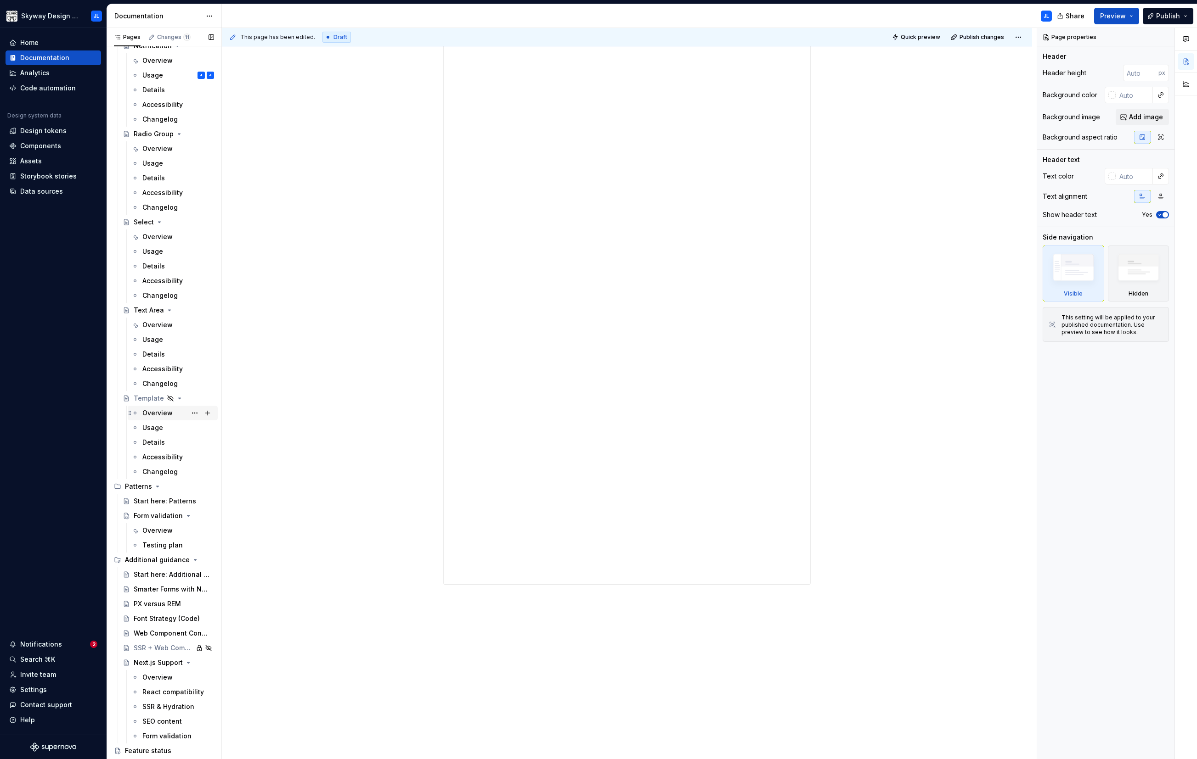
scroll to position [759, 0]
click at [154, 433] on div "Overview" at bounding box center [157, 519] width 30 height 9
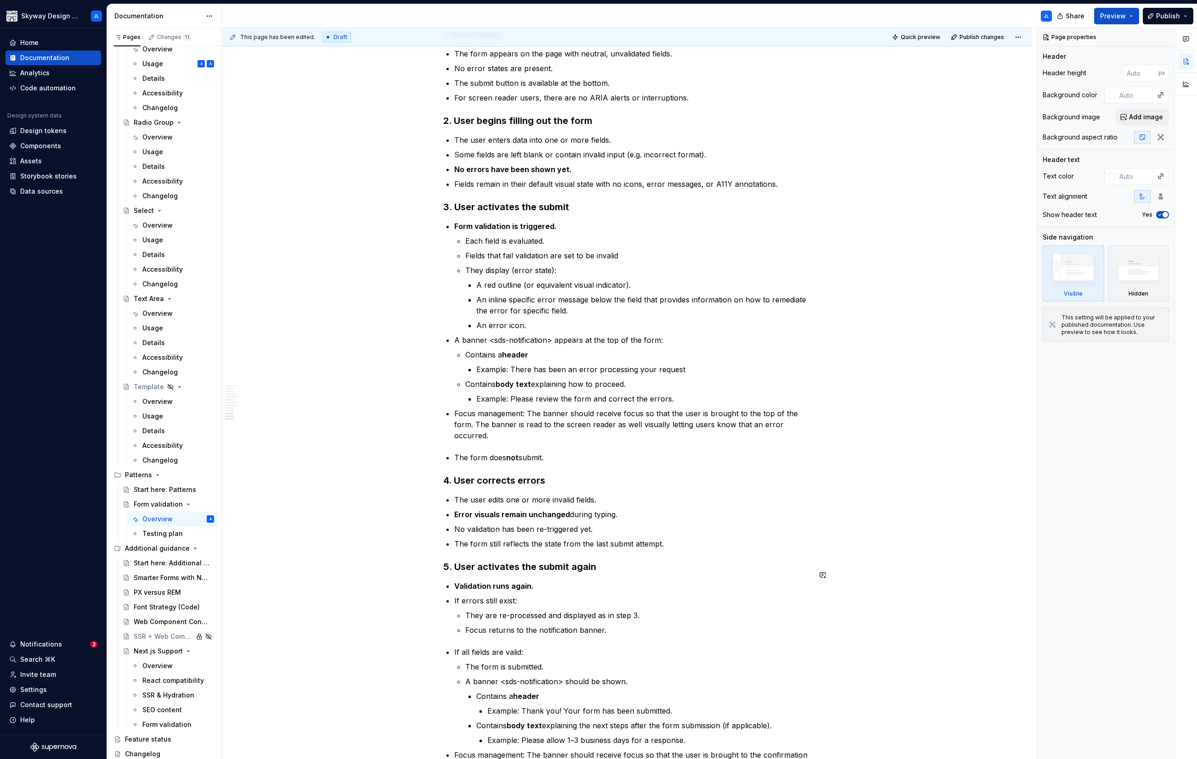
scroll to position [1429, 0]
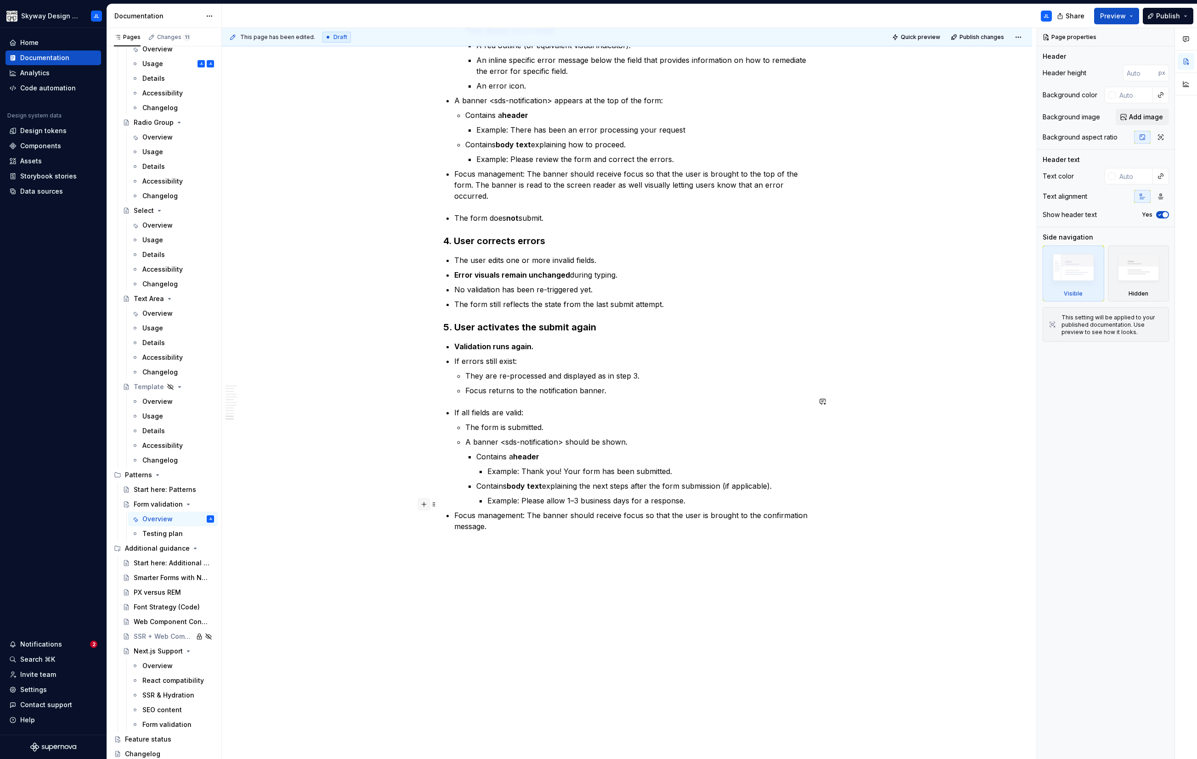
type textarea "*"
click at [423, 433] on button "button" at bounding box center [423, 504] width 13 height 13
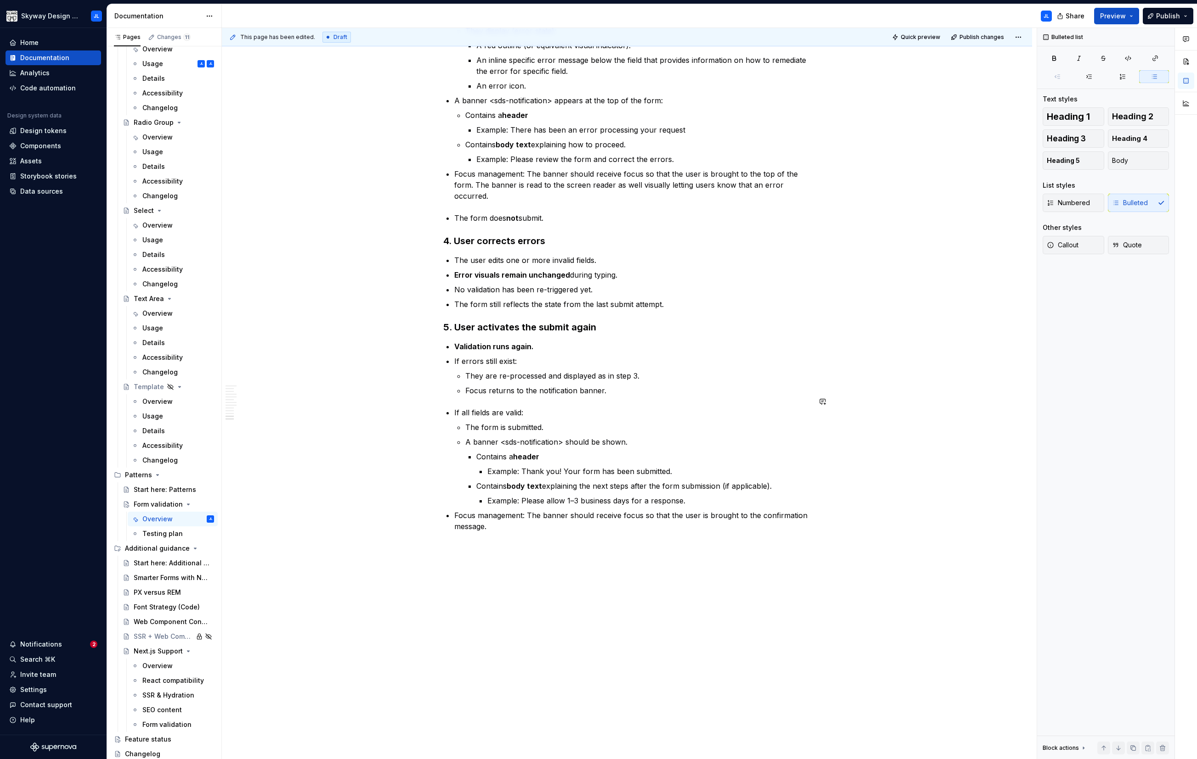
click at [491, 433] on p "Focus management: The banner should receive focus so that the user is brought t…" at bounding box center [632, 521] width 356 height 22
click at [421, 433] on button "button" at bounding box center [423, 504] width 13 height 13
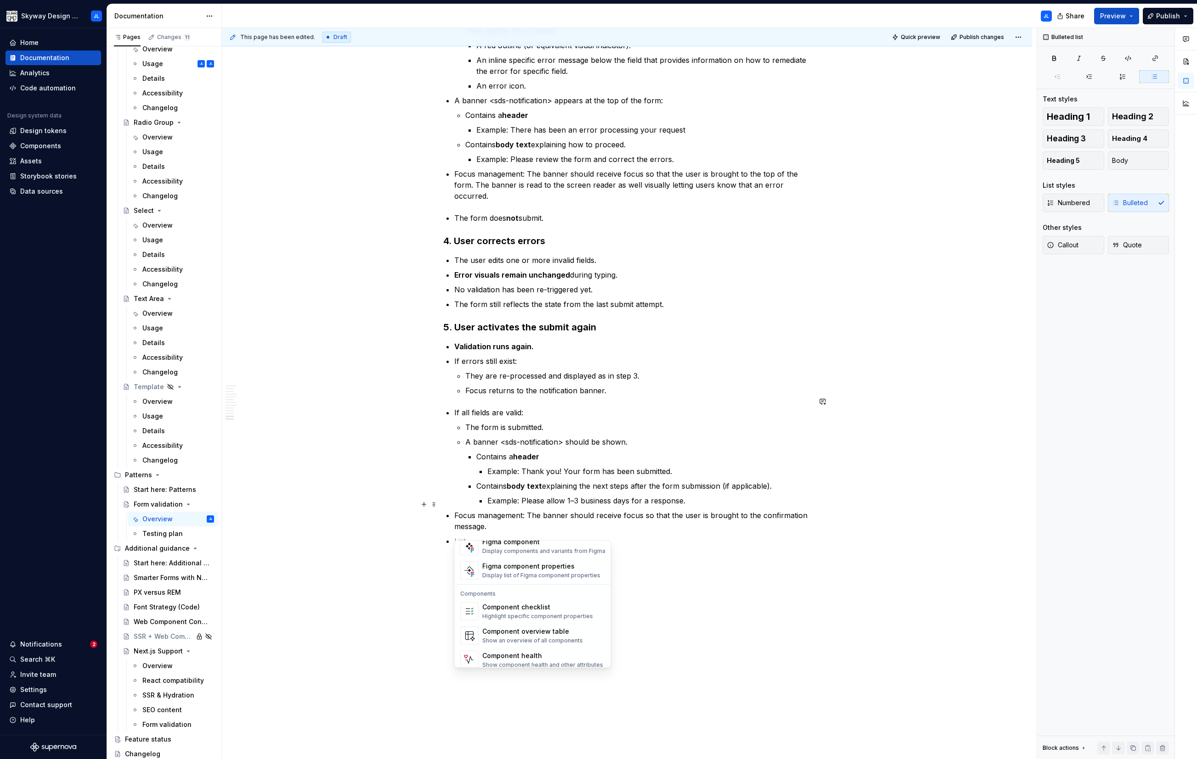
scroll to position [914, 0]
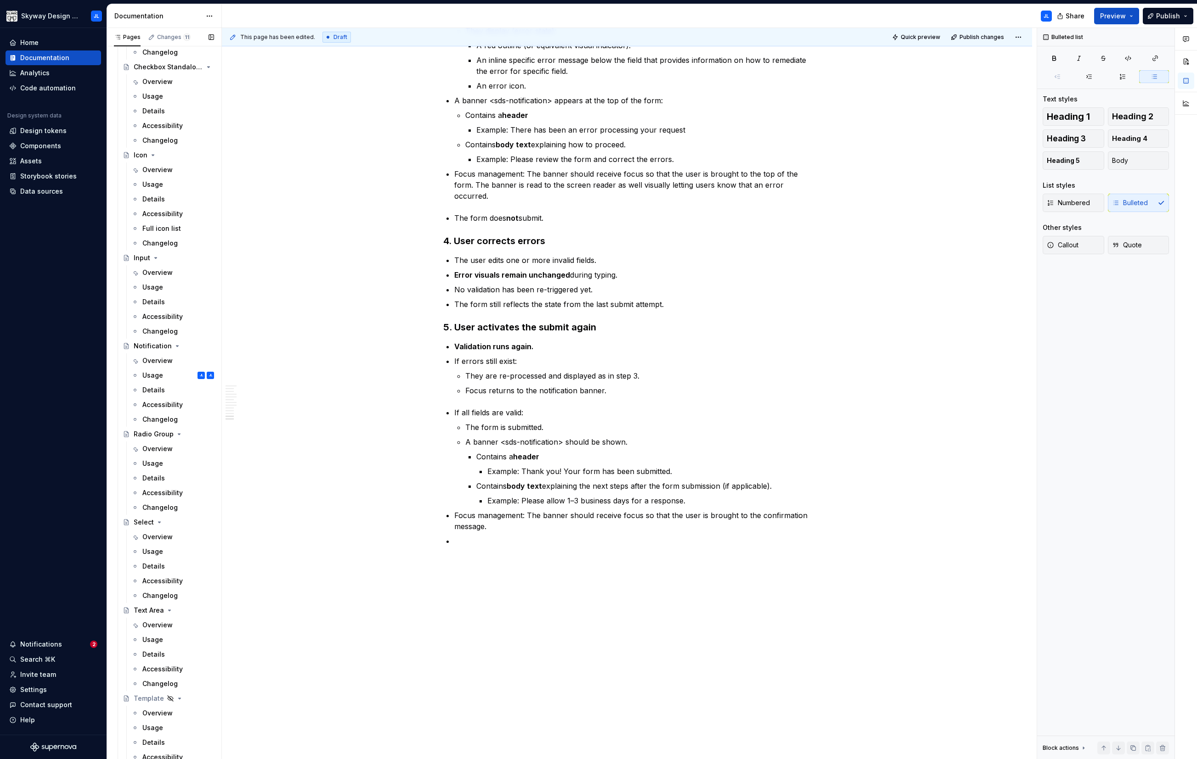
scroll to position [0, 0]
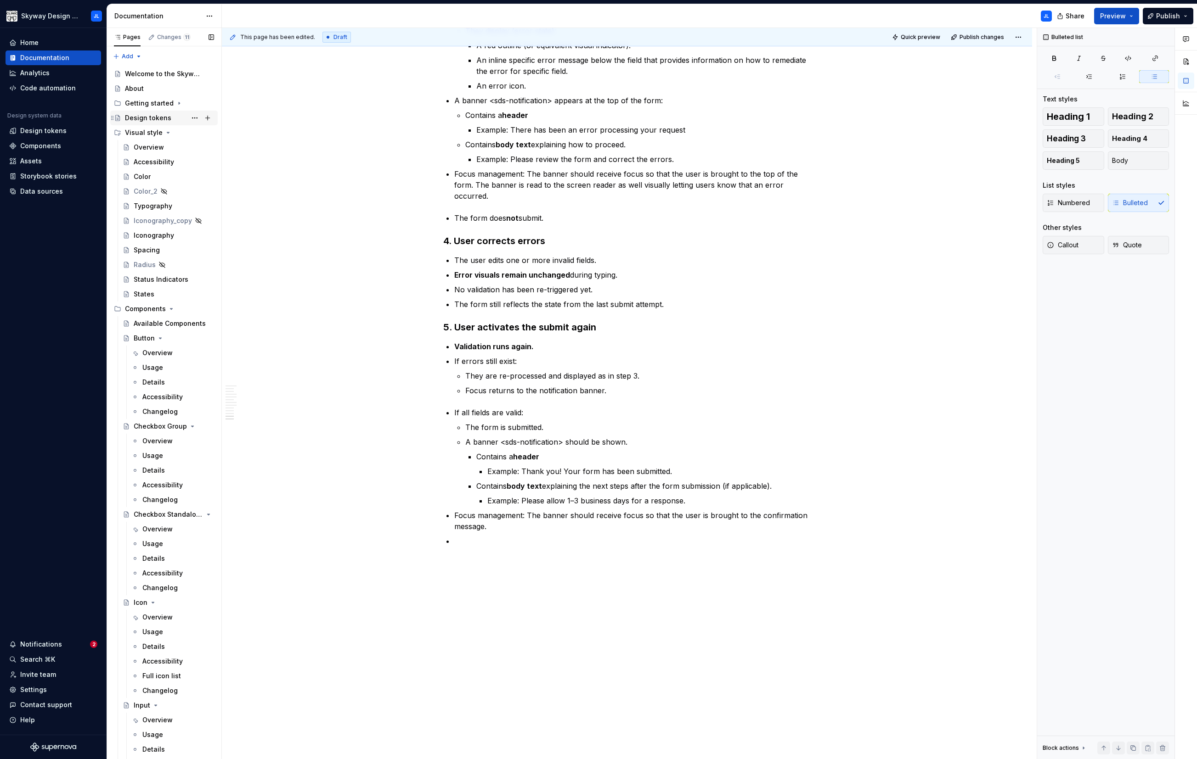
click at [143, 114] on div "Design tokens" at bounding box center [148, 117] width 46 height 9
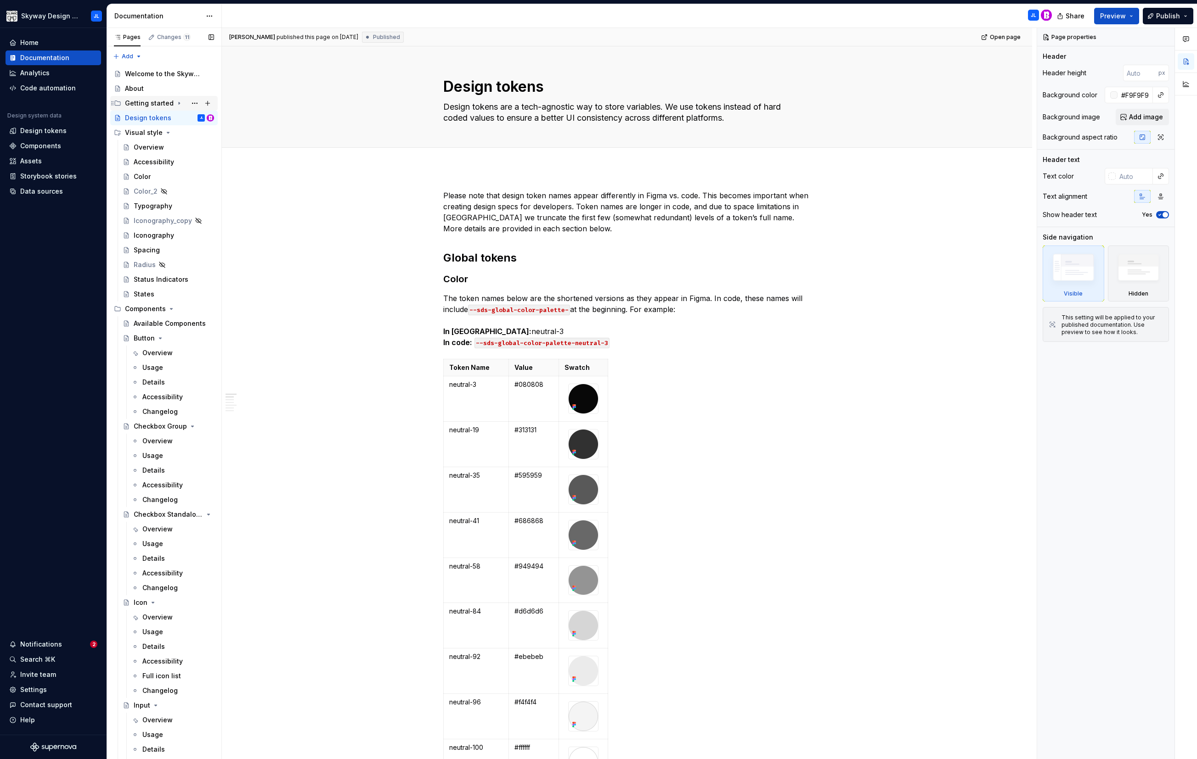
click at [157, 100] on div "Getting started" at bounding box center [149, 103] width 49 height 9
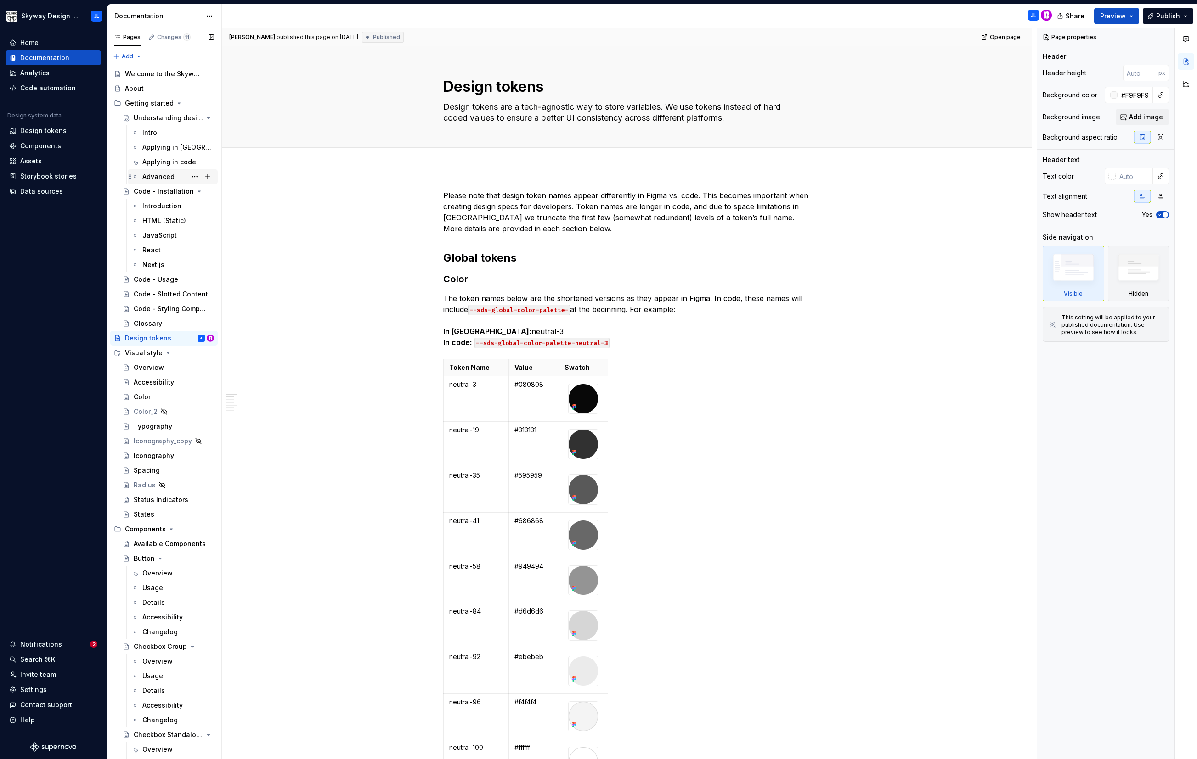
click at [158, 175] on div "Advanced" at bounding box center [158, 176] width 32 height 9
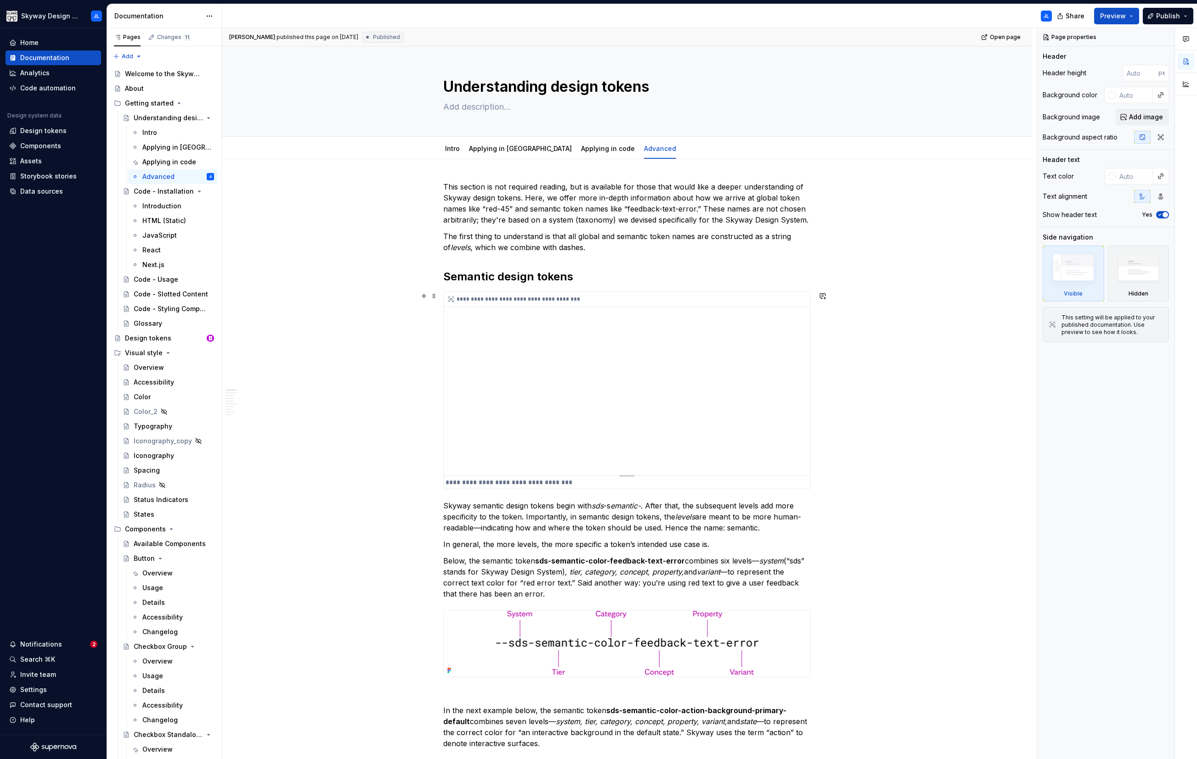
click at [460, 355] on div "**********" at bounding box center [627, 384] width 366 height 184
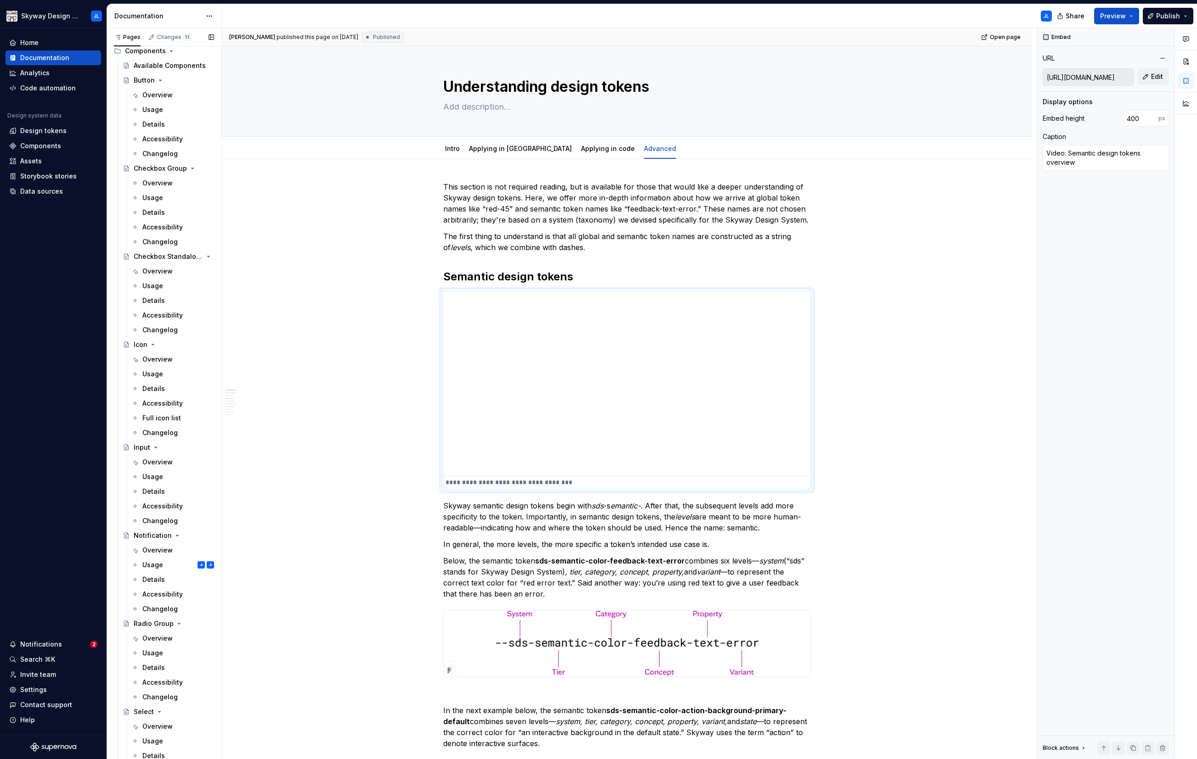
scroll to position [980, 0]
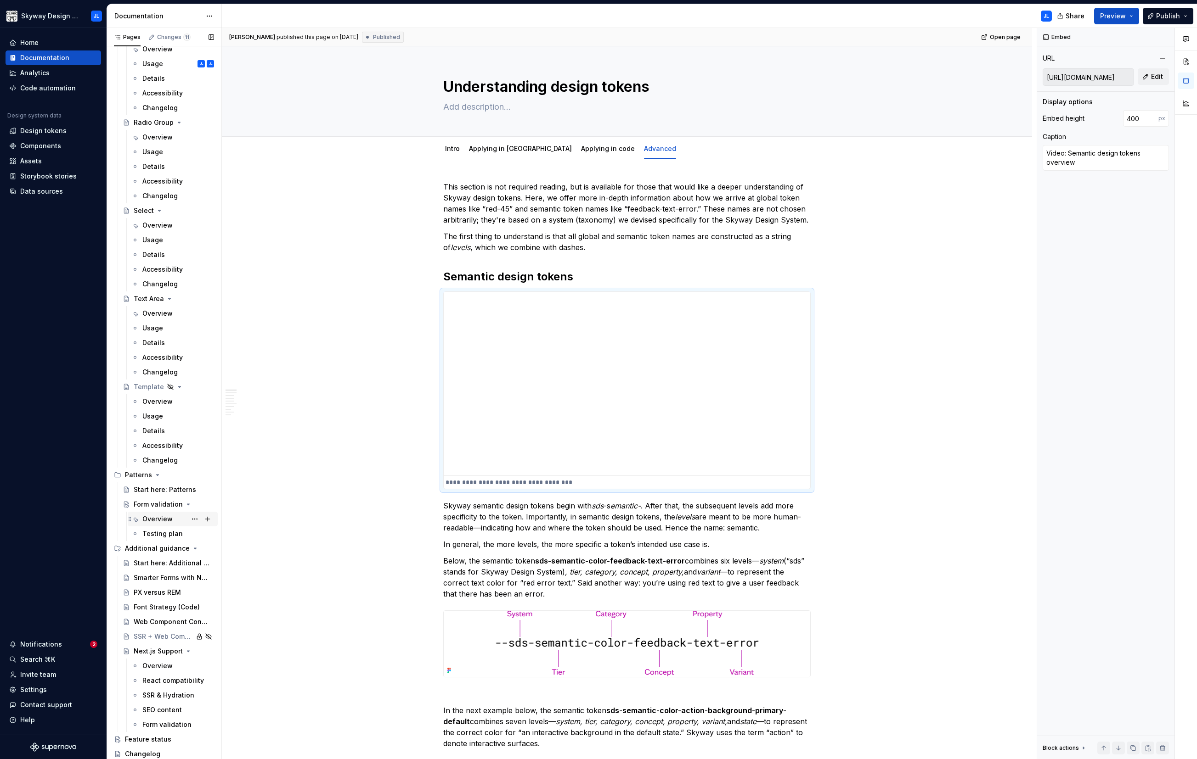
click at [159, 433] on div "Overview" at bounding box center [178, 519] width 72 height 13
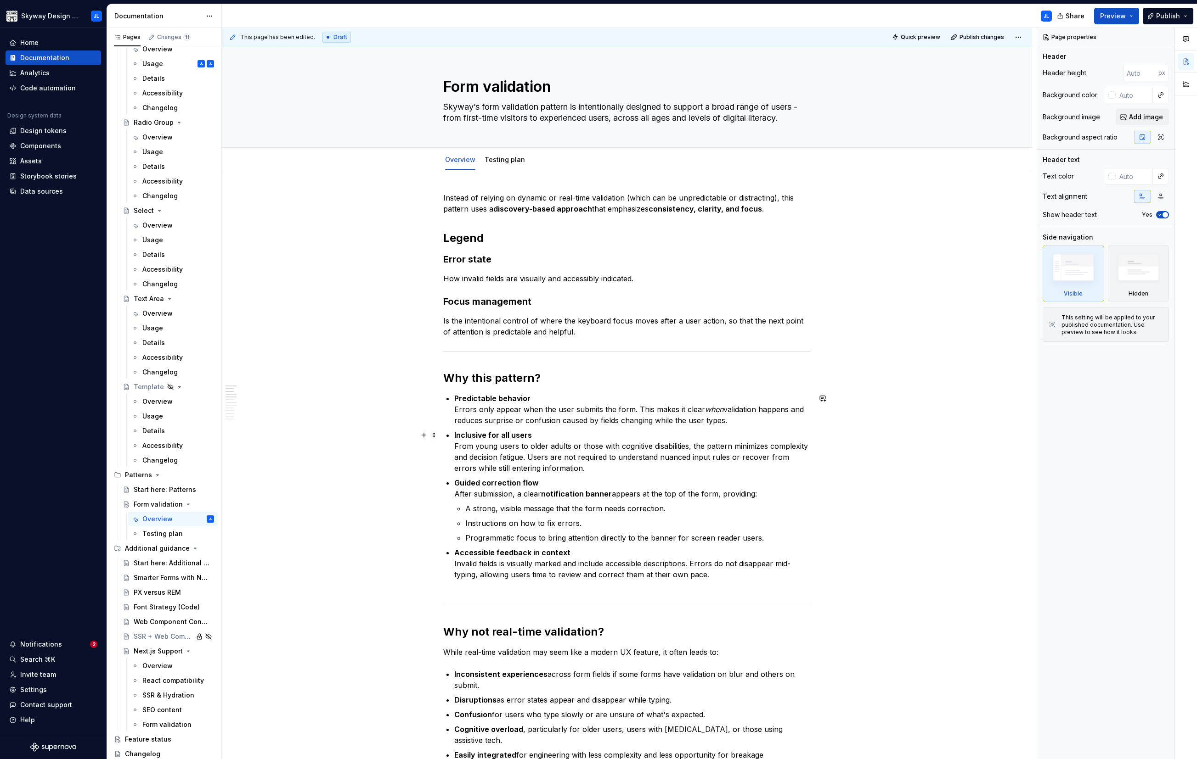
scroll to position [1444, 0]
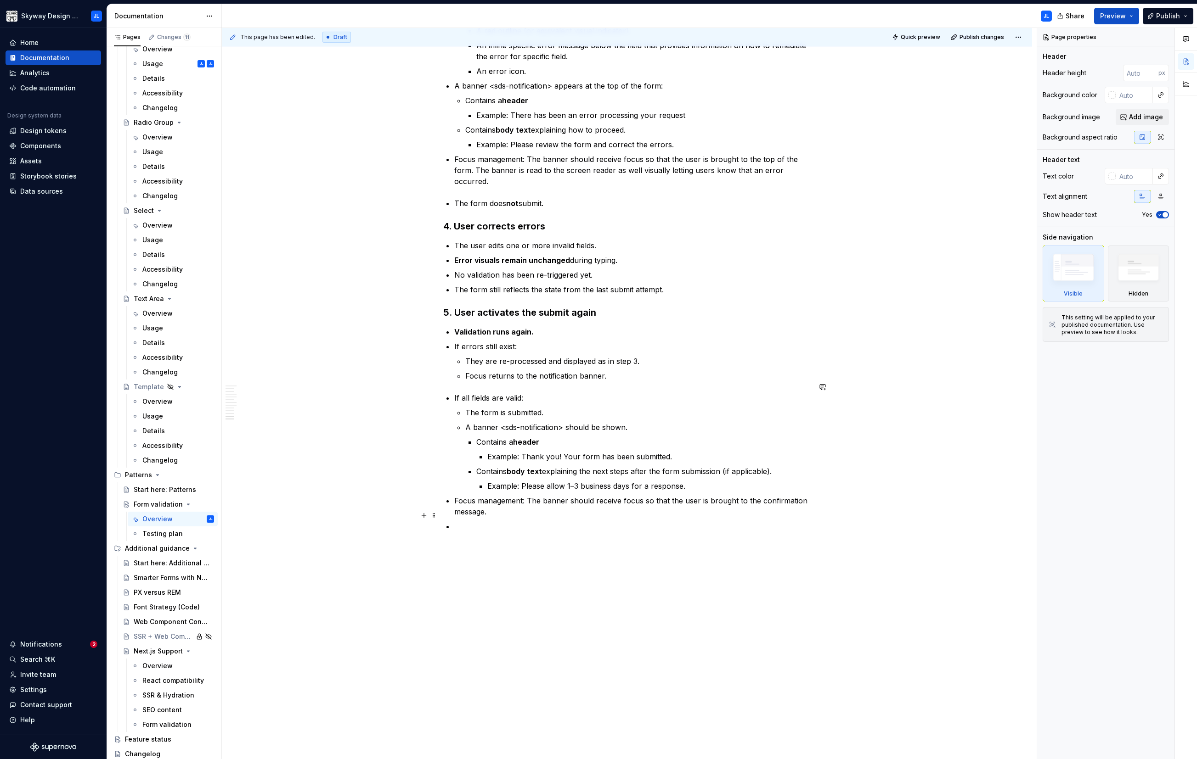
type textarea "*"
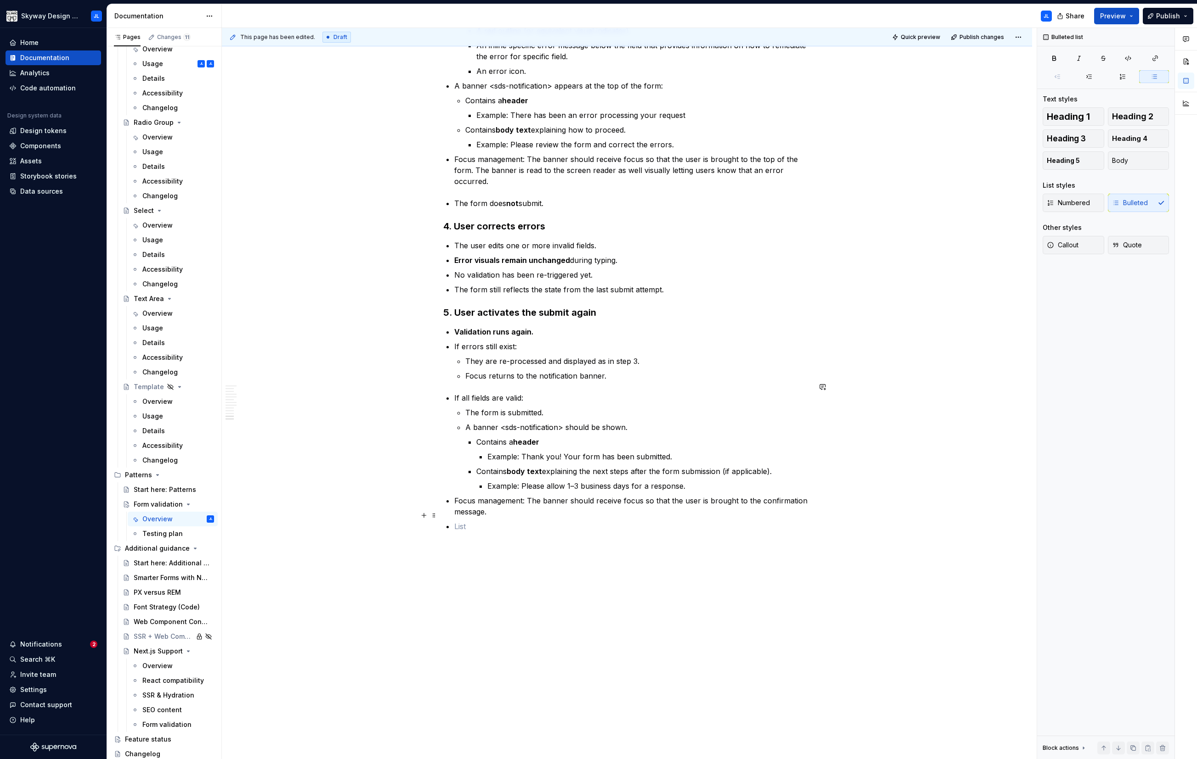
click at [475, 433] on p at bounding box center [632, 526] width 356 height 11
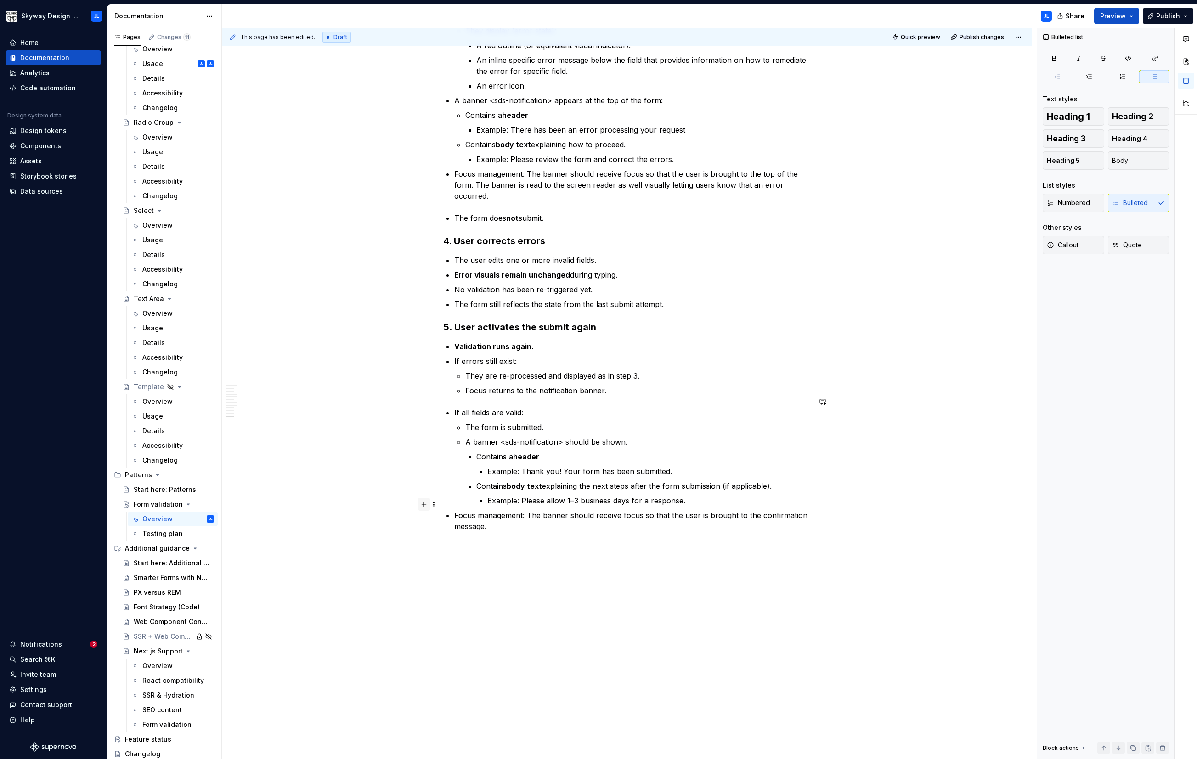
click at [424, 433] on button "button" at bounding box center [423, 504] width 13 height 13
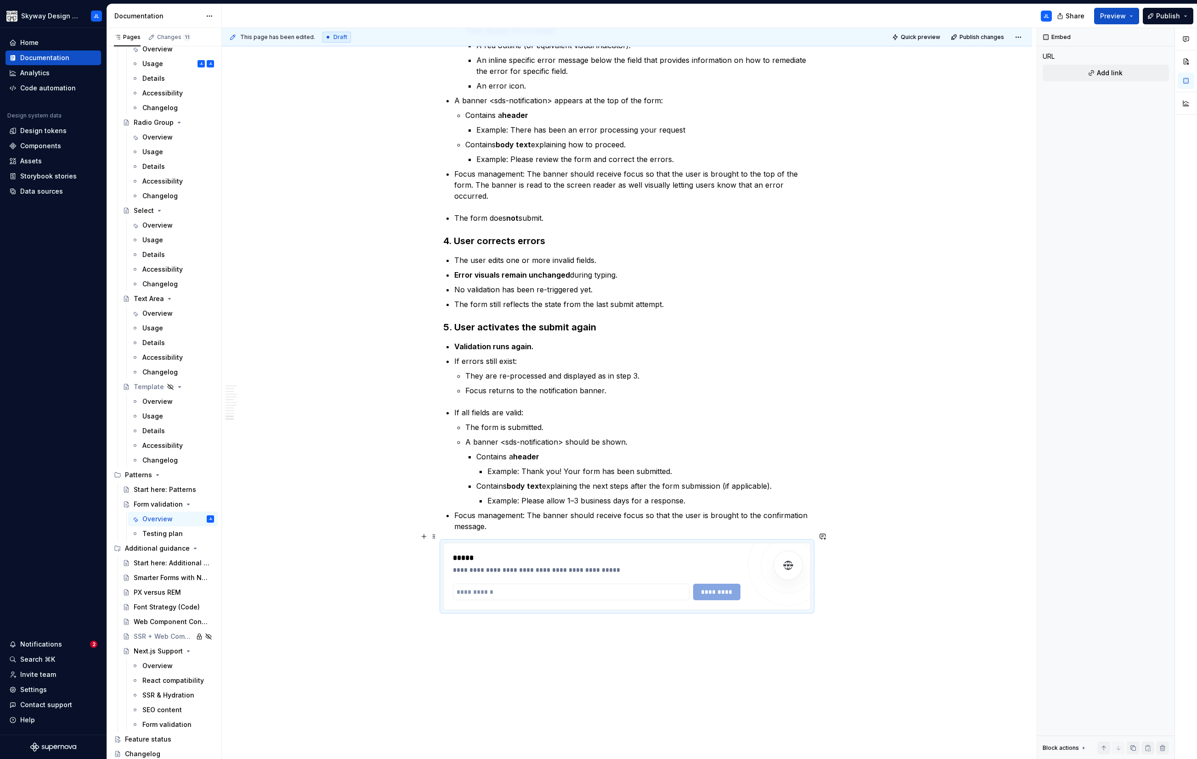
click at [465, 433] on div "*****" at bounding box center [596, 558] width 287 height 11
type textarea "*"
click at [506, 433] on input "text" at bounding box center [571, 592] width 236 height 17
paste input "**********"
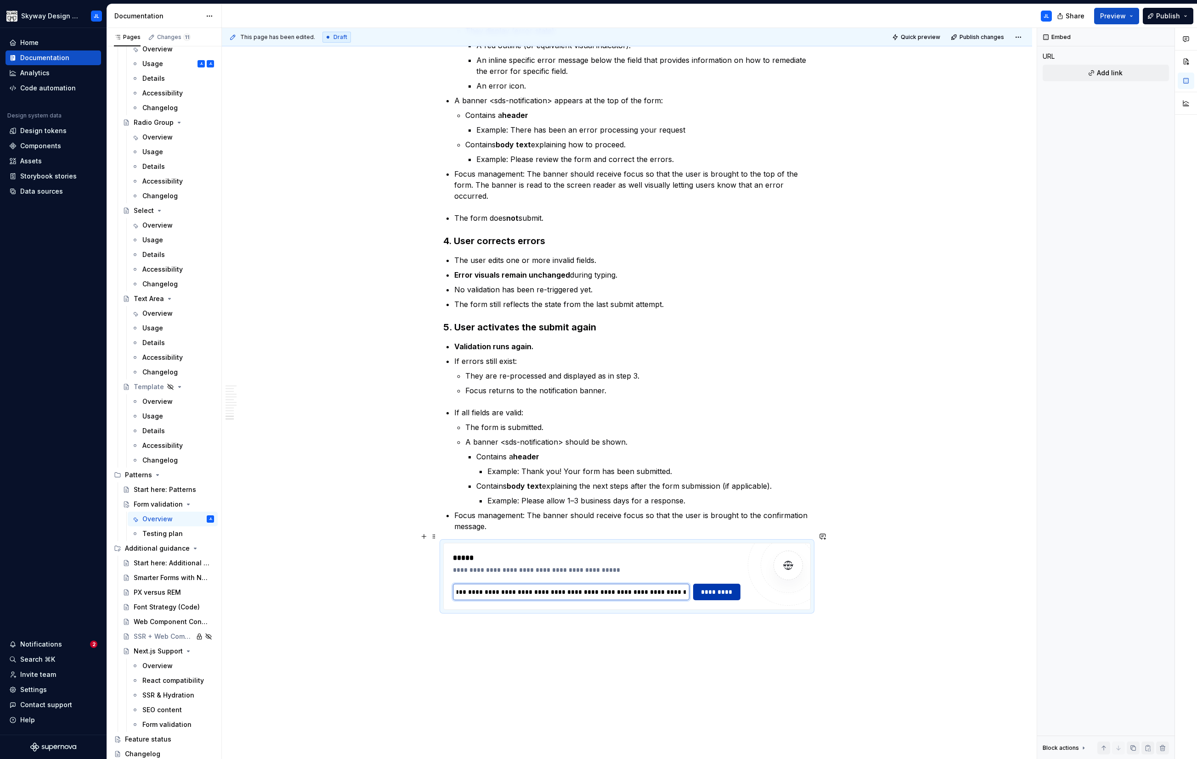
type input "**********"
click at [683, 433] on span "*********" at bounding box center [716, 592] width 35 height 9
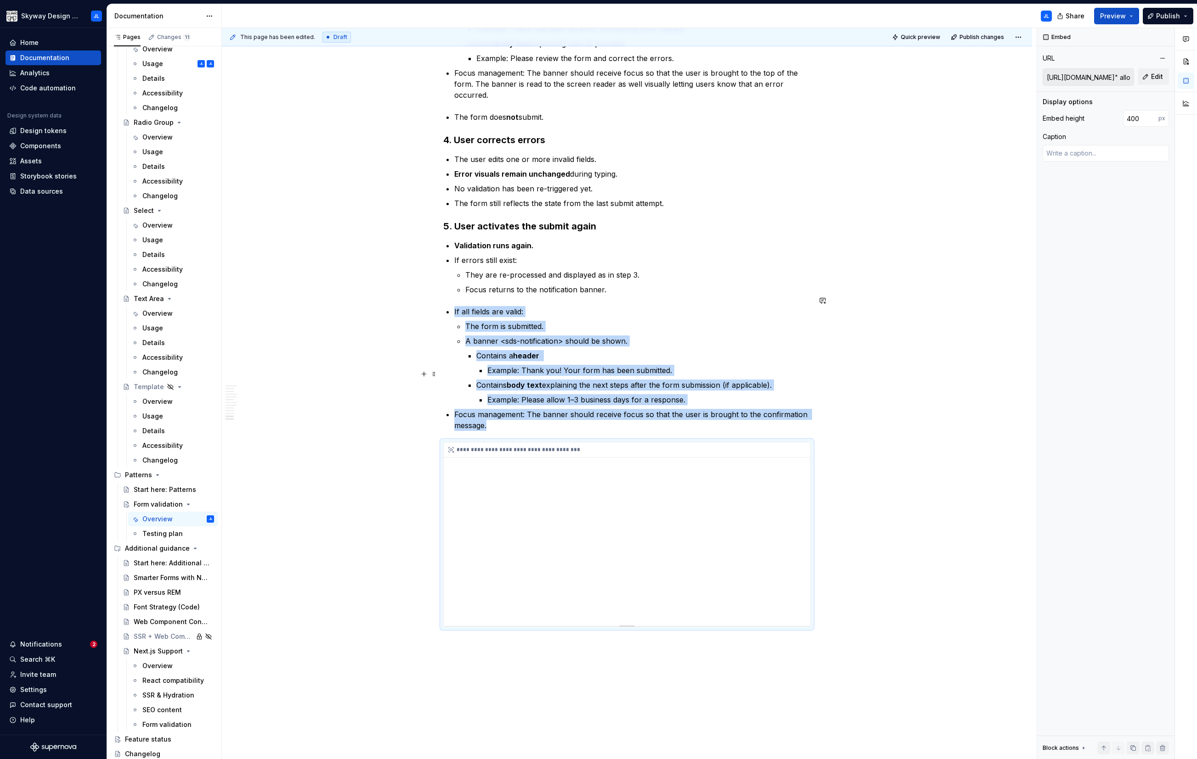
scroll to position [1536, 0]
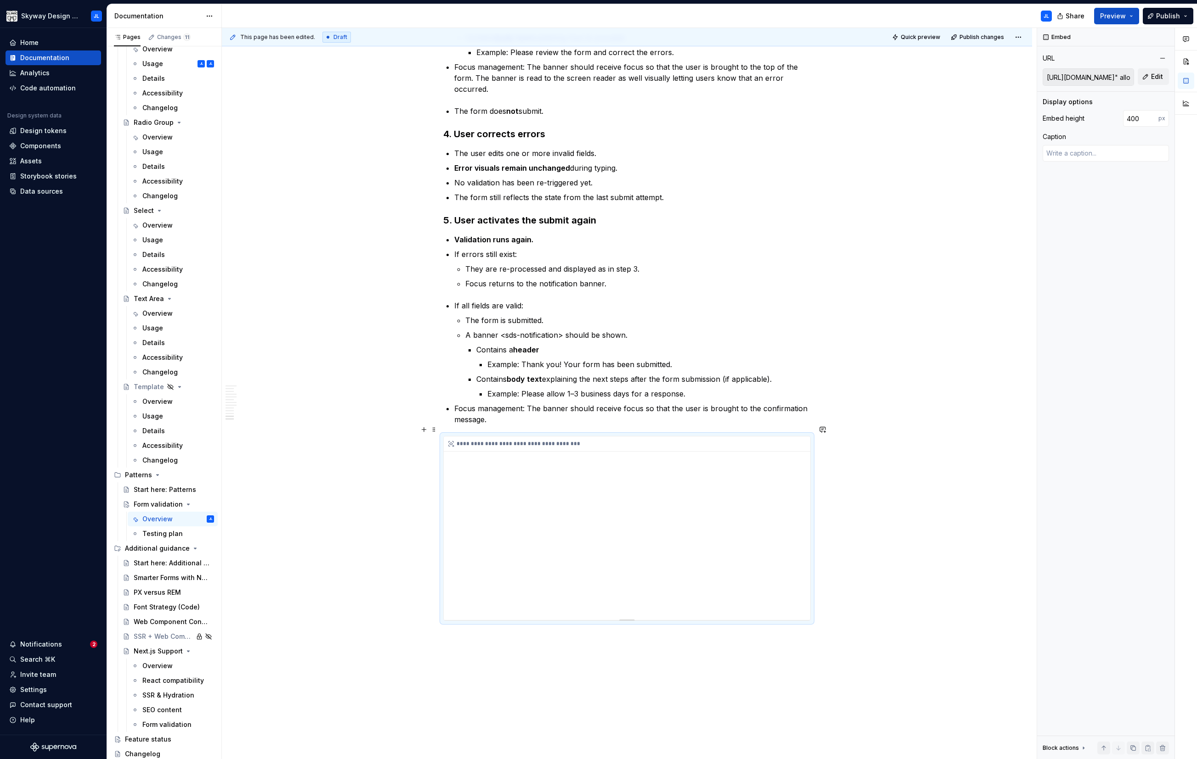
click at [590, 433] on div "**********" at bounding box center [627, 529] width 366 height 184
click at [595, 433] on div "**********" at bounding box center [627, 529] width 366 height 184
click at [683, 61] on button "button" at bounding box center [1162, 58] width 13 height 13
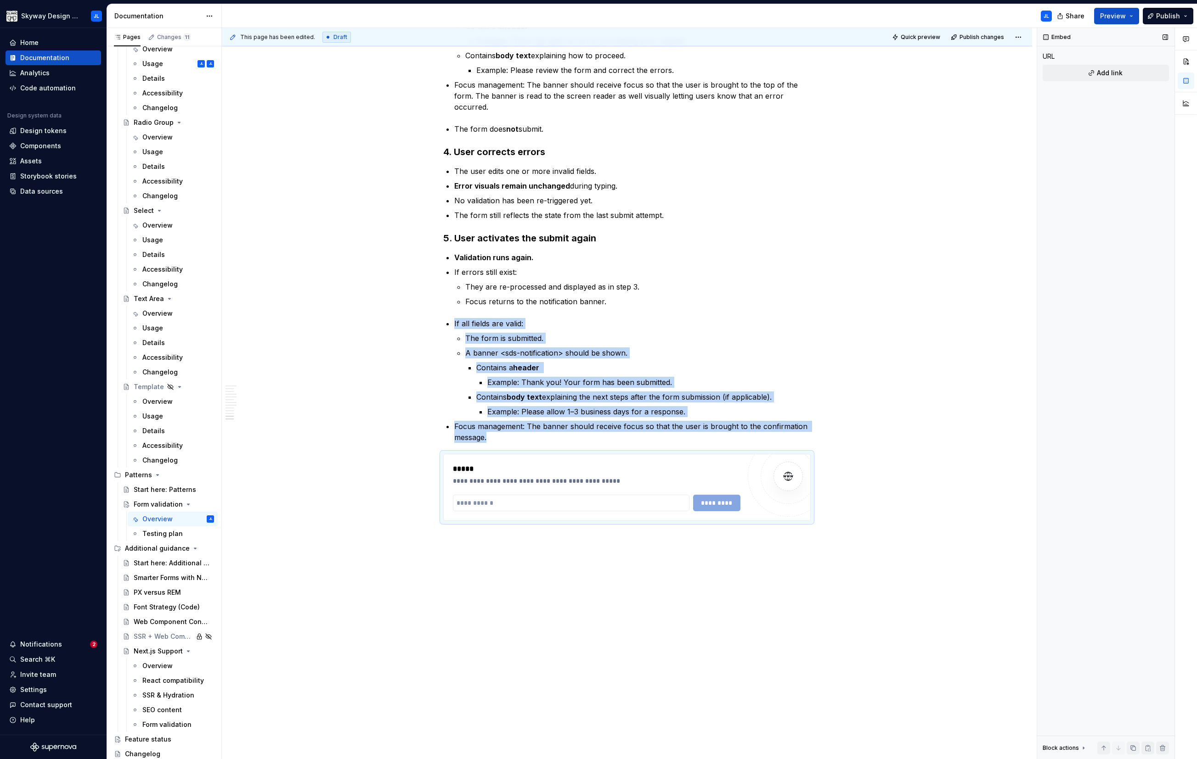
scroll to position [1507, 0]
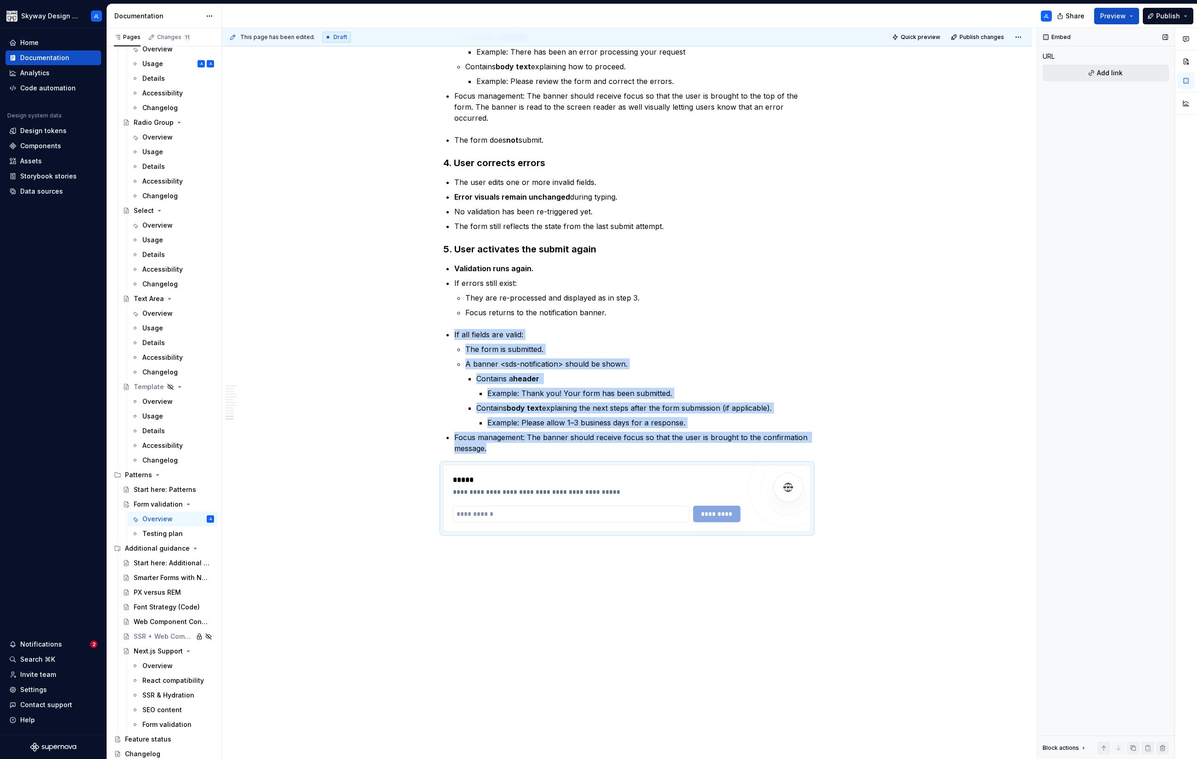
click at [683, 73] on span "Add link" at bounding box center [1109, 72] width 26 height 9
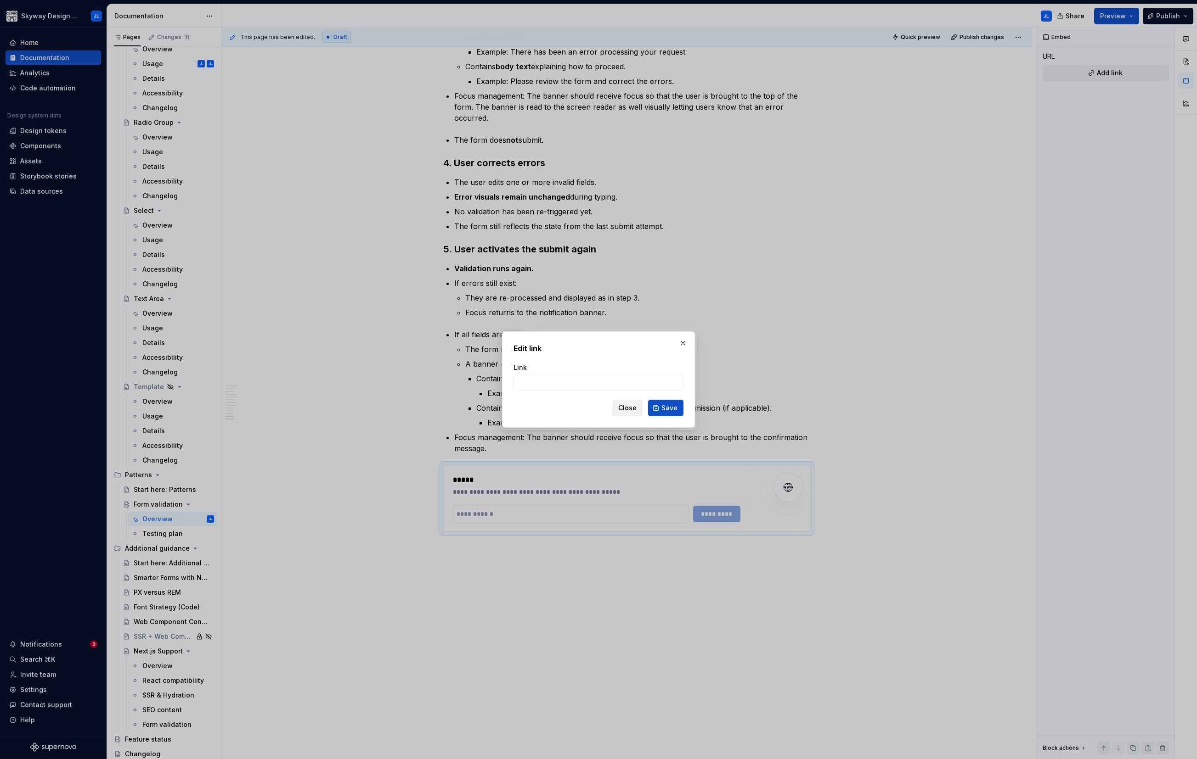
click at [625, 407] on span "Close" at bounding box center [627, 408] width 18 height 9
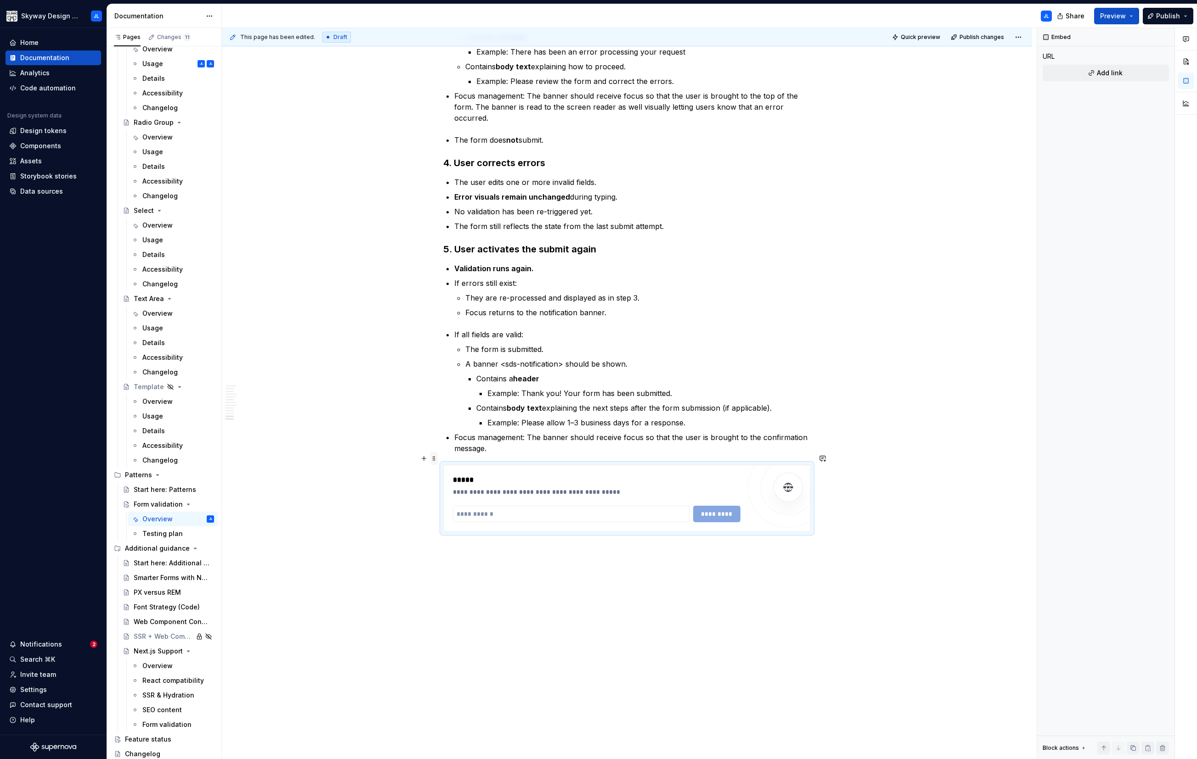
click at [434, 433] on span at bounding box center [433, 458] width 7 height 13
click at [477, 433] on div "Delete" at bounding box center [477, 539] width 60 height 9
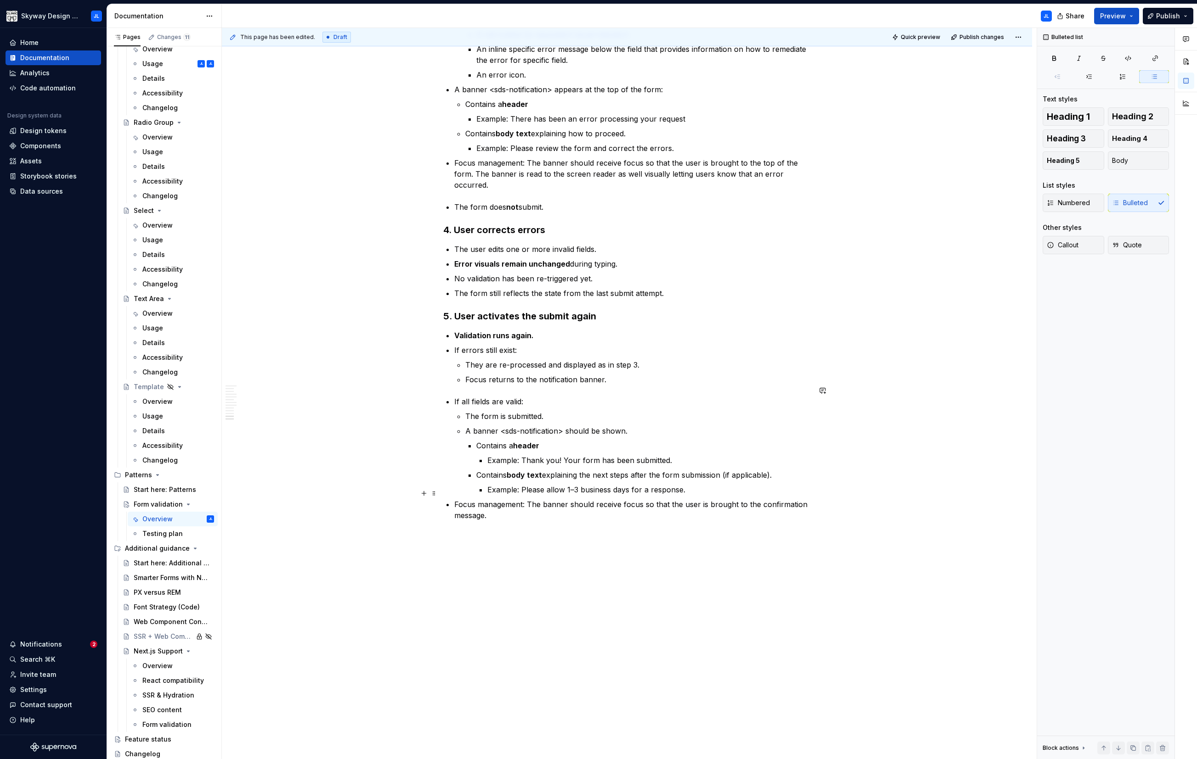
scroll to position [1429, 0]
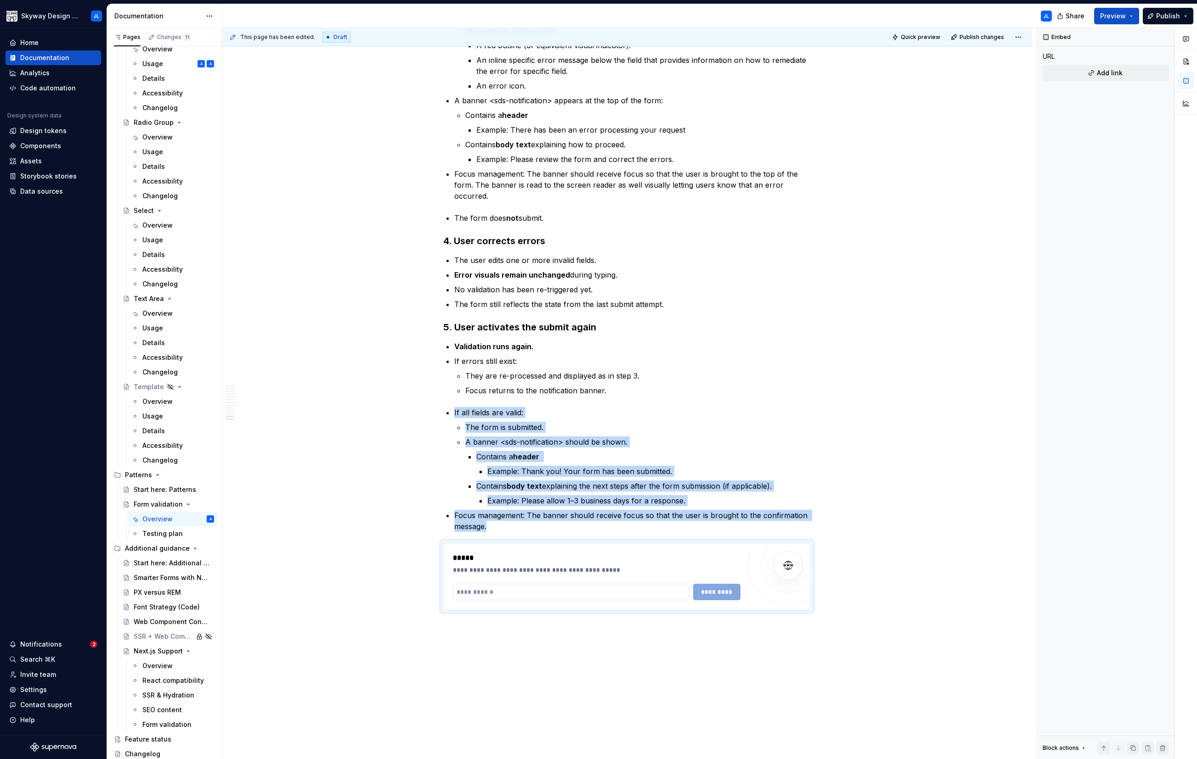
type textarea "*"
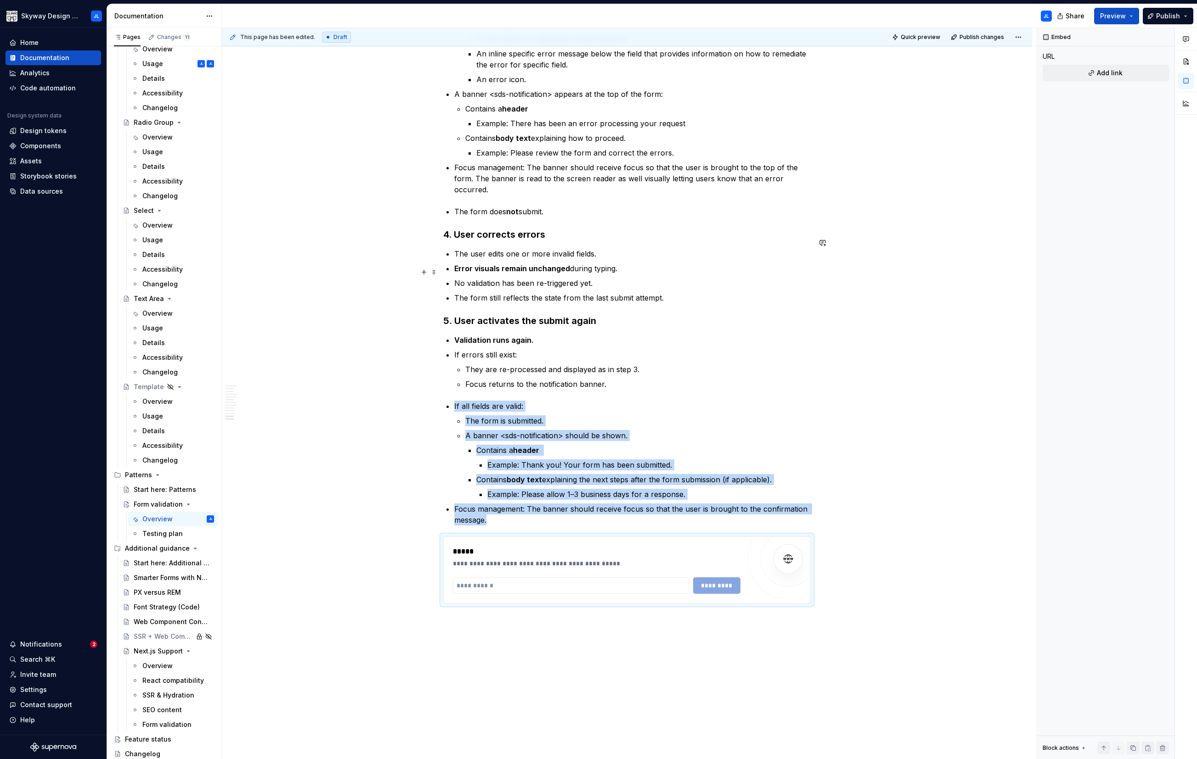
scroll to position [1444, 0]
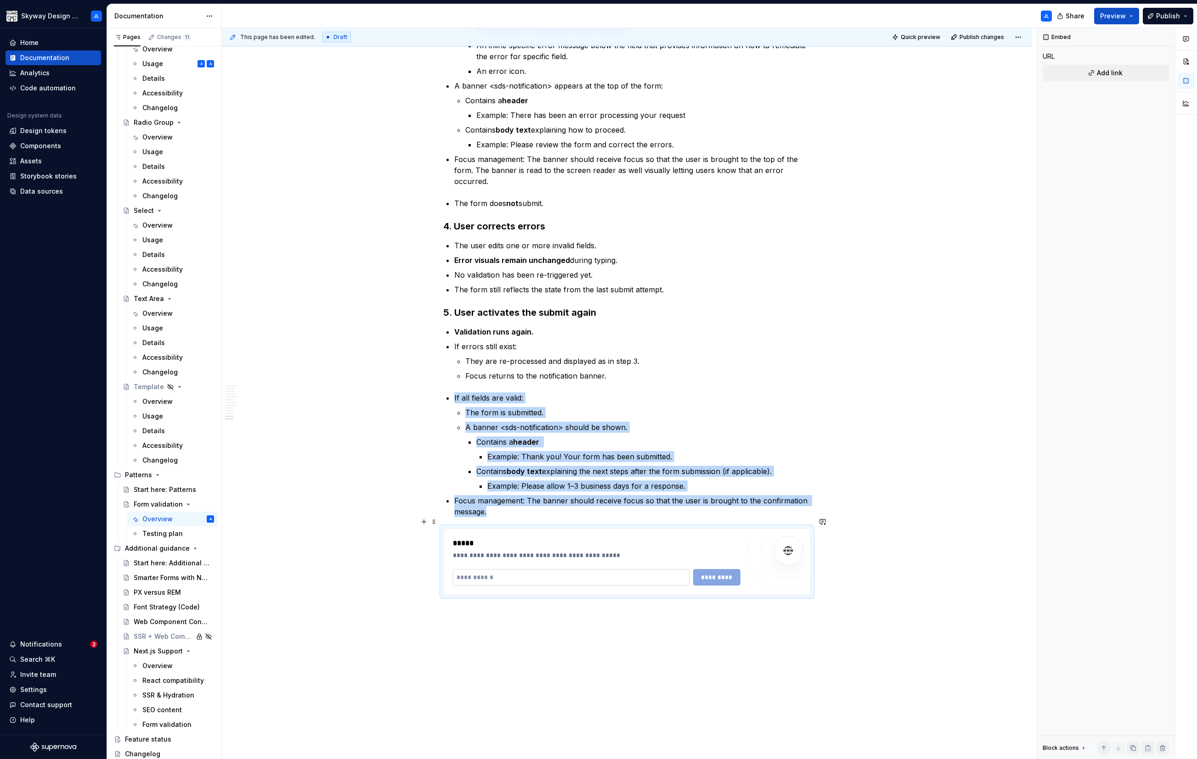
click at [585, 433] on input "text" at bounding box center [571, 577] width 236 height 17
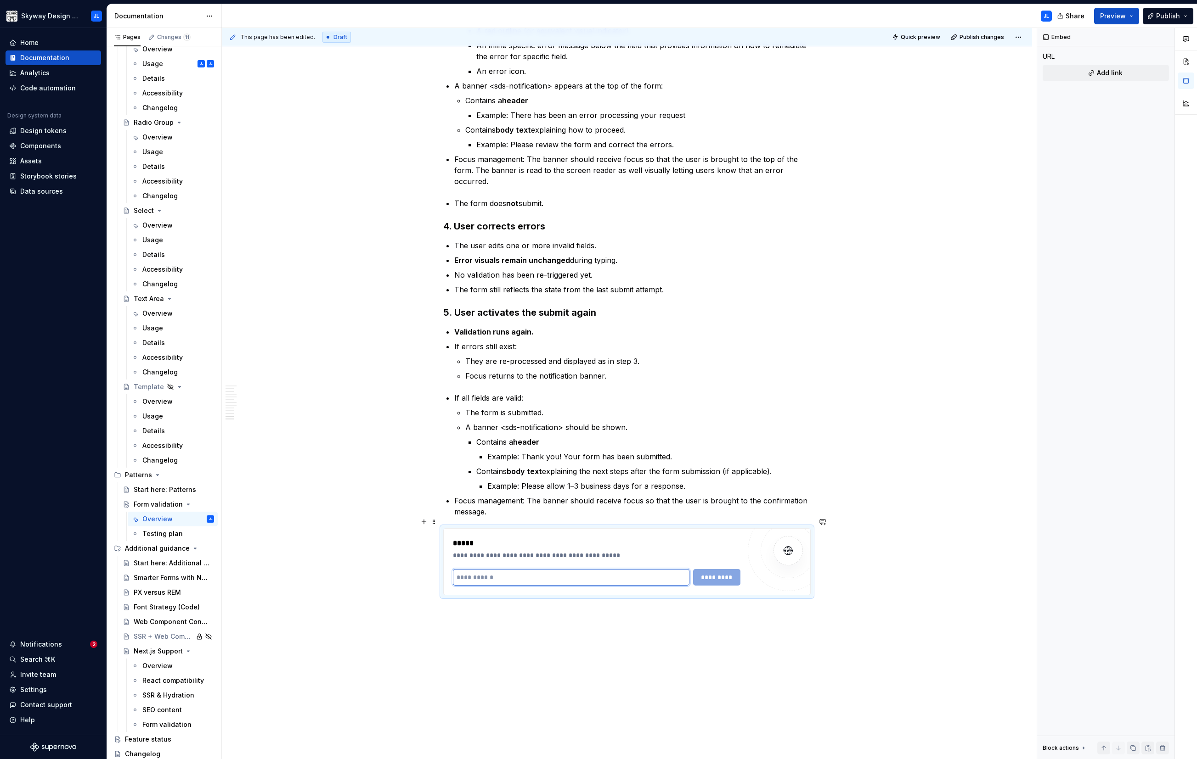
click at [567, 433] on input "text" at bounding box center [571, 577] width 236 height 17
paste input "**********"
type input "**********"
click at [683, 433] on span "*********" at bounding box center [716, 577] width 35 height 9
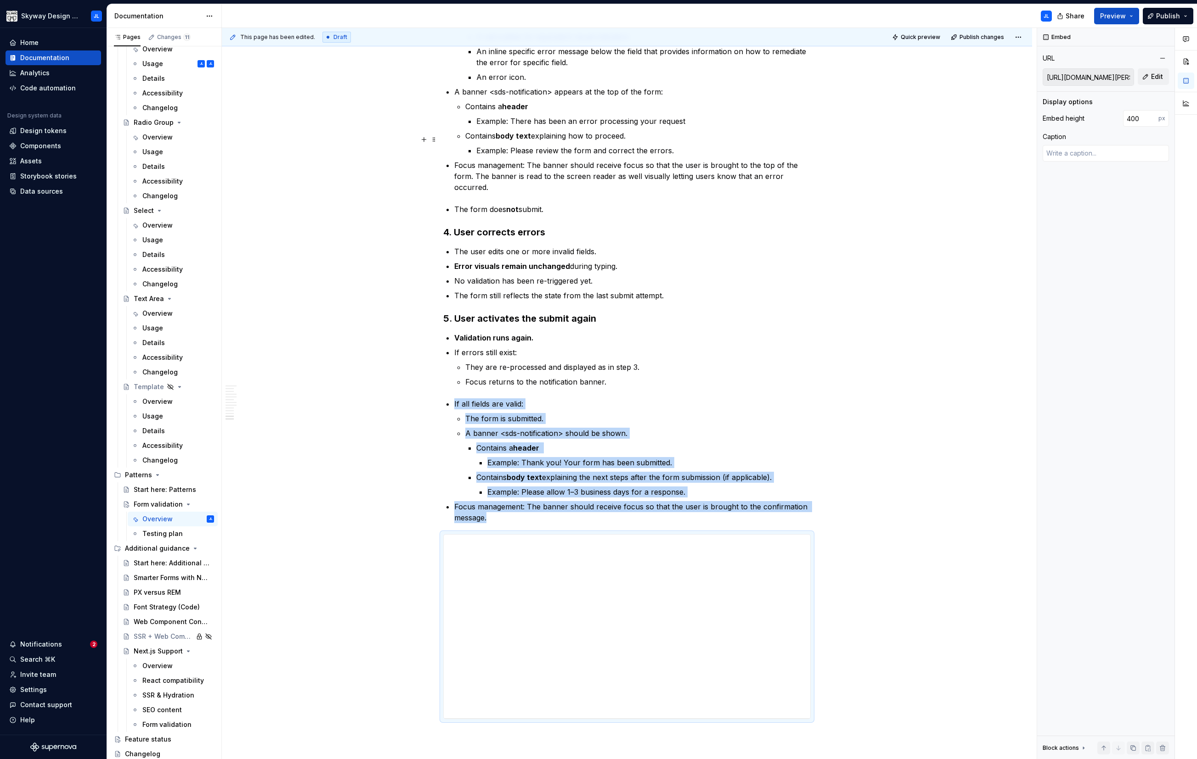
scroll to position [1438, 0]
click at [683, 33] on button "Quick preview" at bounding box center [916, 37] width 55 height 13
click at [683, 433] on span "Open page" at bounding box center [1148, 737] width 31 height 7
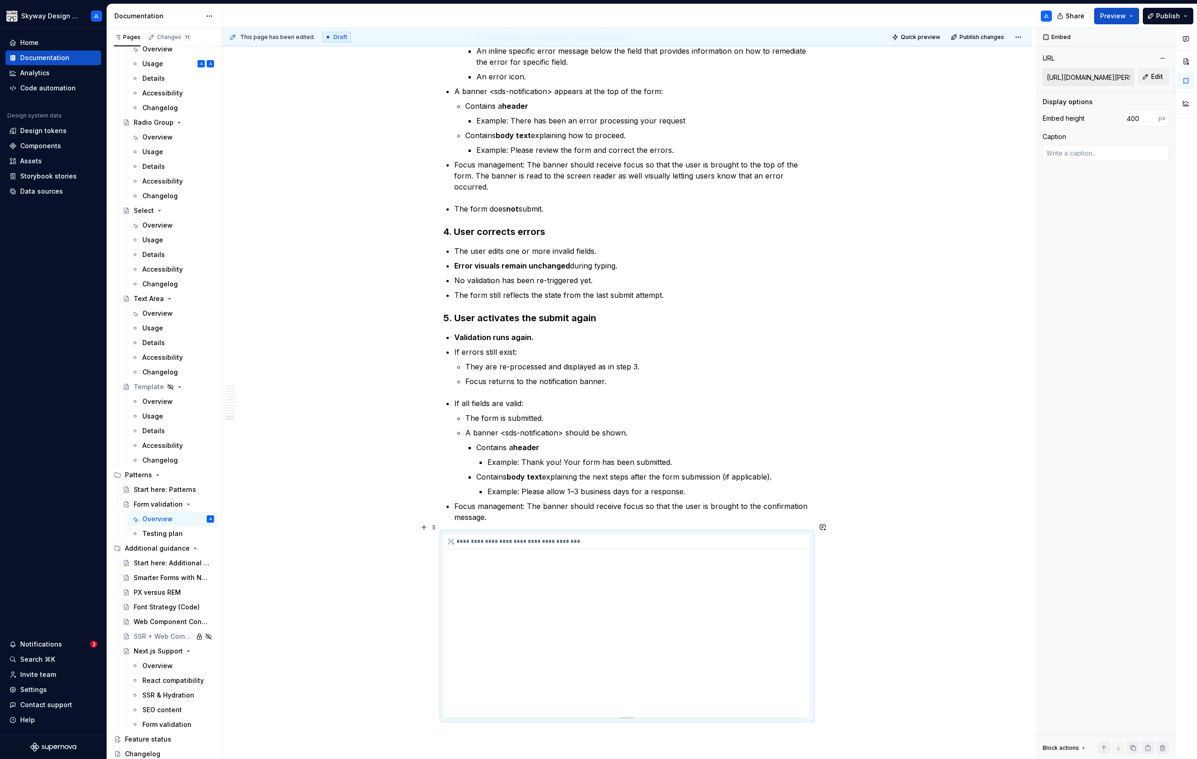
click at [522, 433] on div "**********" at bounding box center [627, 626] width 366 height 184
click at [434, 433] on span at bounding box center [433, 527] width 7 height 13
click at [457, 433] on div "Delete" at bounding box center [477, 608] width 60 height 9
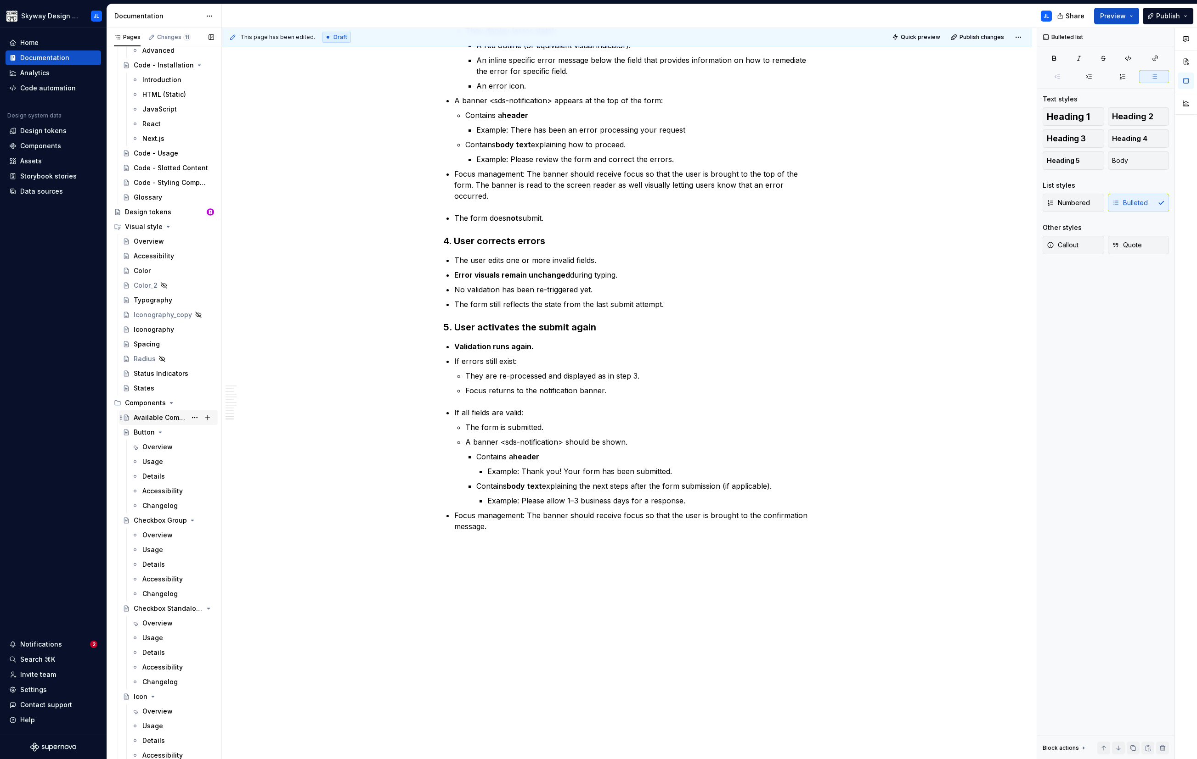
scroll to position [0, 0]
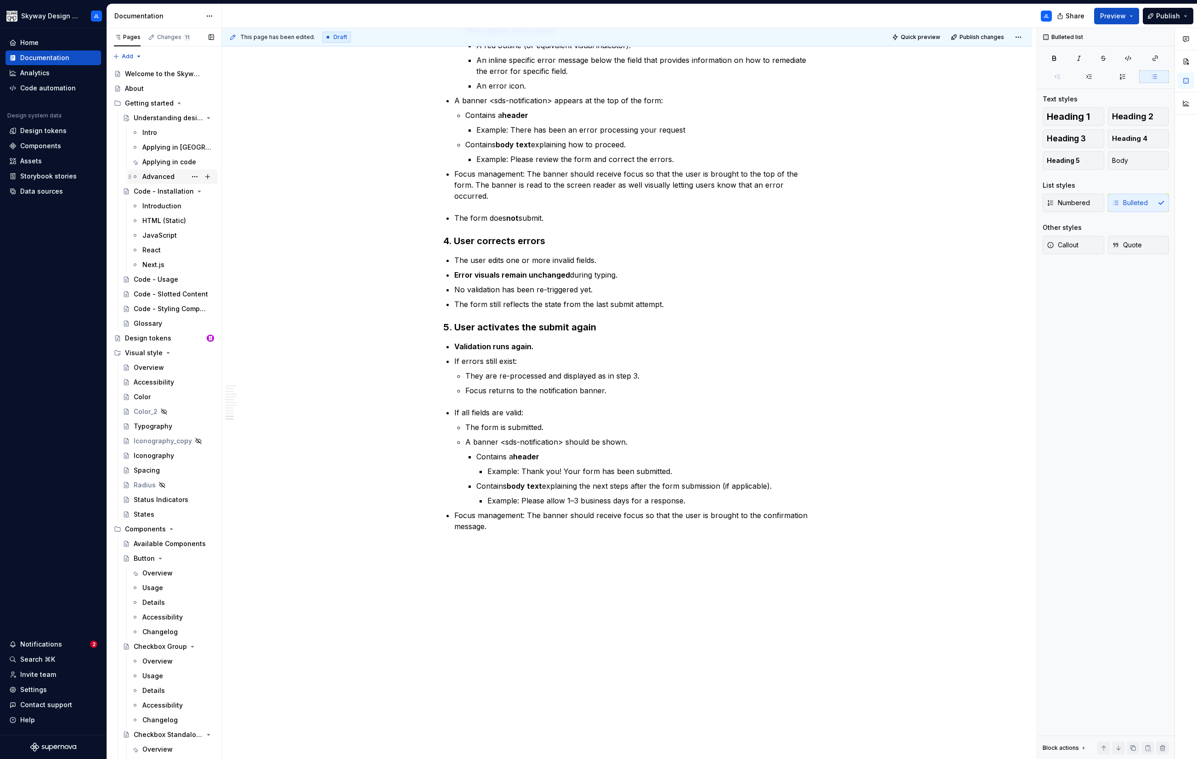
click at [155, 178] on div "Advanced" at bounding box center [158, 176] width 32 height 9
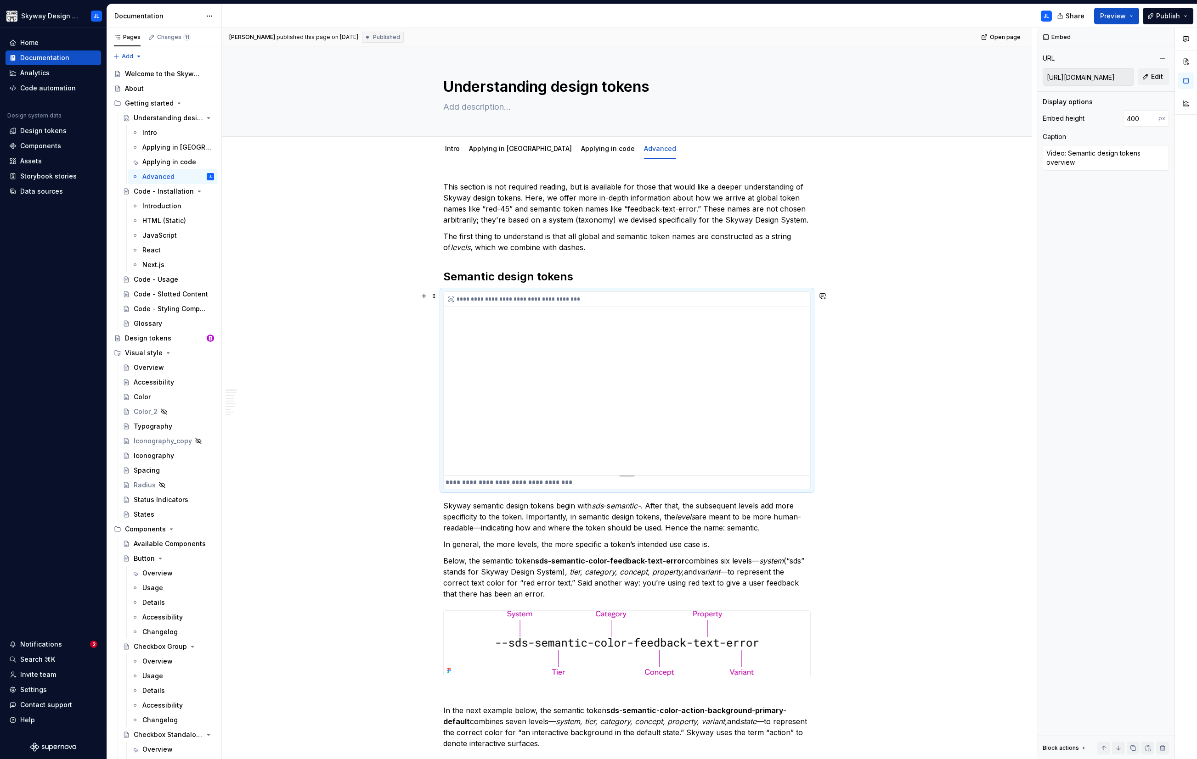
click at [538, 387] on div "**********" at bounding box center [627, 384] width 366 height 184
click at [683, 78] on input "[URL][DOMAIN_NAME]" at bounding box center [1088, 77] width 90 height 17
drag, startPoint x: 1045, startPoint y: 79, endPoint x: 1175, endPoint y: 82, distance: 130.0
click at [683, 82] on div "Comments Open comments No comments yet Select ‘Comment’ from the block context …" at bounding box center [1117, 394] width 160 height 732
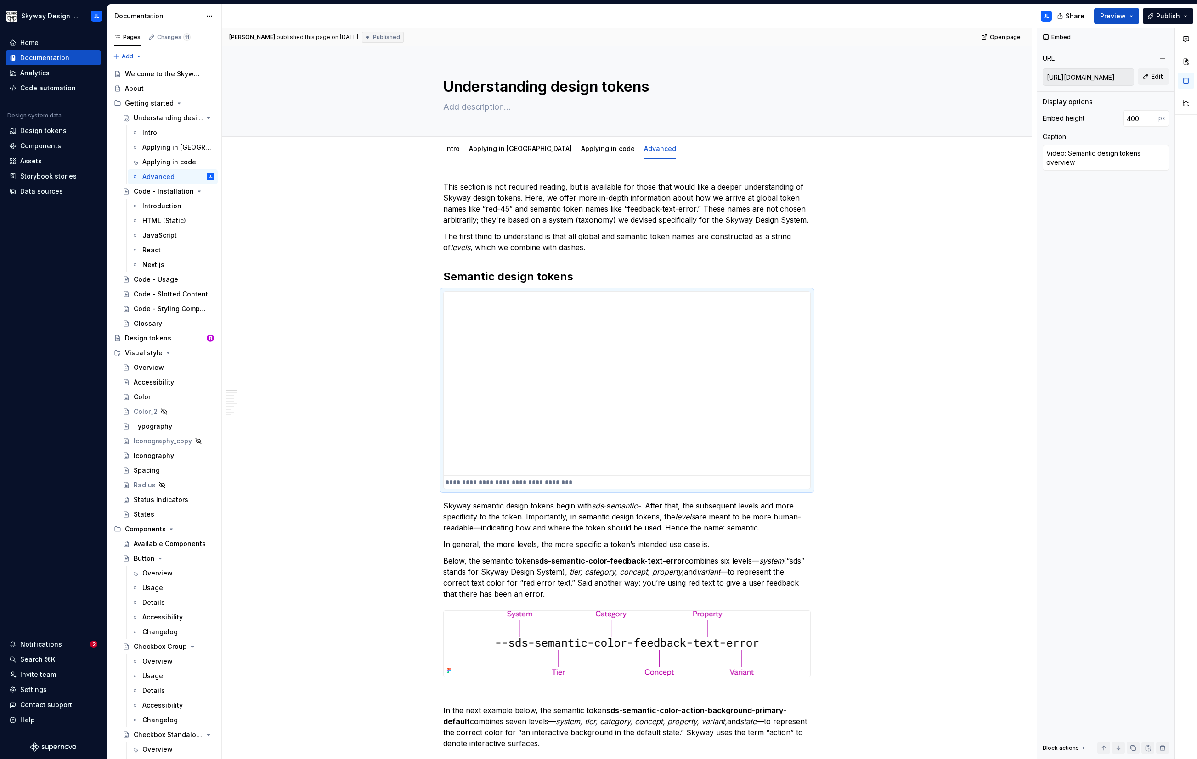
type textarea "*"
